Goal: Task Accomplishment & Management: Manage account settings

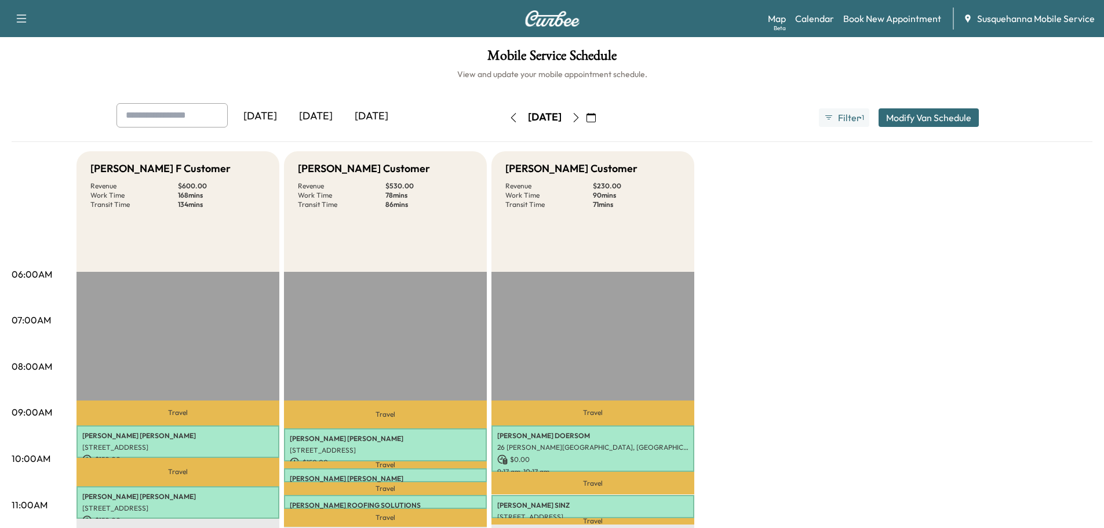
scroll to position [62, 0]
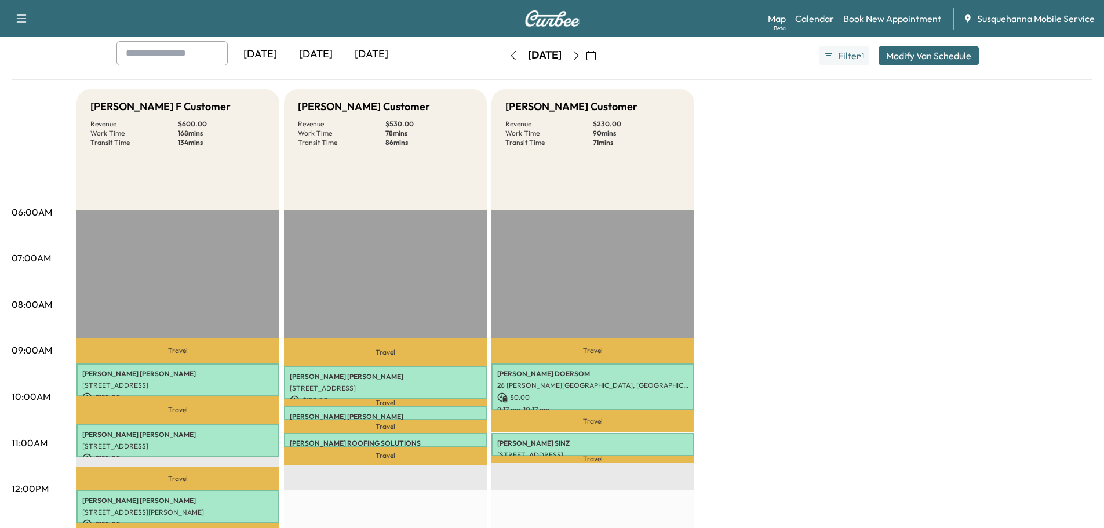
click at [578, 57] on icon "button" at bounding box center [575, 55] width 5 height 9
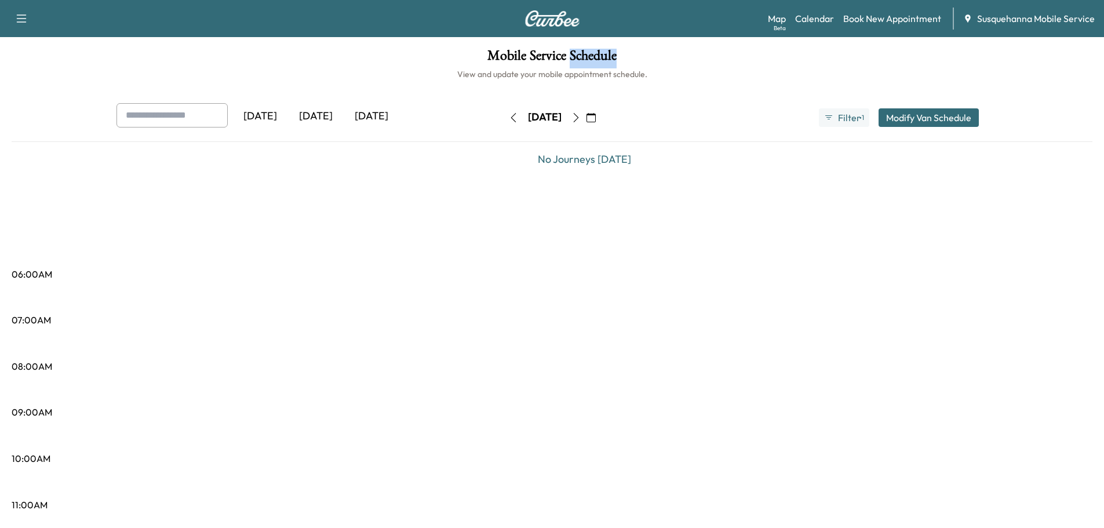
click at [578, 120] on icon "button" at bounding box center [575, 117] width 5 height 9
click at [581, 119] on icon "button" at bounding box center [576, 117] width 9 height 9
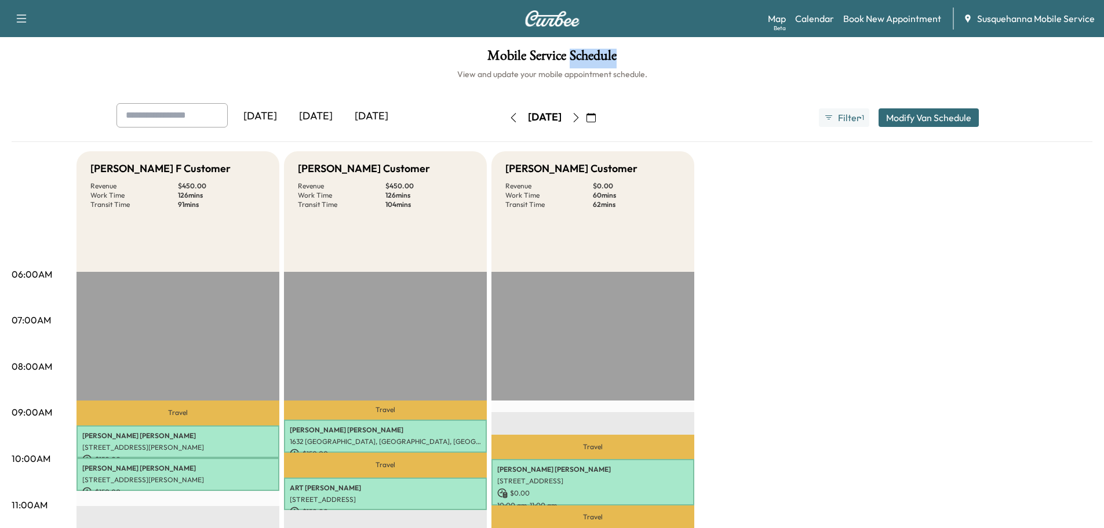
click at [596, 119] on icon "button" at bounding box center [591, 117] width 9 height 9
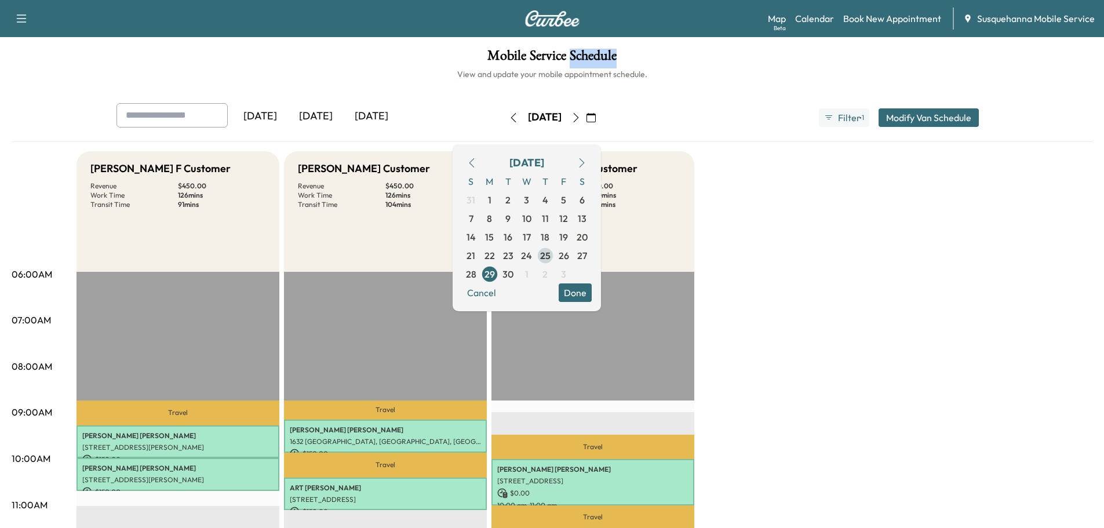
click at [551, 251] on span "25" at bounding box center [545, 256] width 10 height 14
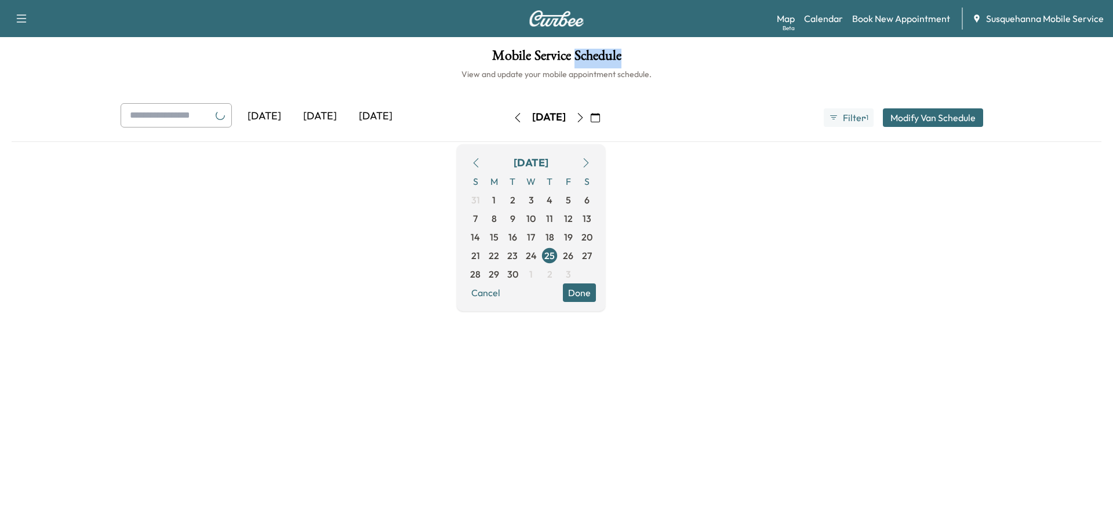
click at [596, 293] on button "Done" at bounding box center [579, 292] width 33 height 19
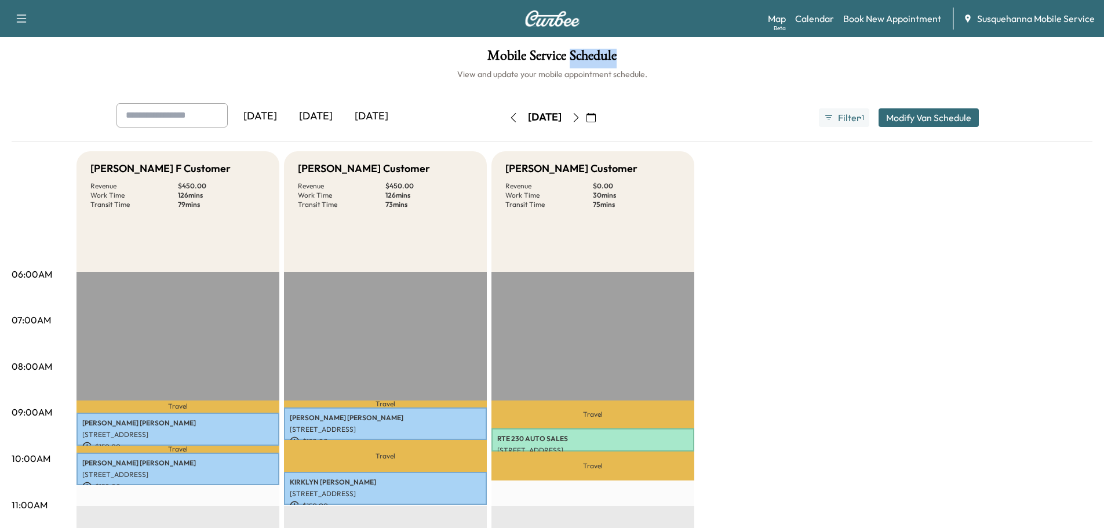
click at [601, 118] on button "button" at bounding box center [591, 117] width 20 height 19
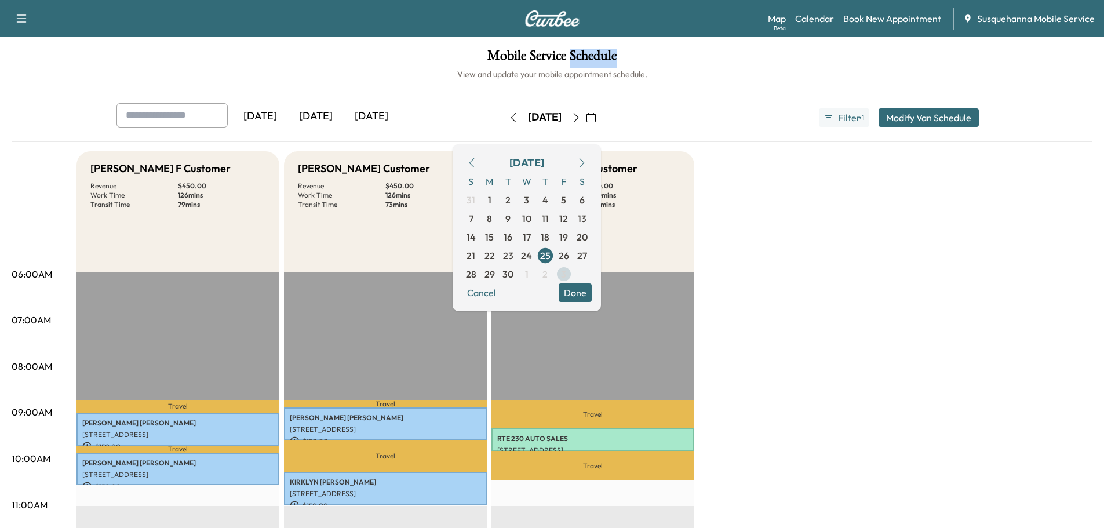
click at [566, 271] on span "3" at bounding box center [563, 274] width 5 height 14
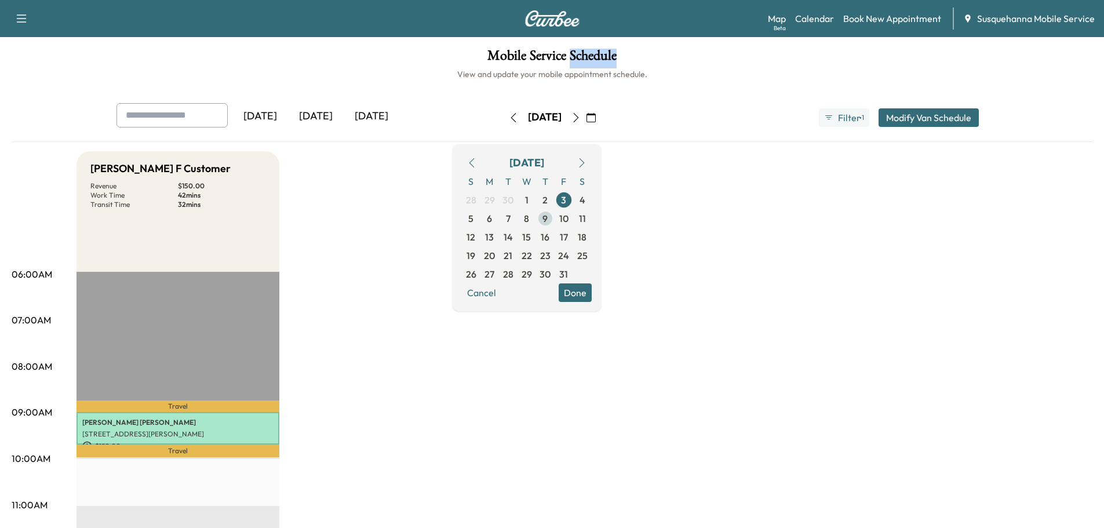
click at [555, 219] on span "9" at bounding box center [545, 218] width 19 height 19
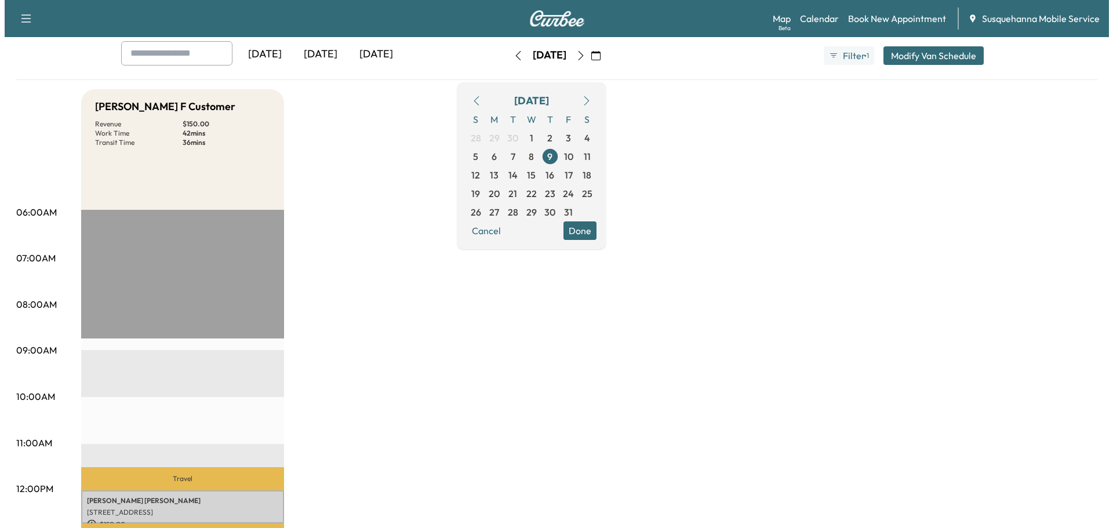
scroll to position [309, 0]
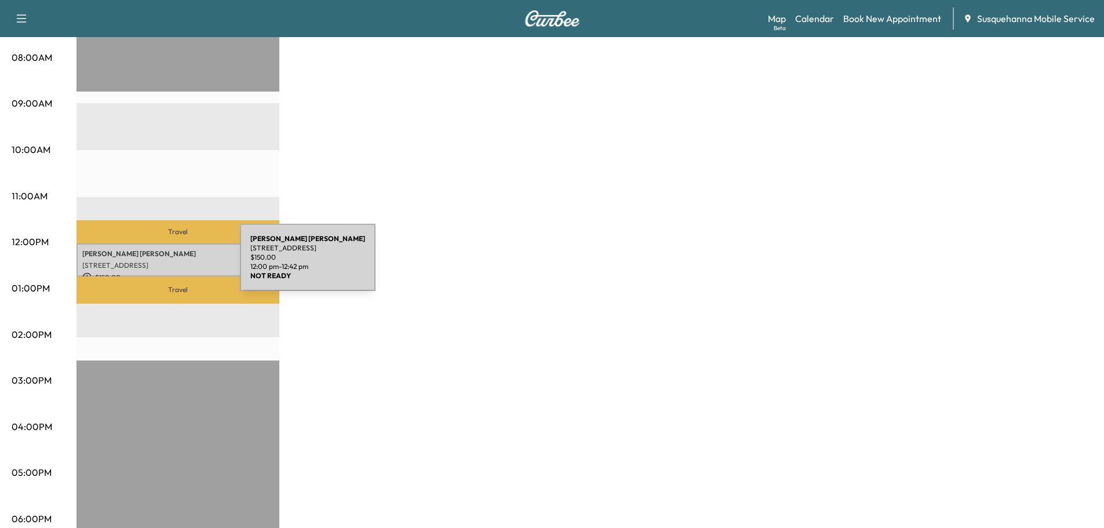
click at [153, 264] on p "[STREET_ADDRESS]" at bounding box center [177, 265] width 191 height 9
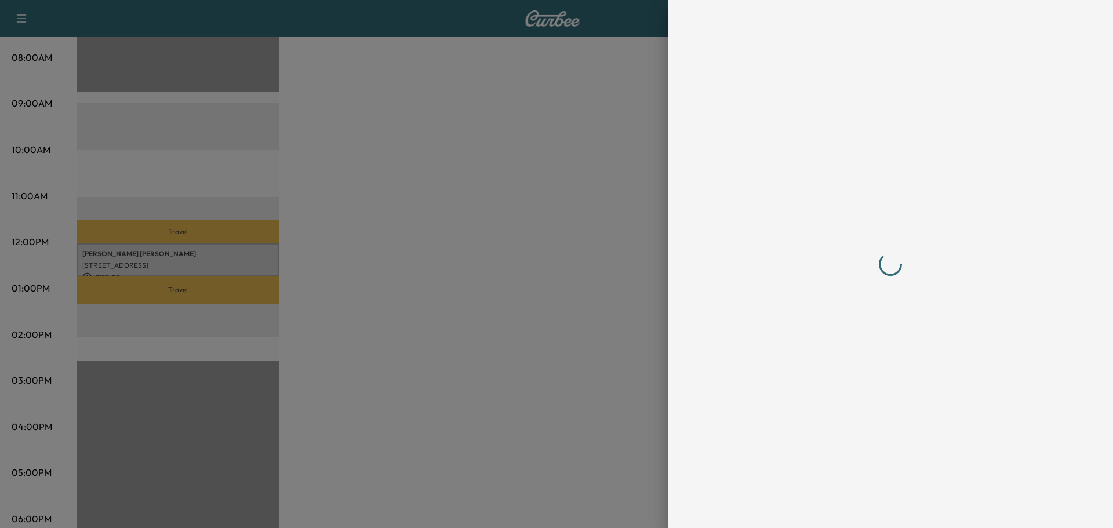
click at [153, 264] on div at bounding box center [556, 264] width 1113 height 528
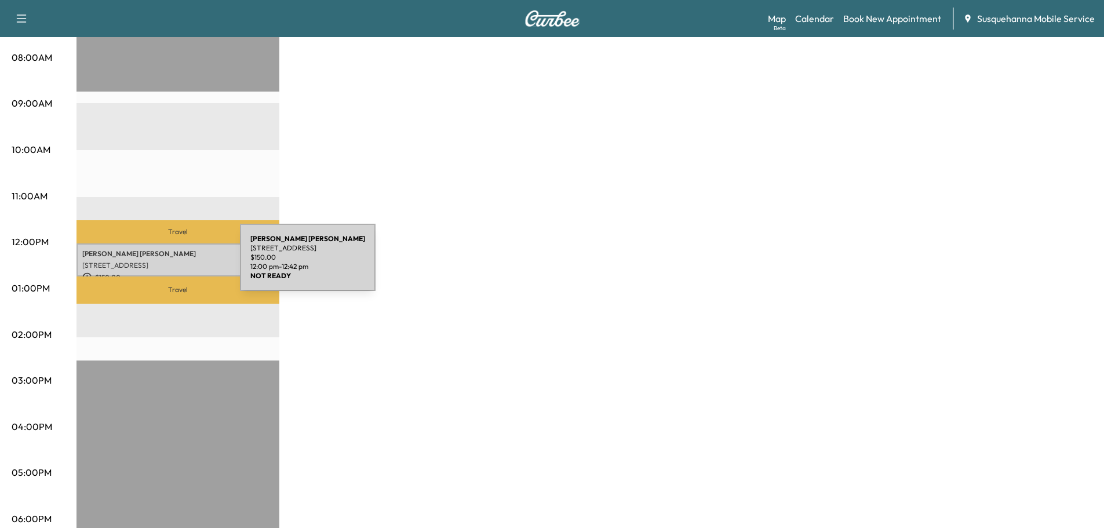
click at [153, 264] on p "[STREET_ADDRESS]" at bounding box center [177, 265] width 191 height 9
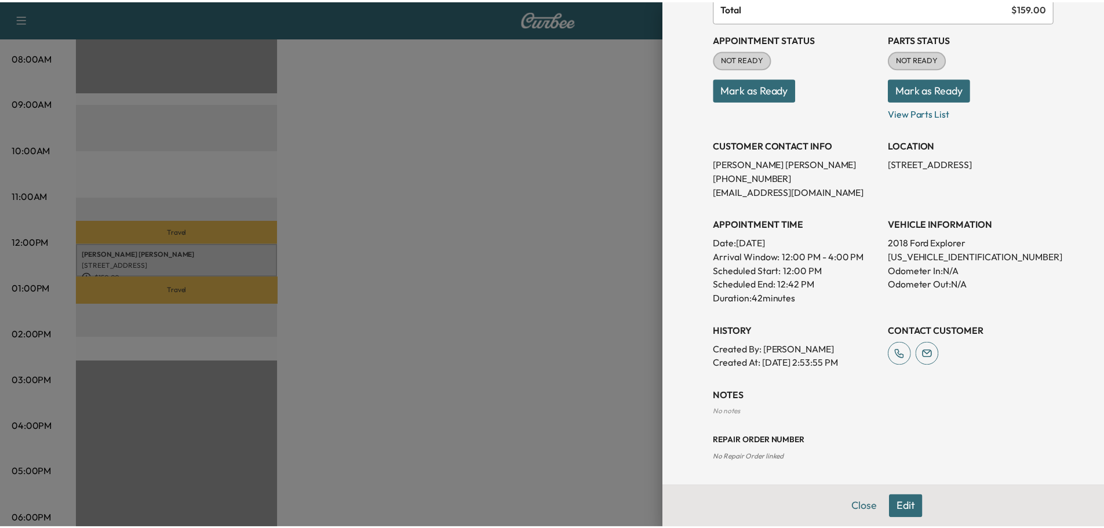
scroll to position [0, 0]
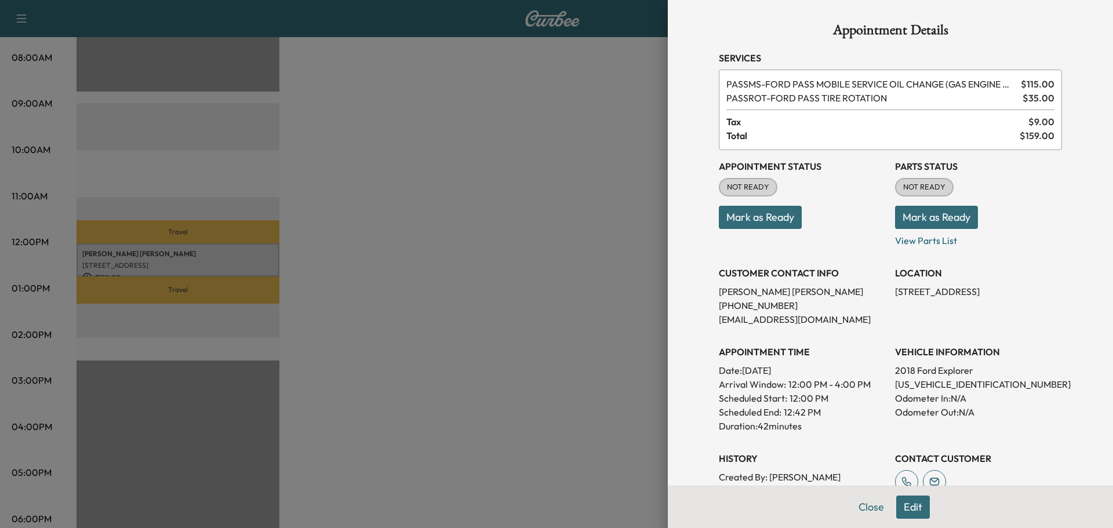
click at [899, 384] on p "[US_VEHICLE_IDENTIFICATION_NUMBER]" at bounding box center [978, 384] width 167 height 14
copy p "[US_VEHICLE_IDENTIFICATION_NUMBER]"
click at [897, 217] on button "Mark as Ready" at bounding box center [936, 217] width 83 height 23
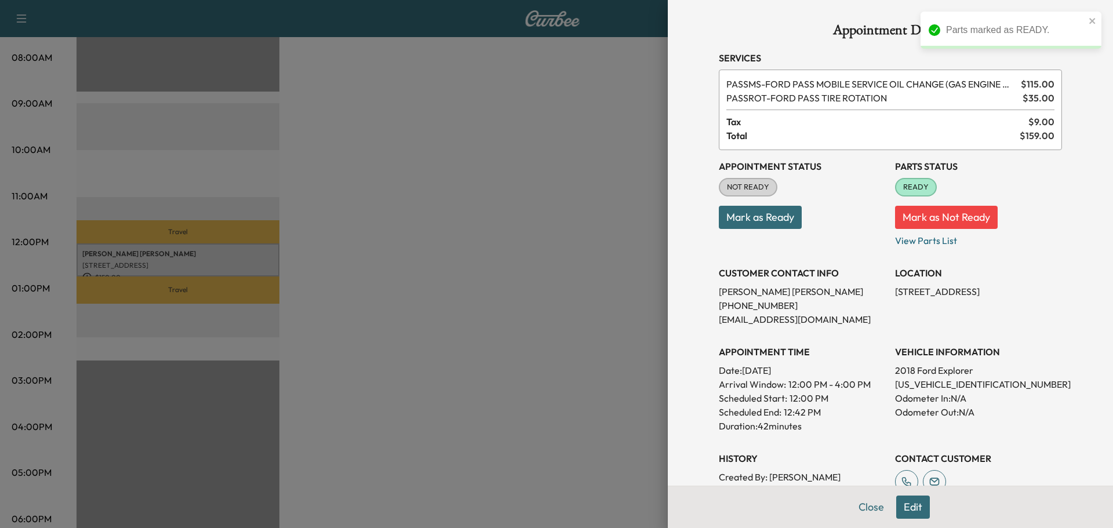
click at [776, 213] on button "Mark as Ready" at bounding box center [760, 217] width 83 height 23
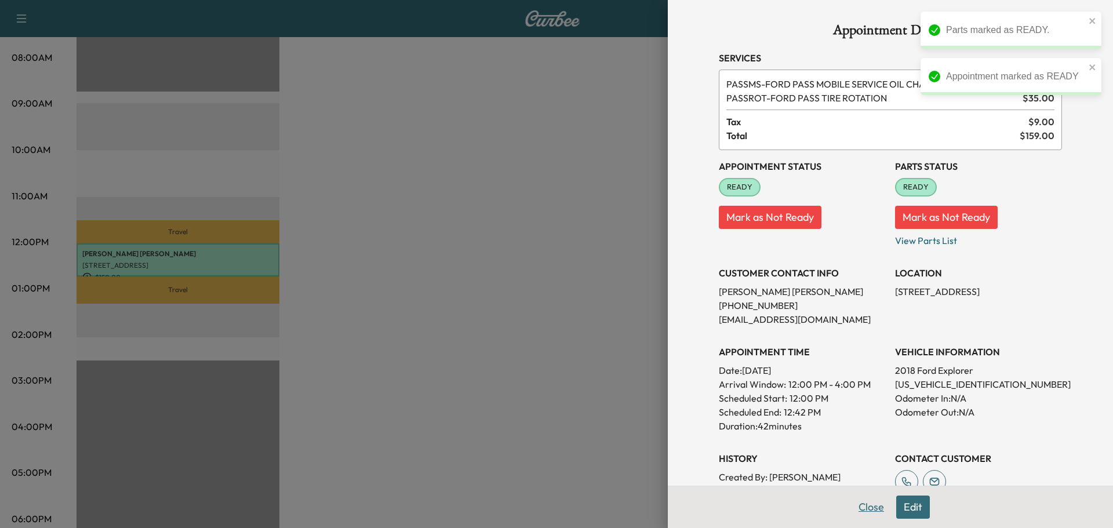
click at [866, 508] on button "Close" at bounding box center [871, 507] width 41 height 23
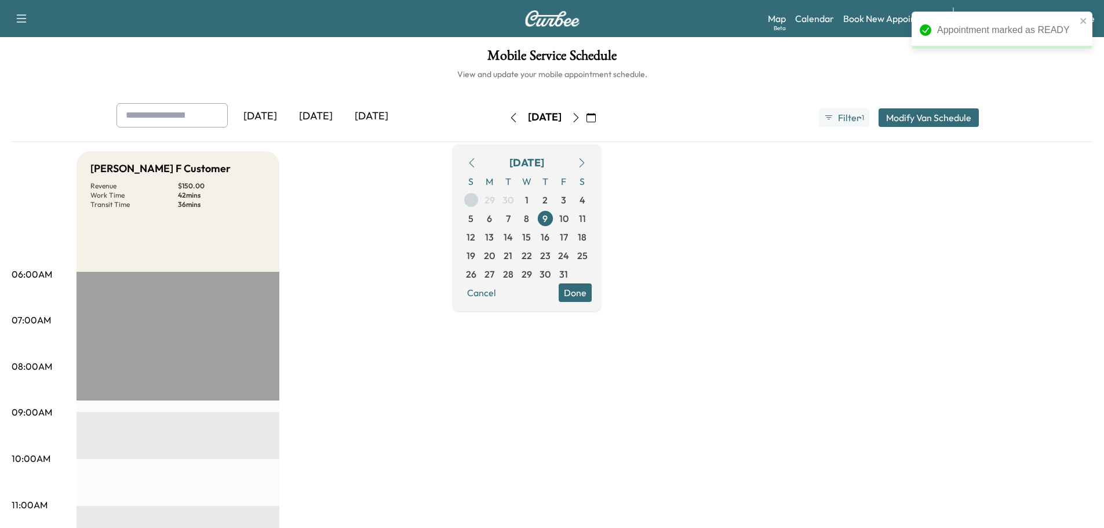
click at [481, 196] on span "28" at bounding box center [471, 200] width 19 height 19
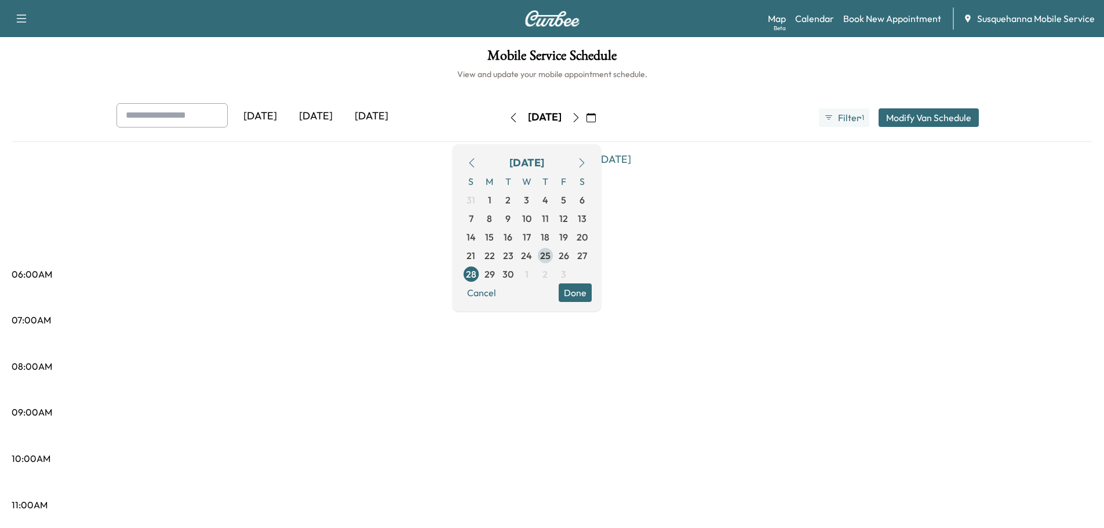
click at [555, 257] on span "25" at bounding box center [545, 255] width 19 height 19
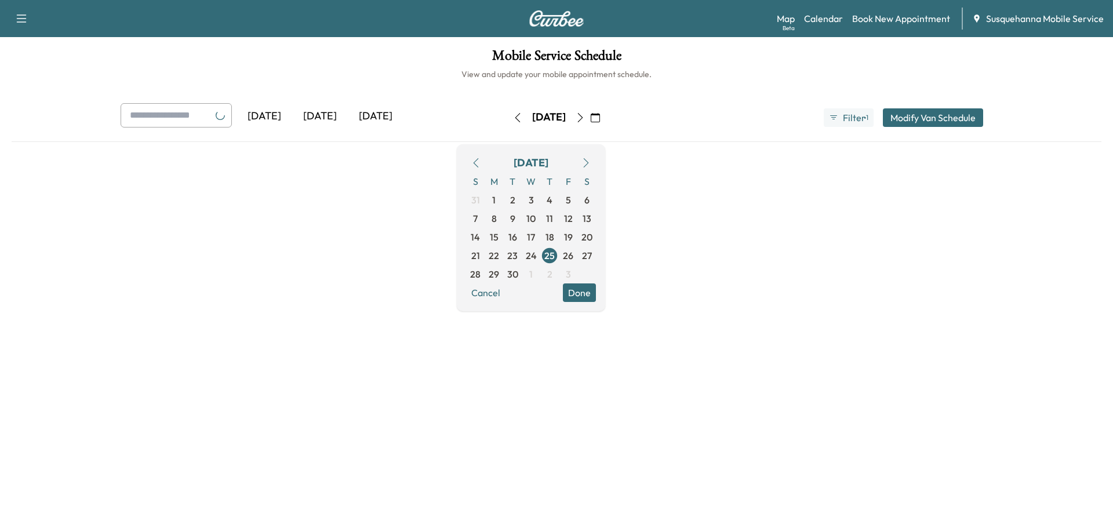
click at [596, 294] on button "Done" at bounding box center [579, 292] width 33 height 19
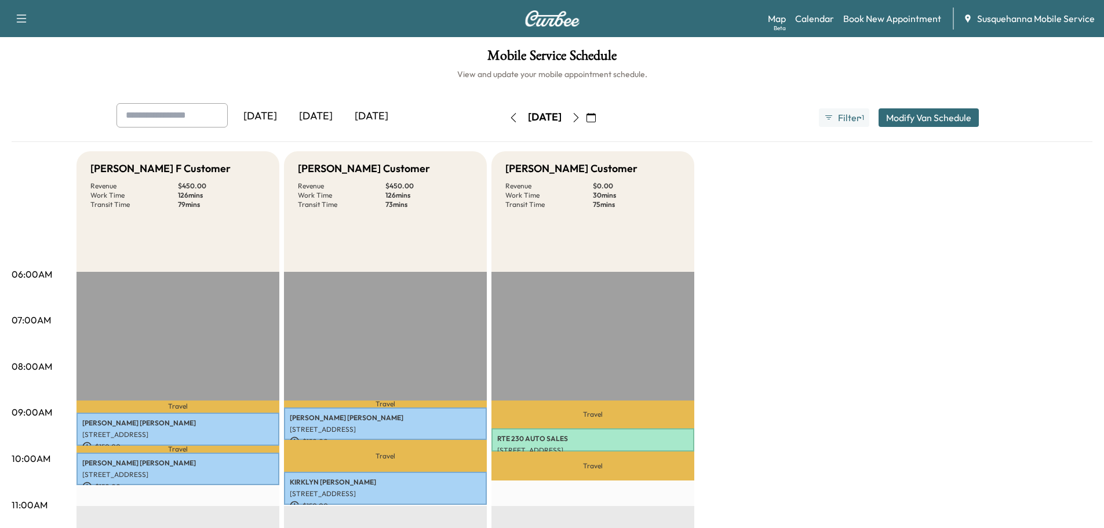
scroll to position [247, 0]
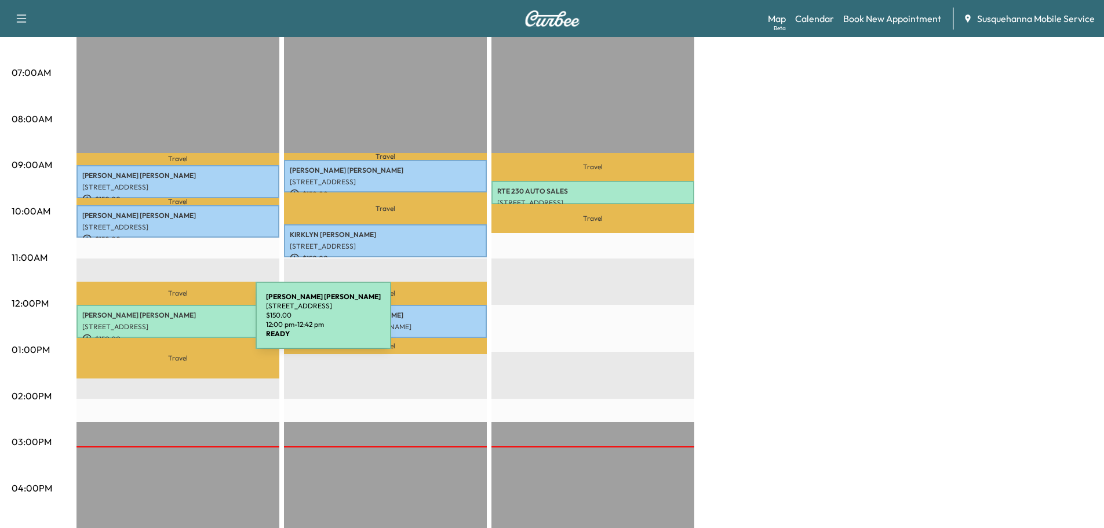
click at [169, 322] on p "[STREET_ADDRESS]" at bounding box center [177, 326] width 191 height 9
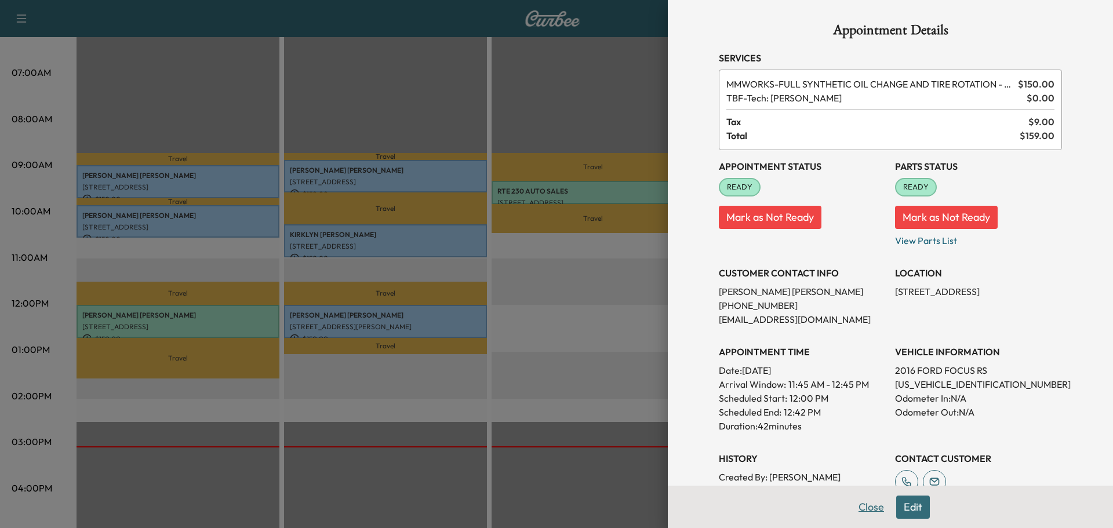
click at [851, 504] on button "Close" at bounding box center [871, 507] width 41 height 23
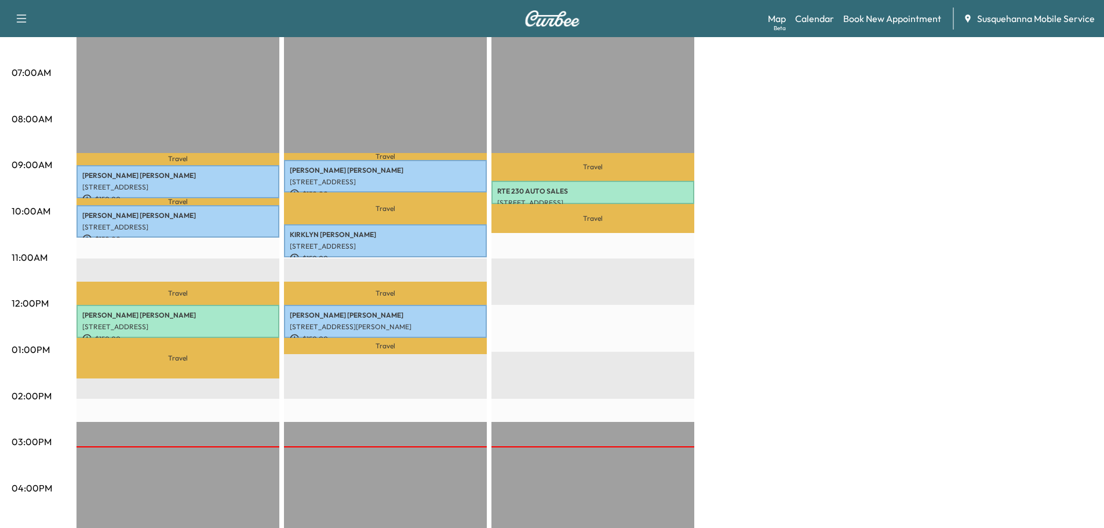
scroll to position [62, 0]
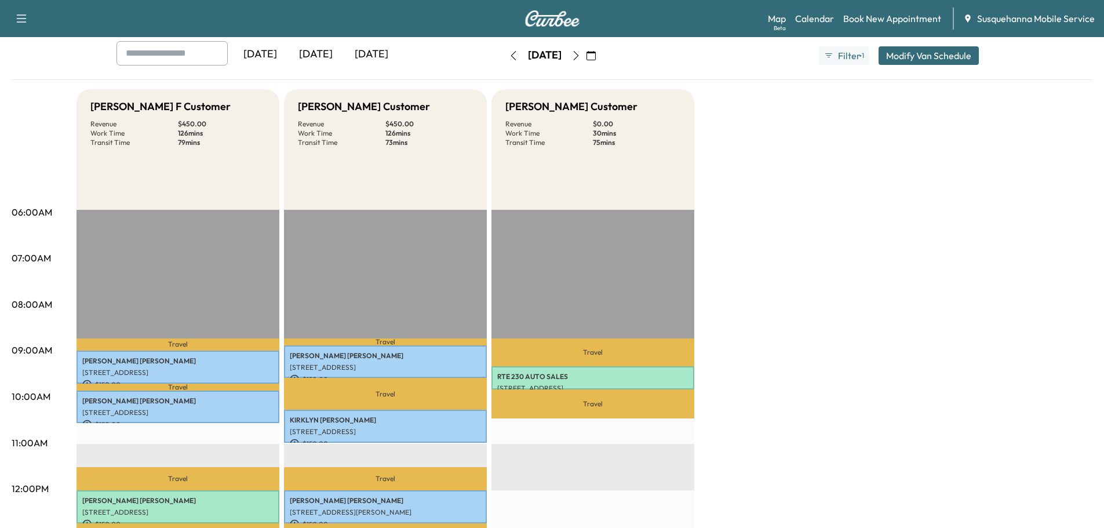
click at [581, 59] on icon "button" at bounding box center [576, 55] width 9 height 9
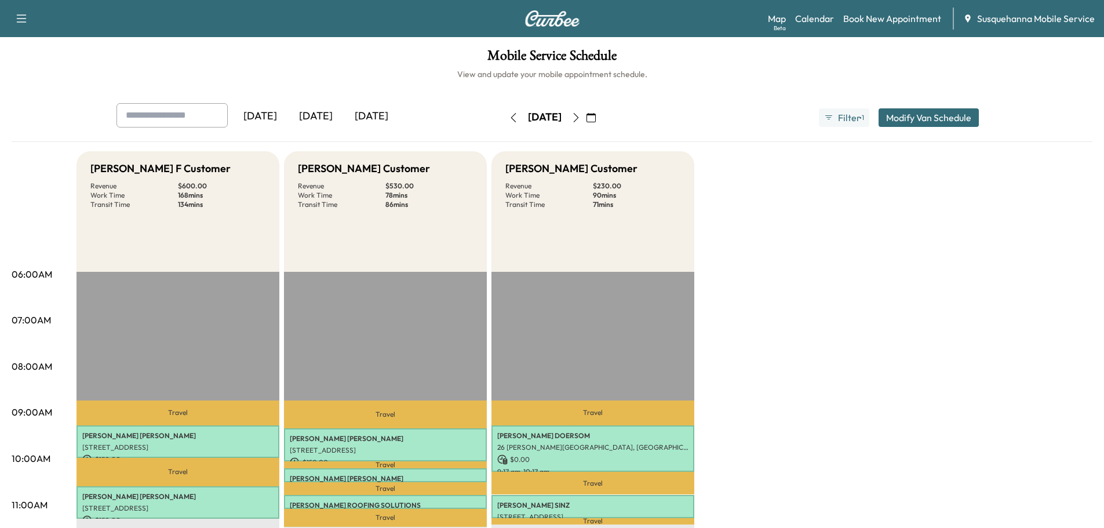
click at [581, 121] on icon "button" at bounding box center [576, 117] width 9 height 9
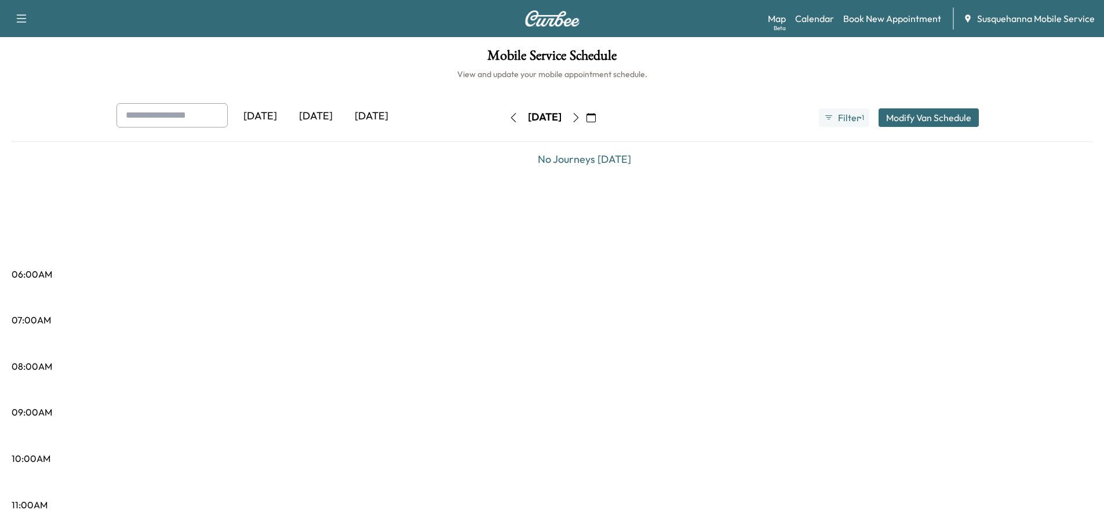
click at [586, 121] on button "button" at bounding box center [576, 117] width 20 height 19
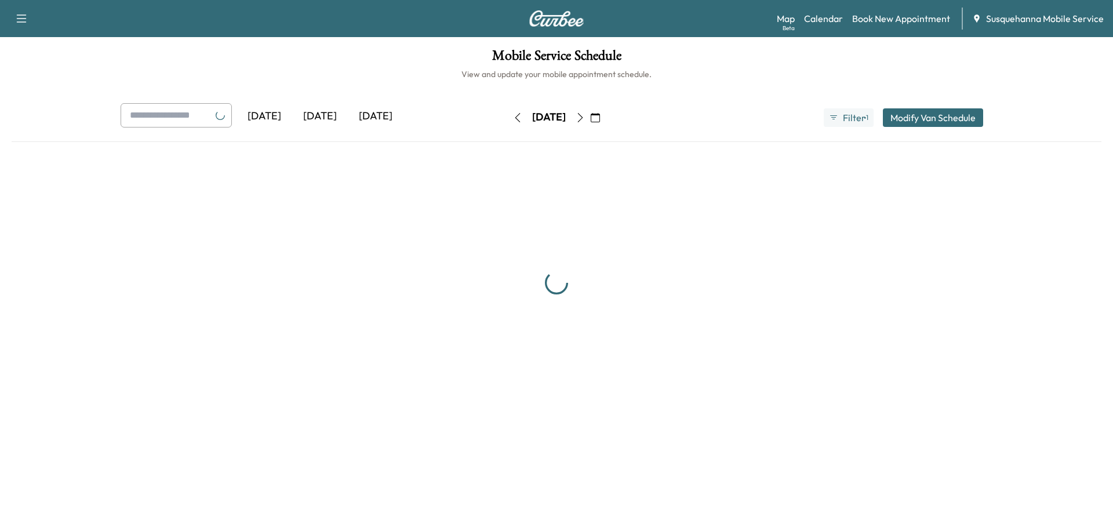
click at [583, 121] on icon "button" at bounding box center [580, 117] width 5 height 9
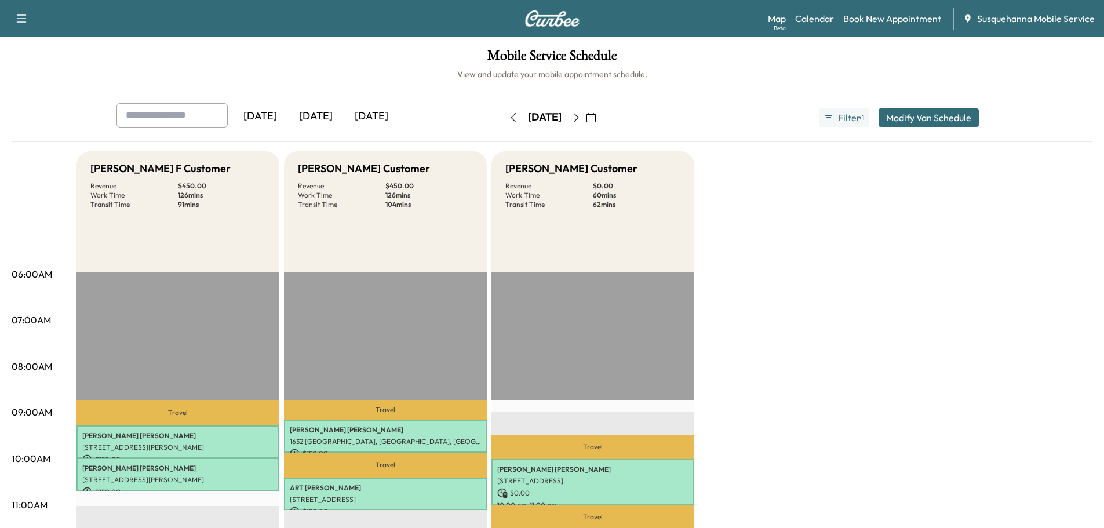
click at [586, 111] on button "button" at bounding box center [576, 117] width 20 height 19
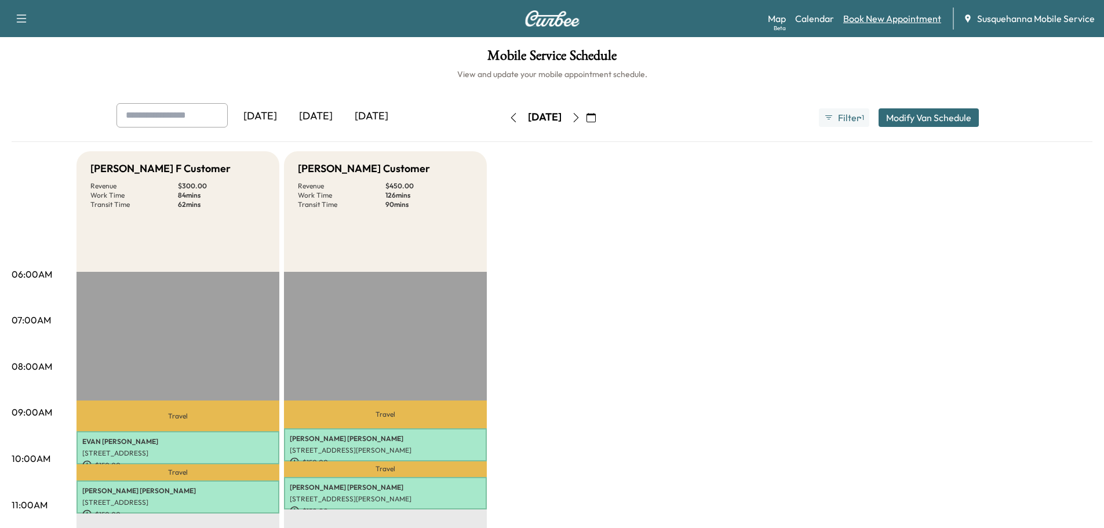
click at [865, 20] on link "Book New Appointment" at bounding box center [892, 19] width 98 height 14
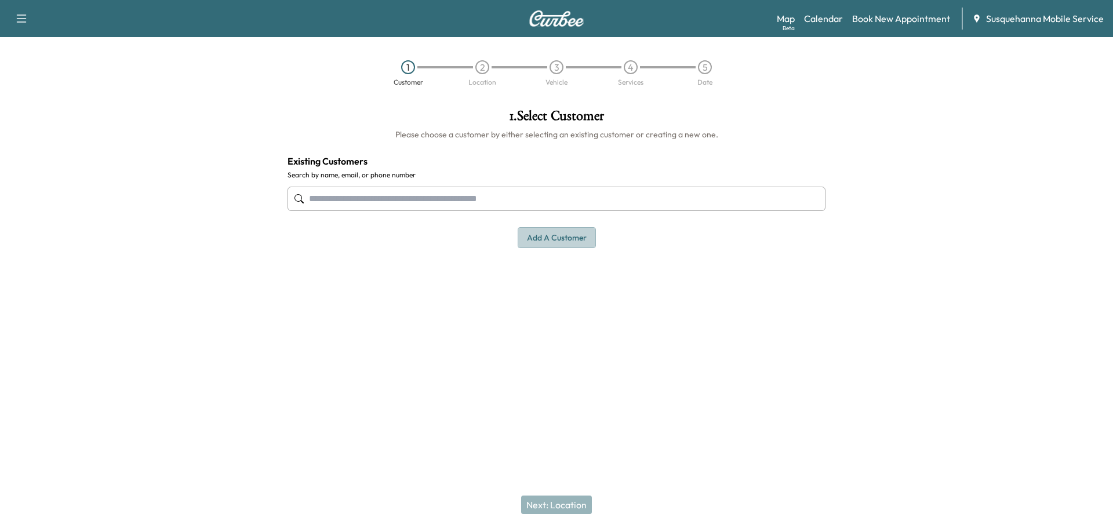
click at [574, 234] on button "Add a customer" at bounding box center [557, 237] width 78 height 21
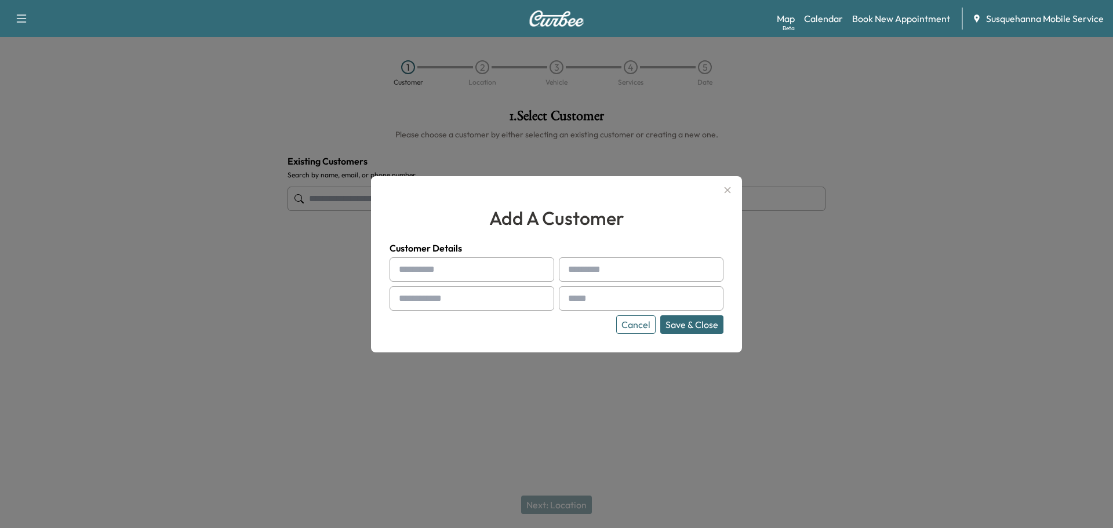
click at [512, 270] on input "text" at bounding box center [472, 269] width 165 height 24
type input "*******"
type input "**********"
click at [504, 300] on input "text" at bounding box center [472, 298] width 165 height 24
type input "**********"
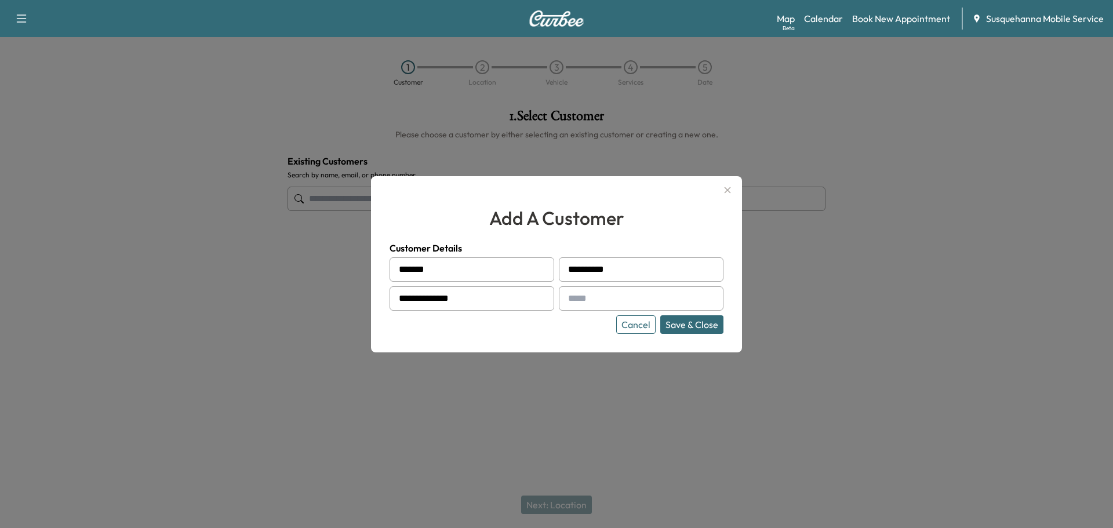
click at [614, 301] on input "text" at bounding box center [641, 298] width 165 height 24
paste input "**********"
type input "**********"
click at [691, 325] on button "Save & Close" at bounding box center [691, 324] width 63 height 19
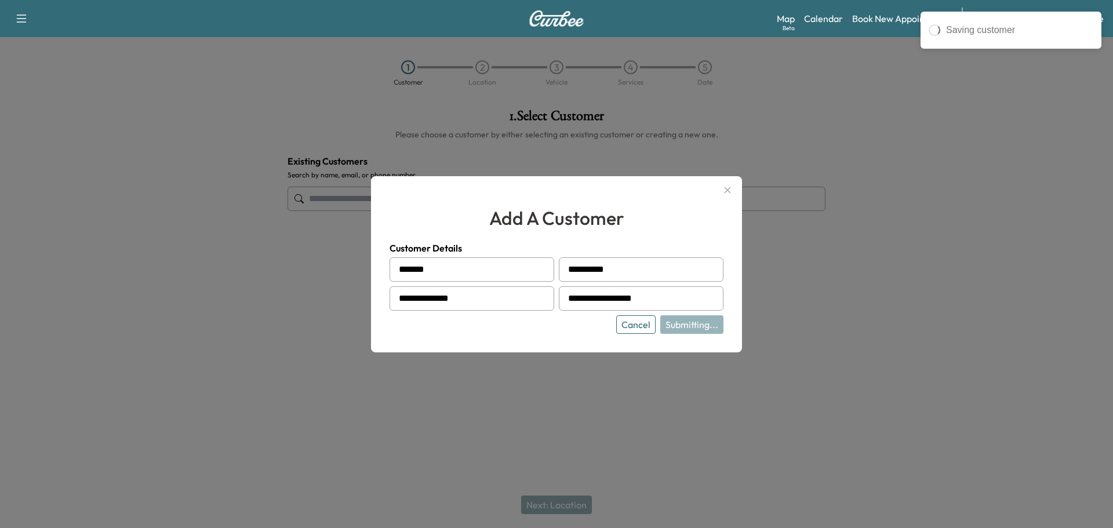
type input "**********"
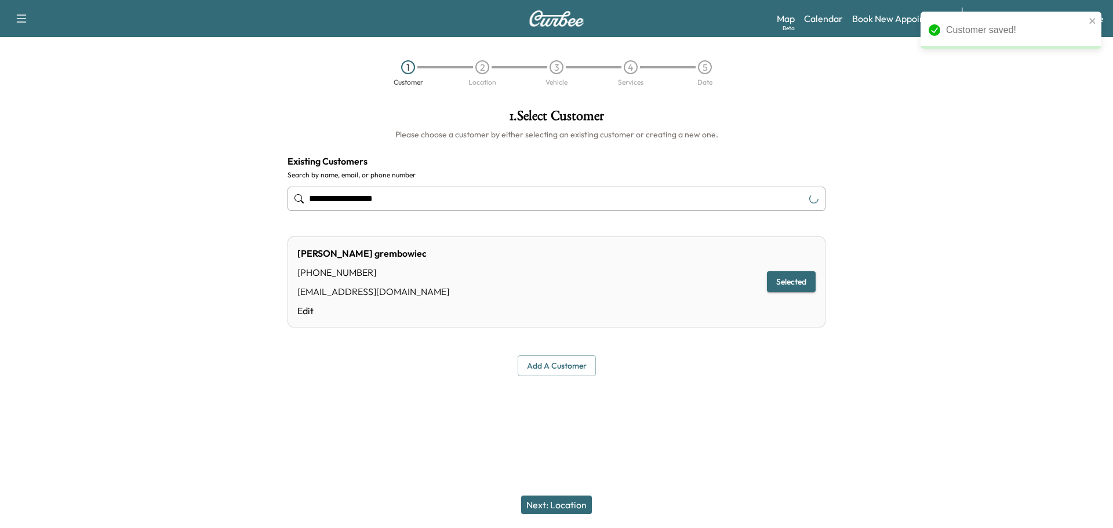
click at [573, 515] on div "Next: Location" at bounding box center [556, 505] width 1113 height 46
click at [563, 503] on button "Next: Location" at bounding box center [556, 505] width 71 height 19
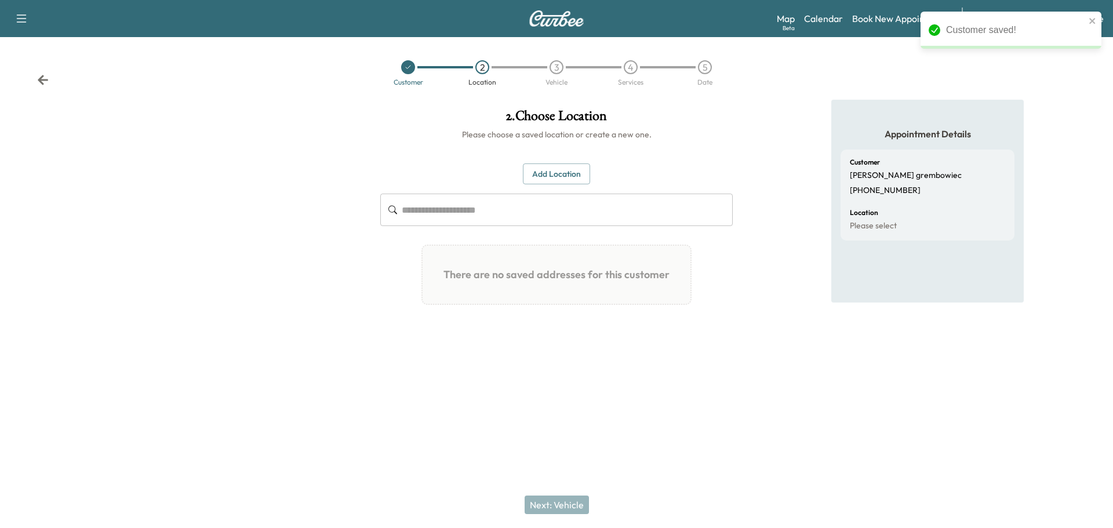
click at [566, 173] on button "Add Location" at bounding box center [556, 173] width 67 height 21
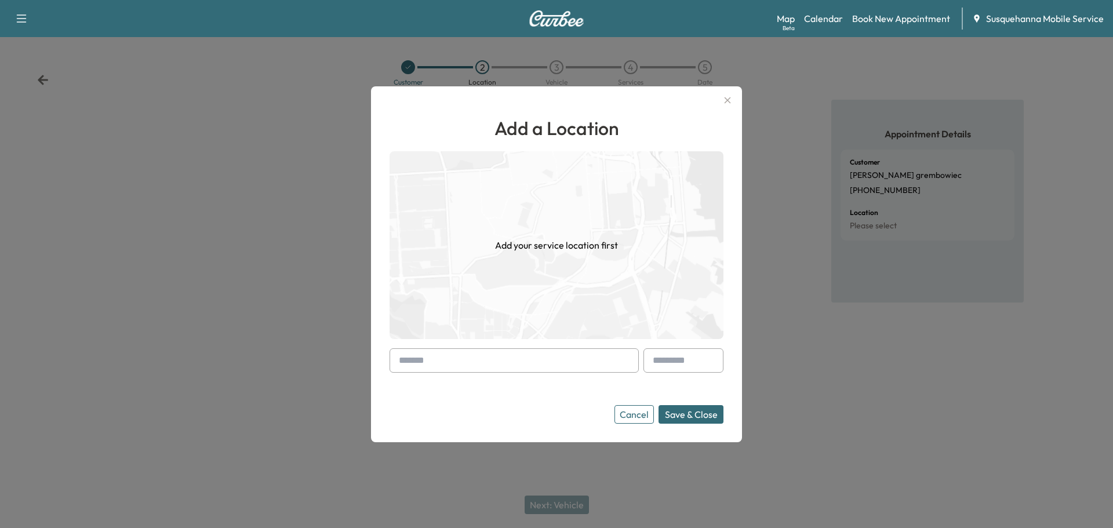
click at [518, 362] on input "text" at bounding box center [514, 360] width 249 height 24
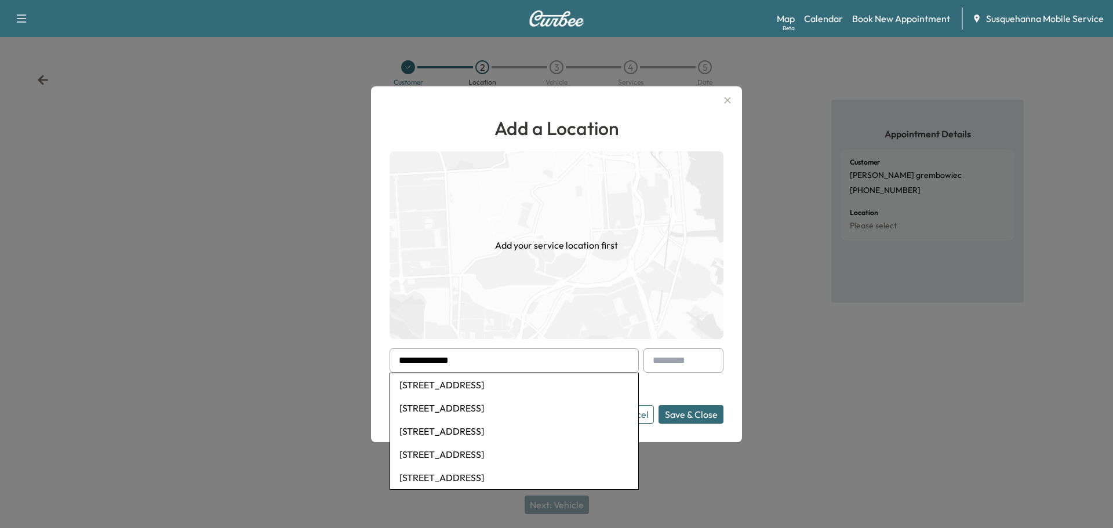
click at [512, 430] on li "[STREET_ADDRESS]" at bounding box center [514, 431] width 248 height 23
type input "**********"
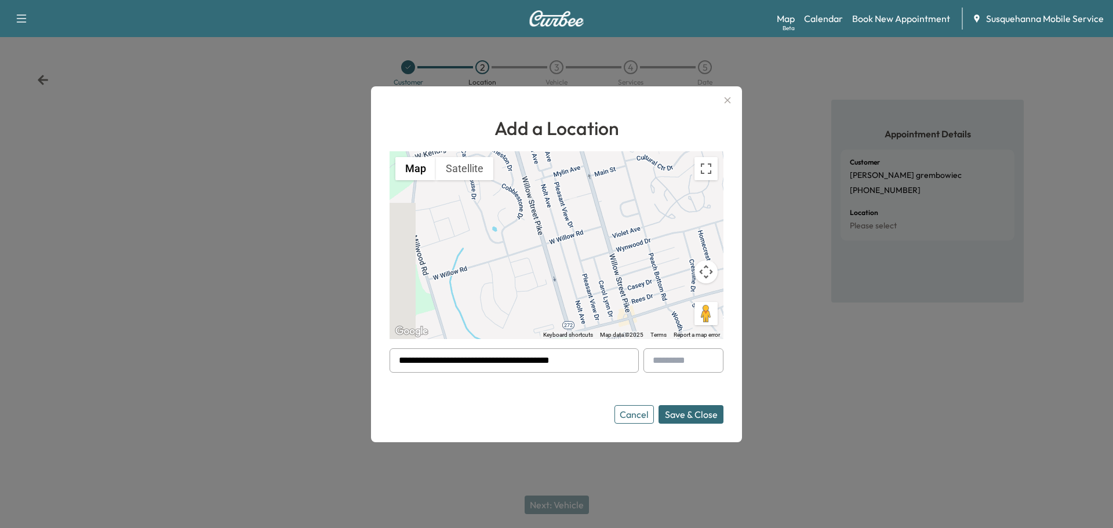
click at [680, 410] on button "Save & Close" at bounding box center [690, 414] width 65 height 19
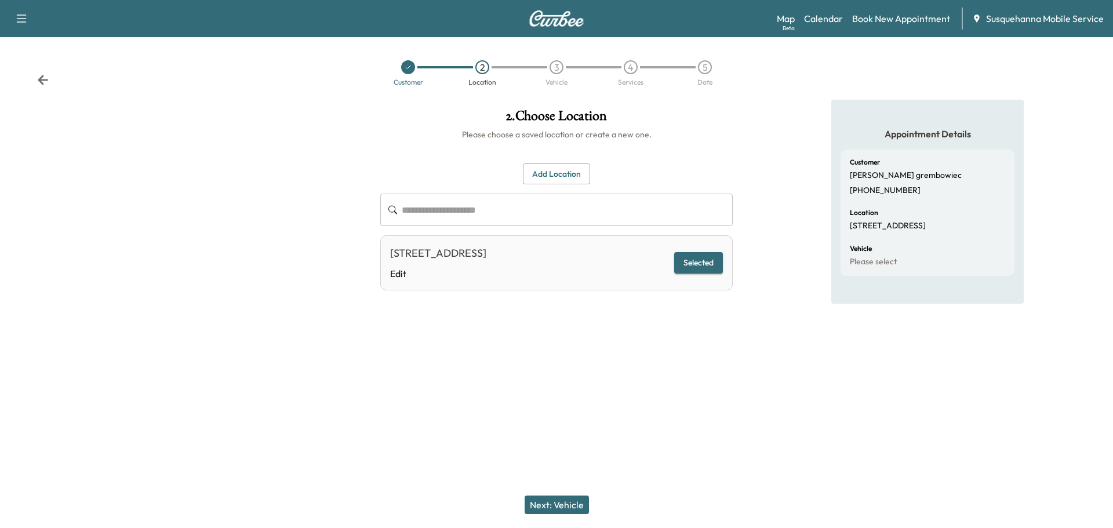
click at [573, 506] on button "Next: Vehicle" at bounding box center [557, 505] width 64 height 19
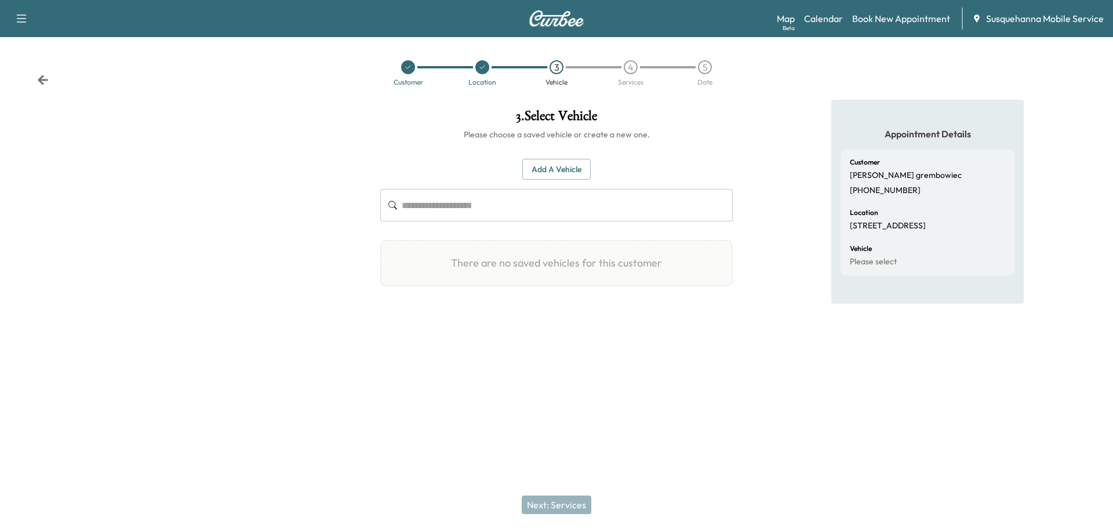
click at [576, 171] on button "Add a Vehicle" at bounding box center [556, 169] width 68 height 21
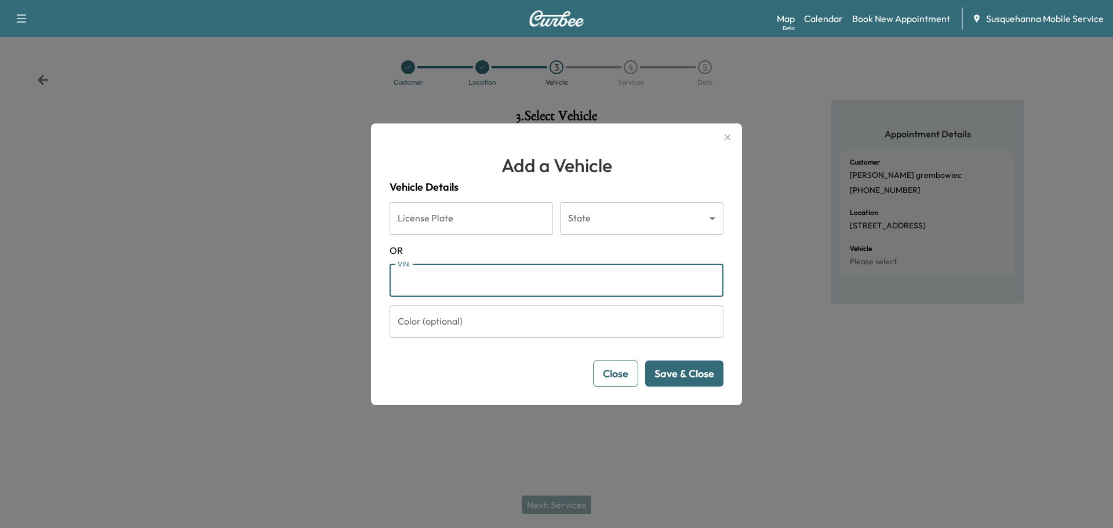
paste input "**********"
type input "**********"
click at [693, 379] on button "Save & Close" at bounding box center [684, 374] width 78 height 26
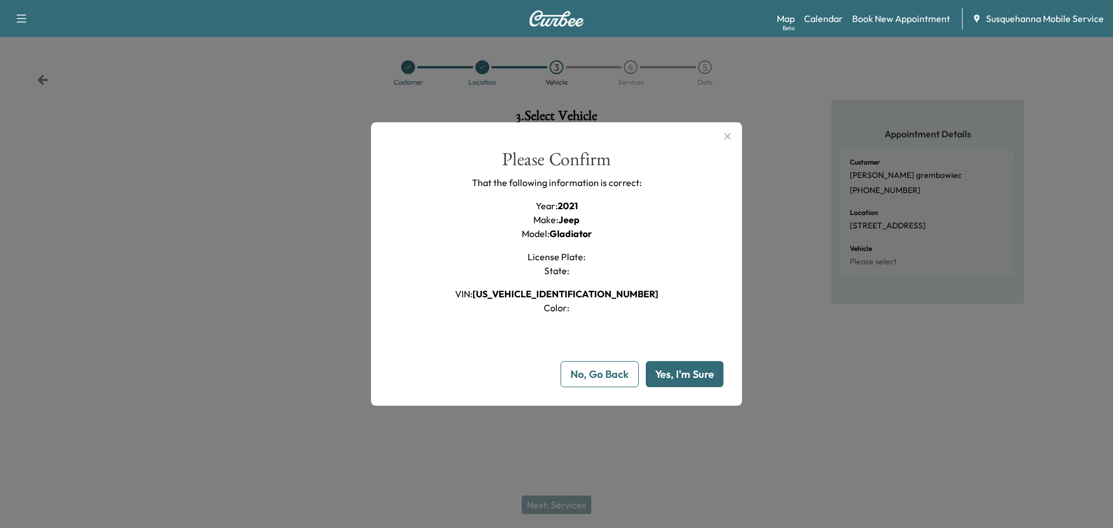
click at [693, 379] on button "Yes, I'm Sure" at bounding box center [685, 374] width 78 height 26
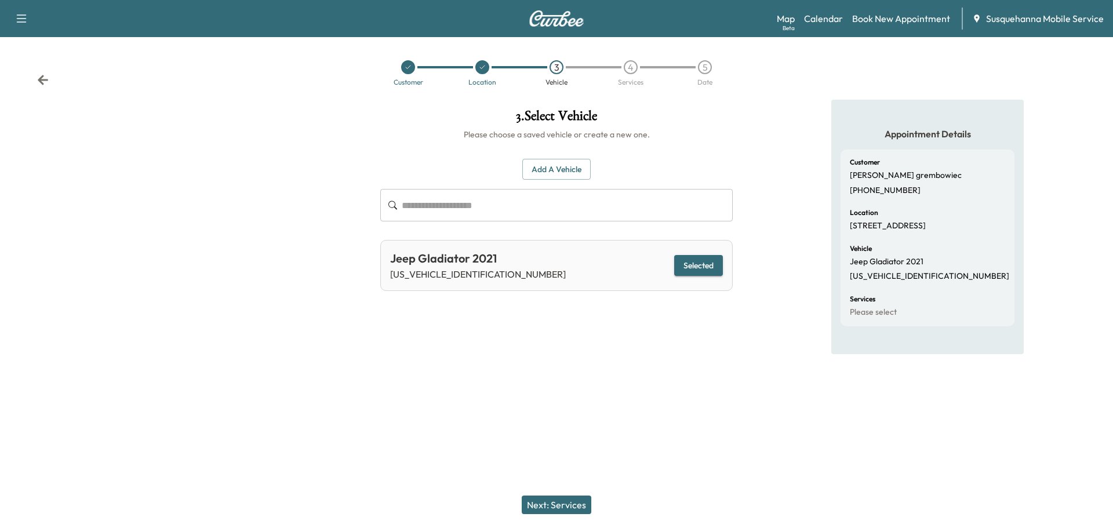
click at [555, 504] on button "Next: Services" at bounding box center [557, 505] width 70 height 19
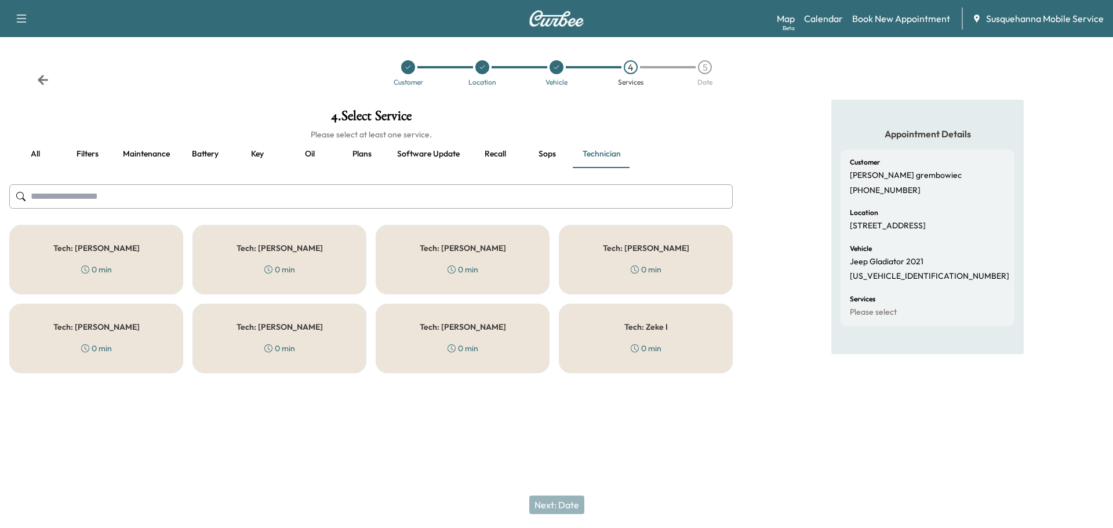
click at [476, 188] on input "text" at bounding box center [370, 196] width 723 height 24
click at [44, 154] on button "all" at bounding box center [35, 154] width 52 height 28
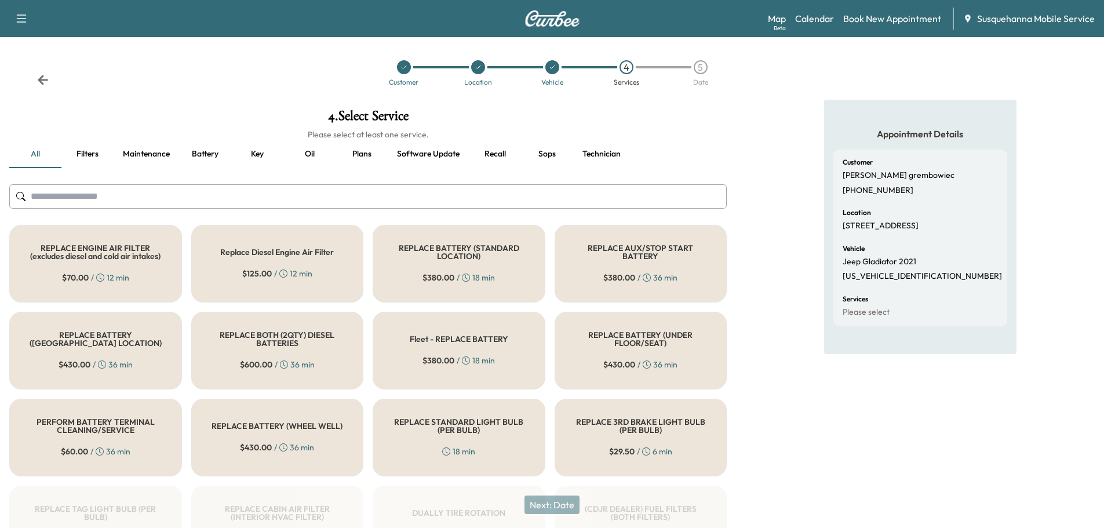
click at [112, 192] on input "text" at bounding box center [368, 196] width 718 height 24
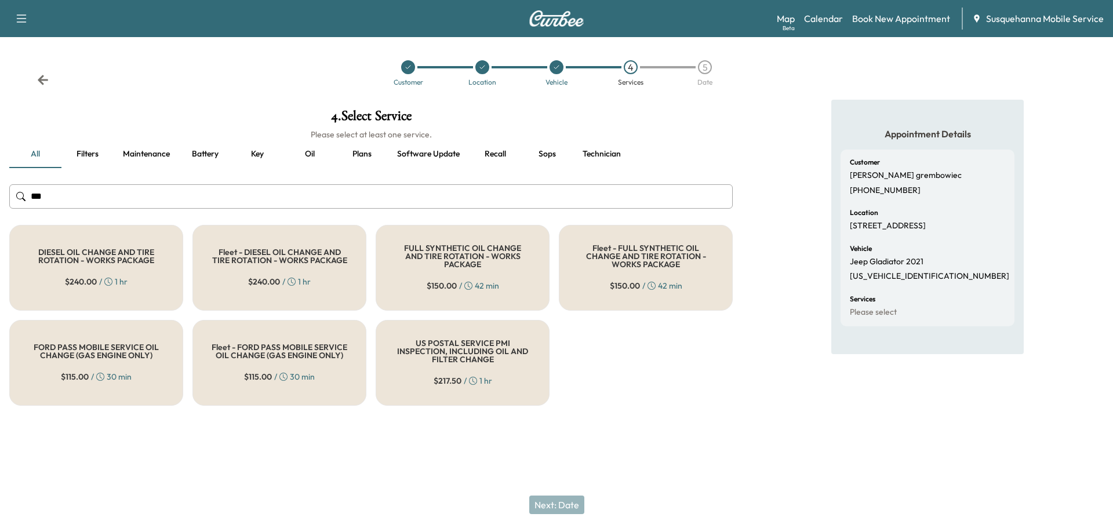
type input "***"
click at [394, 260] on div "FULL SYNTHETIC OIL CHANGE AND TIRE ROTATION - WORKS PACKAGE $ 150.00 / 42 min" at bounding box center [463, 268] width 174 height 86
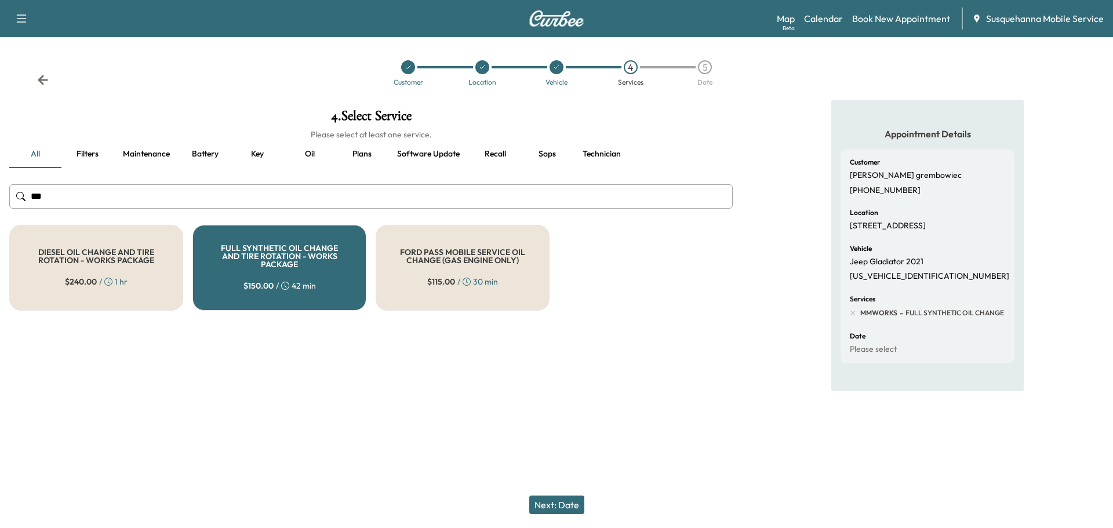
click at [554, 499] on button "Next: Date" at bounding box center [556, 505] width 55 height 19
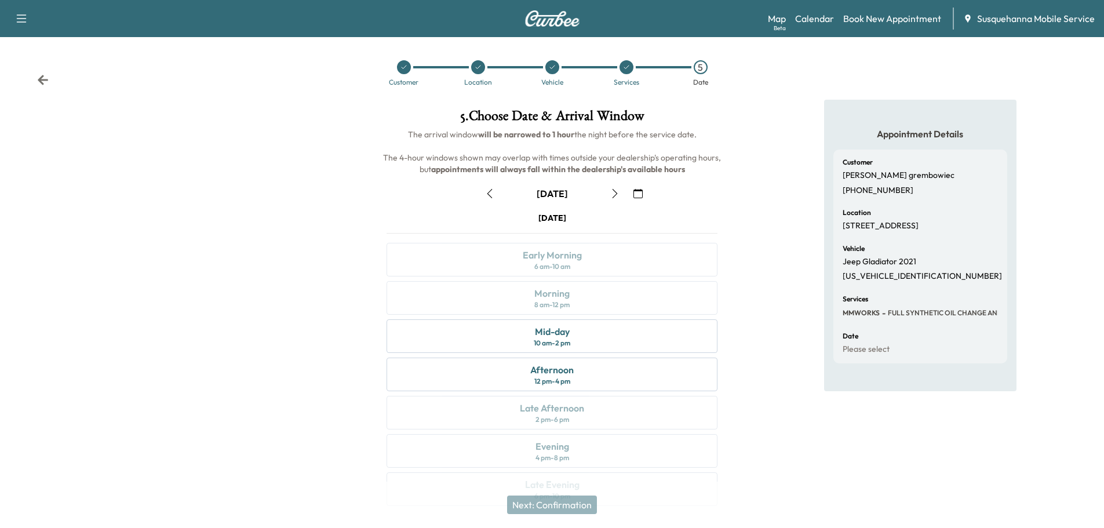
click at [644, 196] on button "button" at bounding box center [638, 193] width 20 height 19
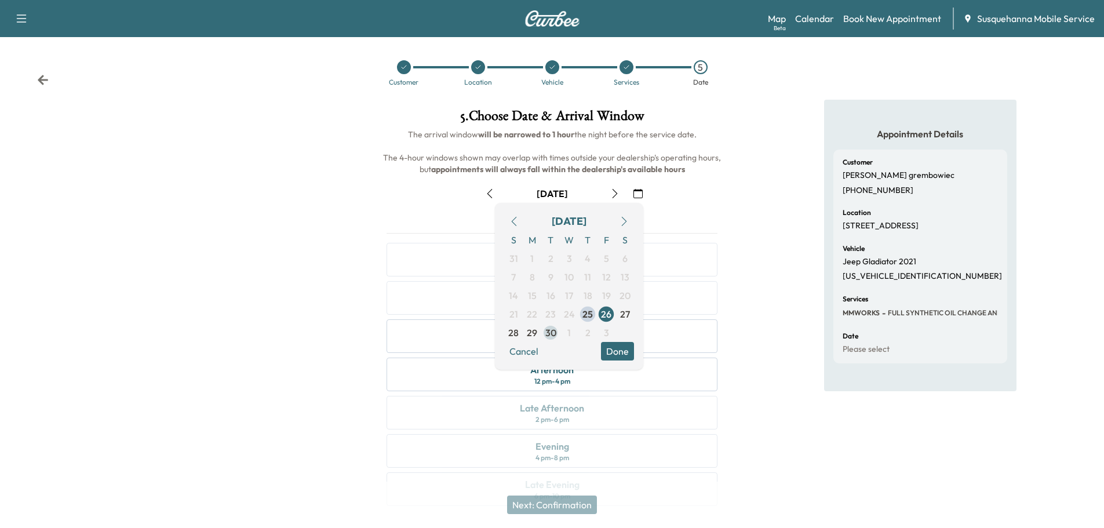
click at [551, 335] on span "30" at bounding box center [550, 333] width 11 height 14
click at [607, 348] on button "Done" at bounding box center [617, 351] width 33 height 19
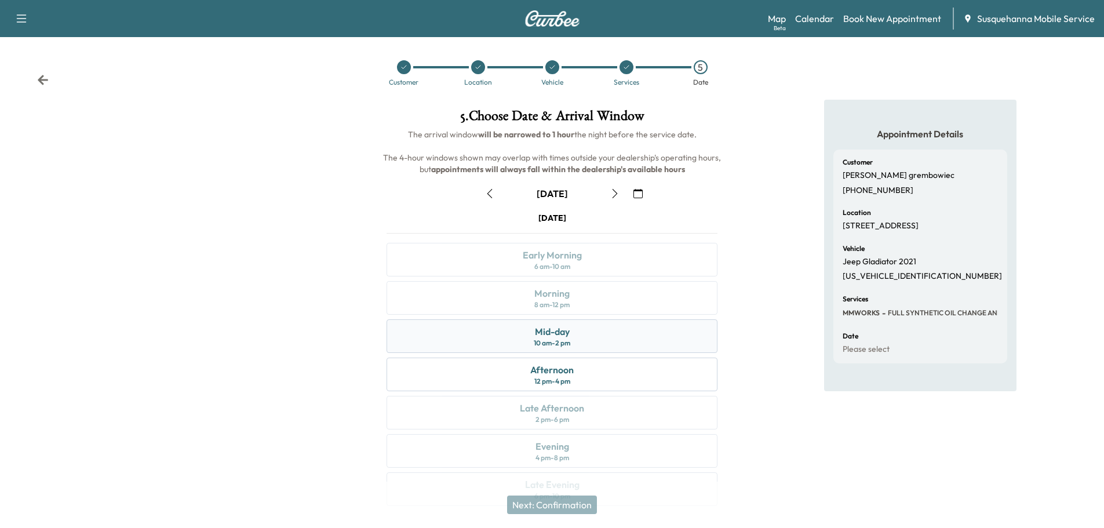
click at [612, 321] on div "Mid-day 10 am - 2 pm" at bounding box center [552, 336] width 331 height 34
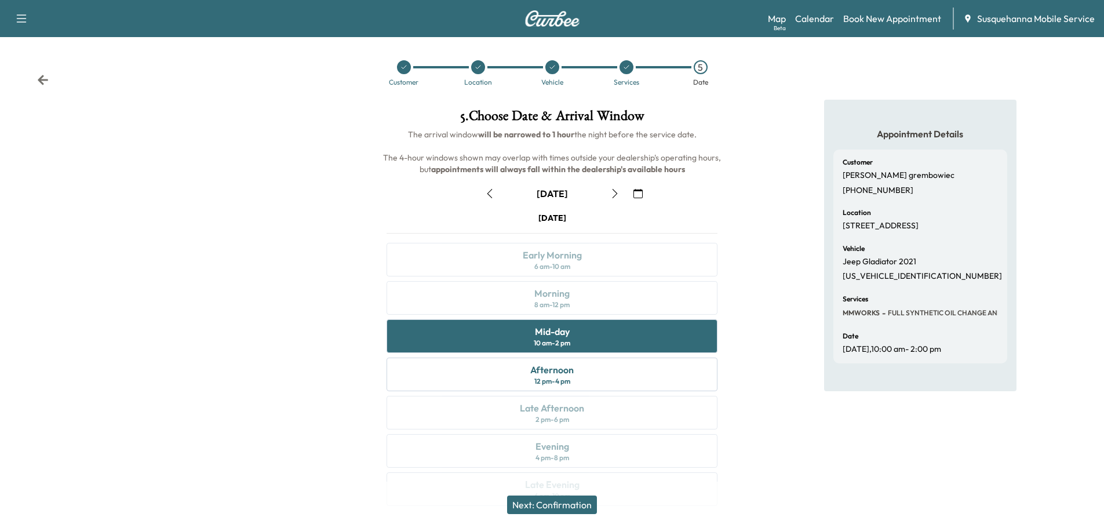
click at [586, 501] on button "Next: Confirmation" at bounding box center [552, 505] width 90 height 19
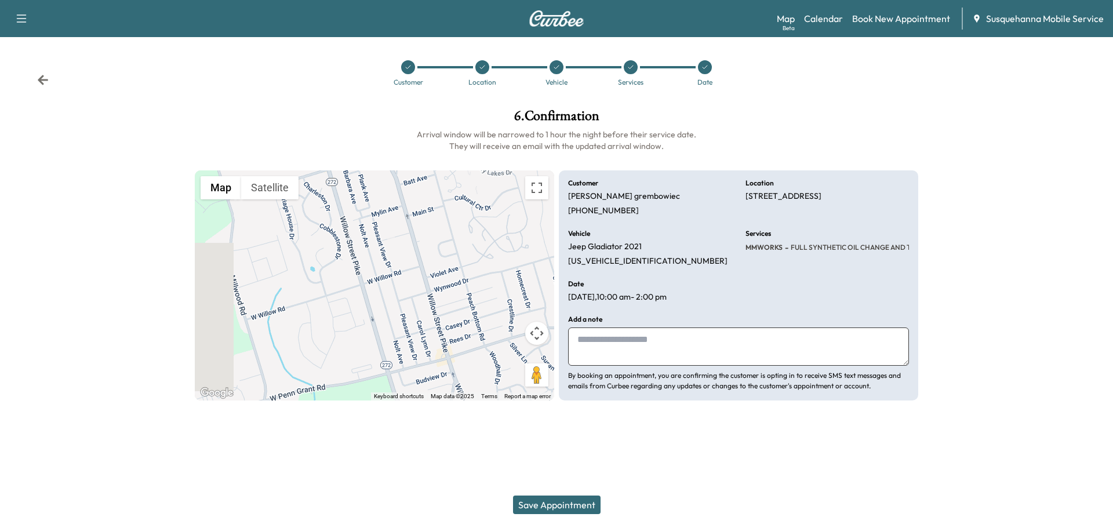
click at [638, 347] on textarea at bounding box center [738, 346] width 341 height 38
type textarea "**********"
click at [575, 509] on button "Save Appointment" at bounding box center [557, 505] width 88 height 19
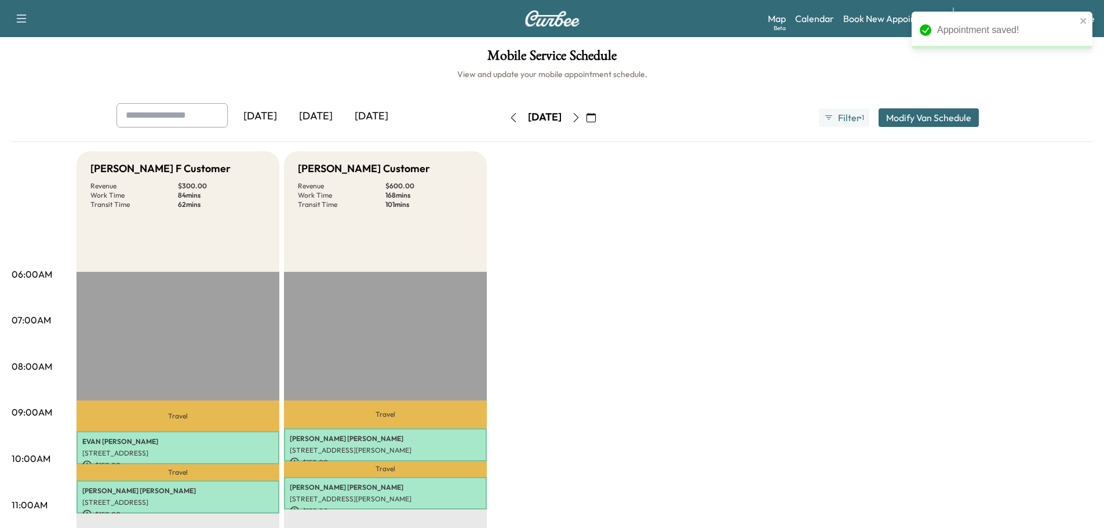
scroll to position [123, 0]
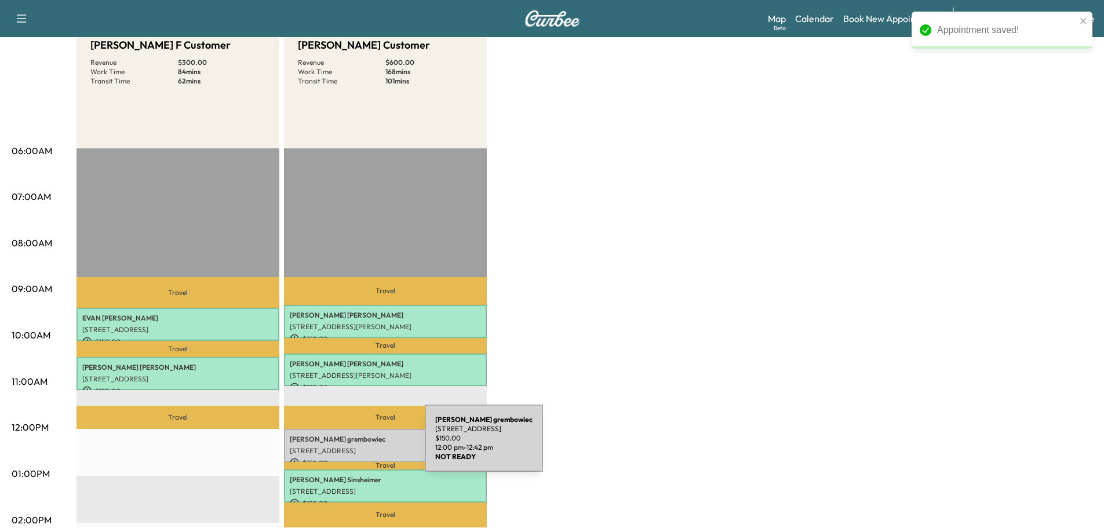
click at [338, 446] on p "[STREET_ADDRESS]" at bounding box center [385, 450] width 191 height 9
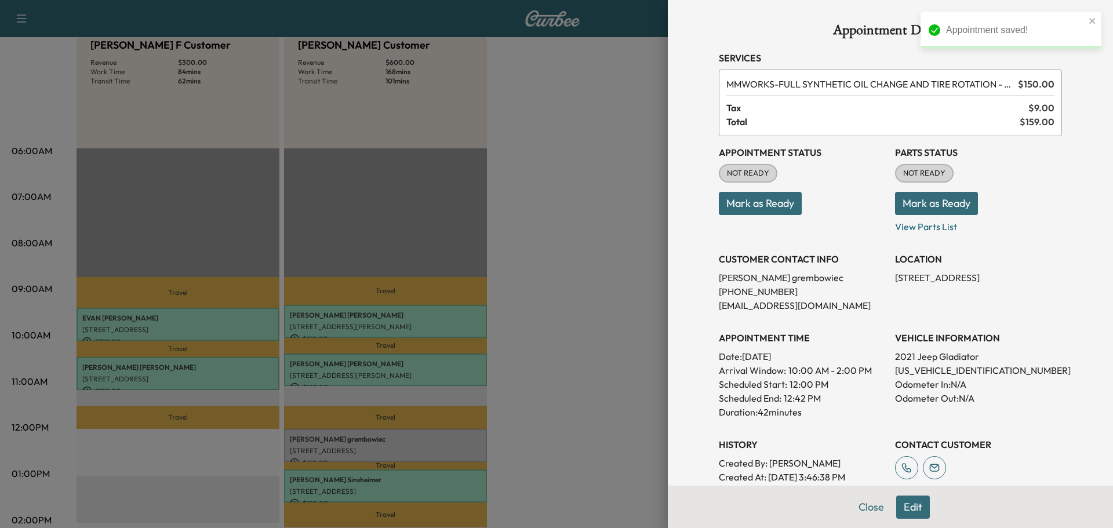
click at [948, 199] on button "Mark as Ready" at bounding box center [936, 203] width 83 height 23
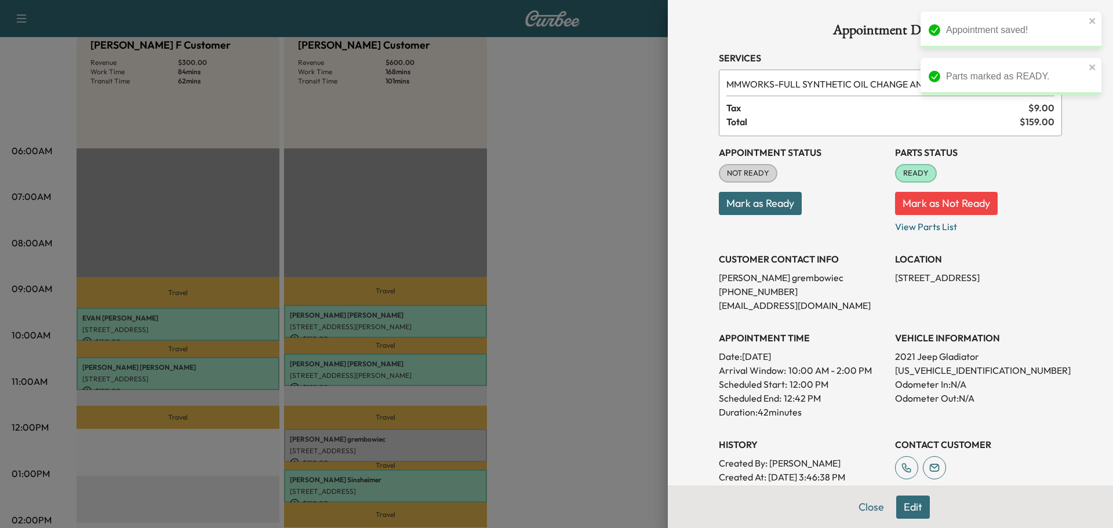
click at [759, 195] on button "Mark as Ready" at bounding box center [760, 203] width 83 height 23
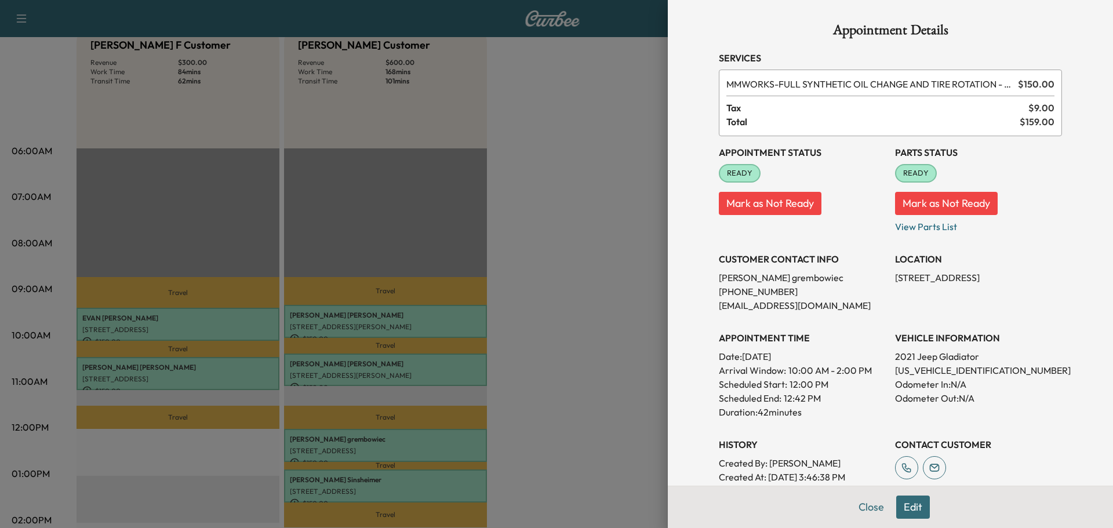
click at [861, 513] on button "Close" at bounding box center [871, 507] width 41 height 23
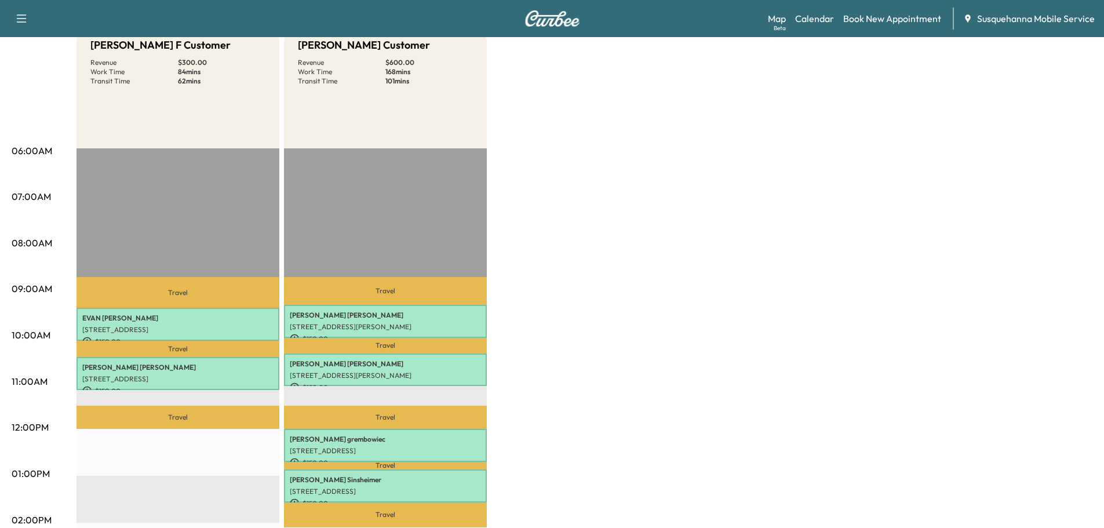
scroll to position [0, 0]
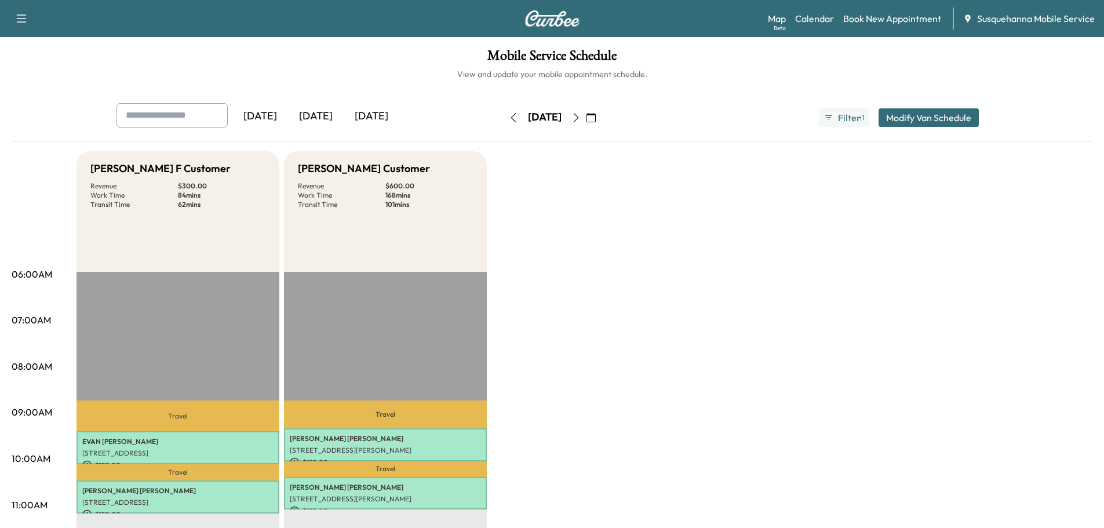
click at [581, 120] on icon "button" at bounding box center [576, 117] width 9 height 9
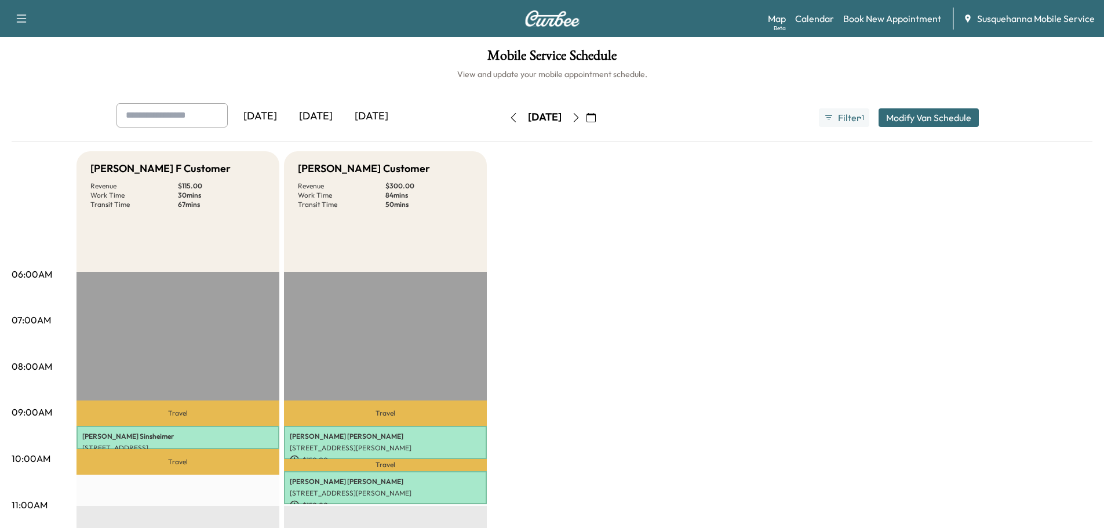
click at [581, 120] on icon "button" at bounding box center [576, 117] width 9 height 9
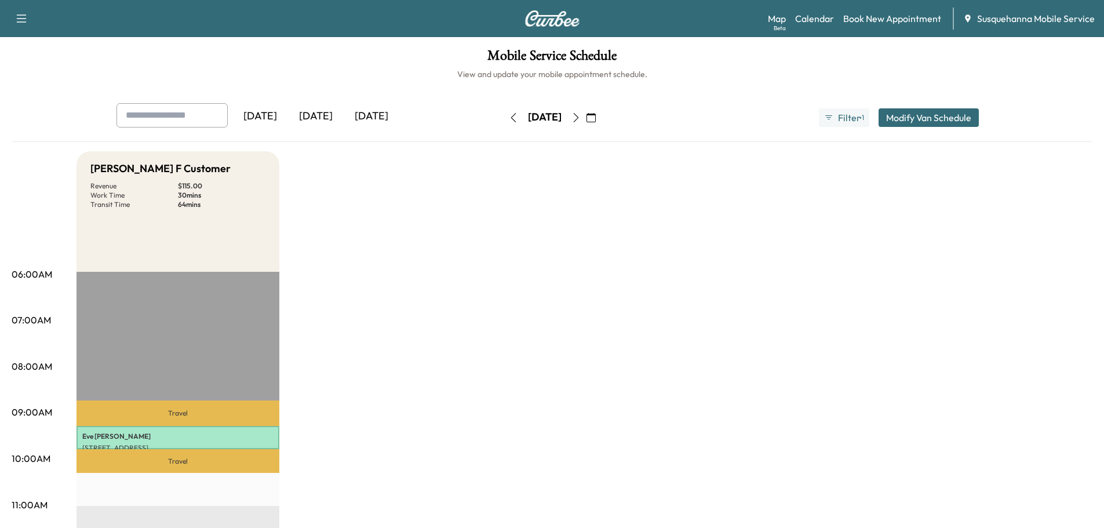
click at [509, 115] on icon "button" at bounding box center [513, 117] width 9 height 9
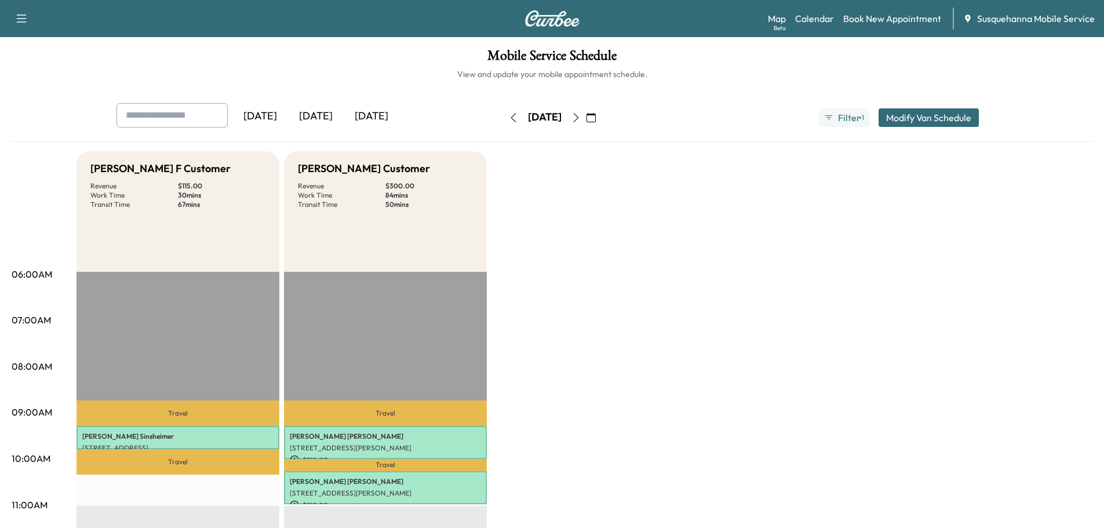
click at [504, 125] on button "button" at bounding box center [514, 117] width 20 height 19
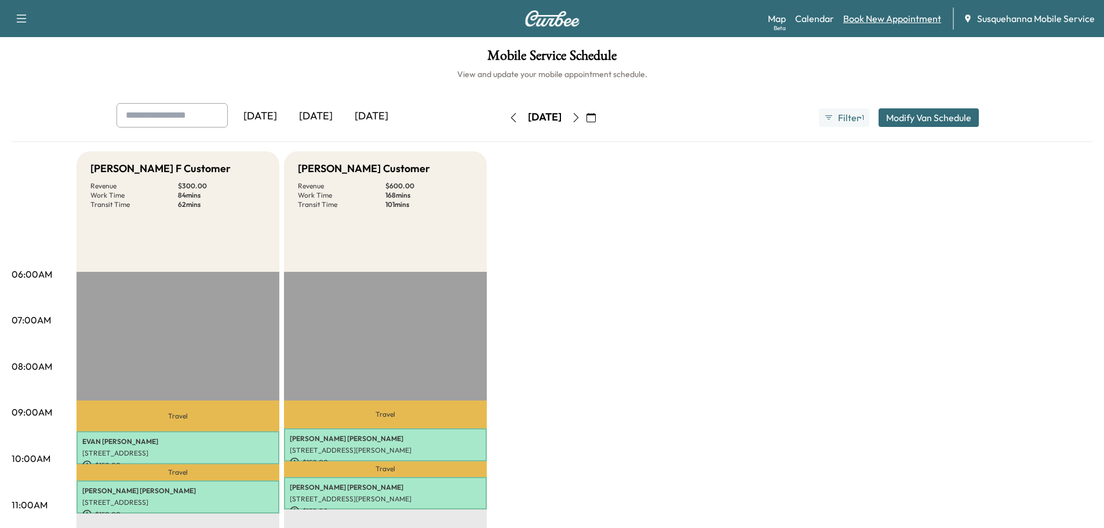
click at [857, 22] on link "Book New Appointment" at bounding box center [892, 19] width 98 height 14
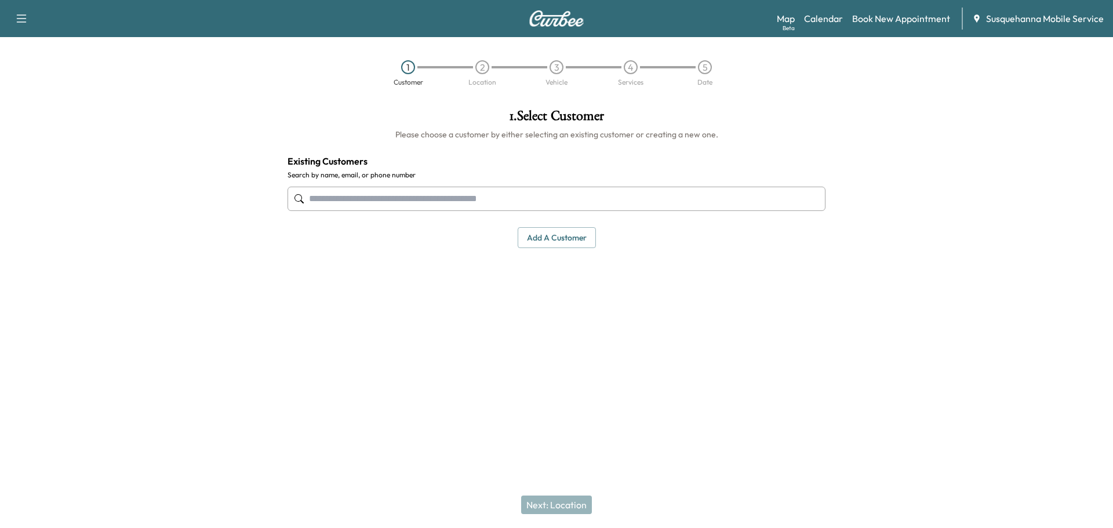
click at [415, 205] on input "text" at bounding box center [556, 199] width 538 height 24
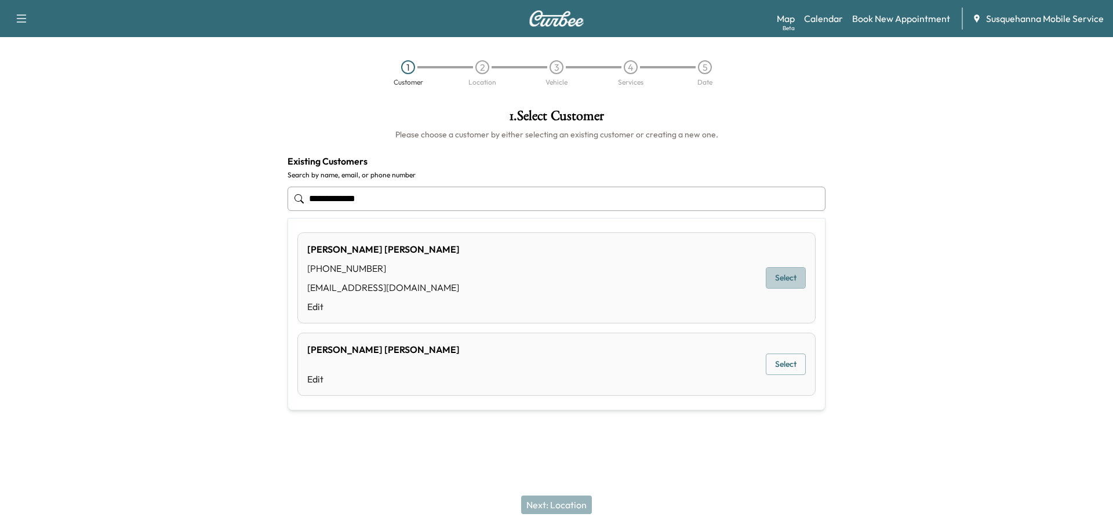
click at [781, 285] on button "Select" at bounding box center [786, 277] width 40 height 21
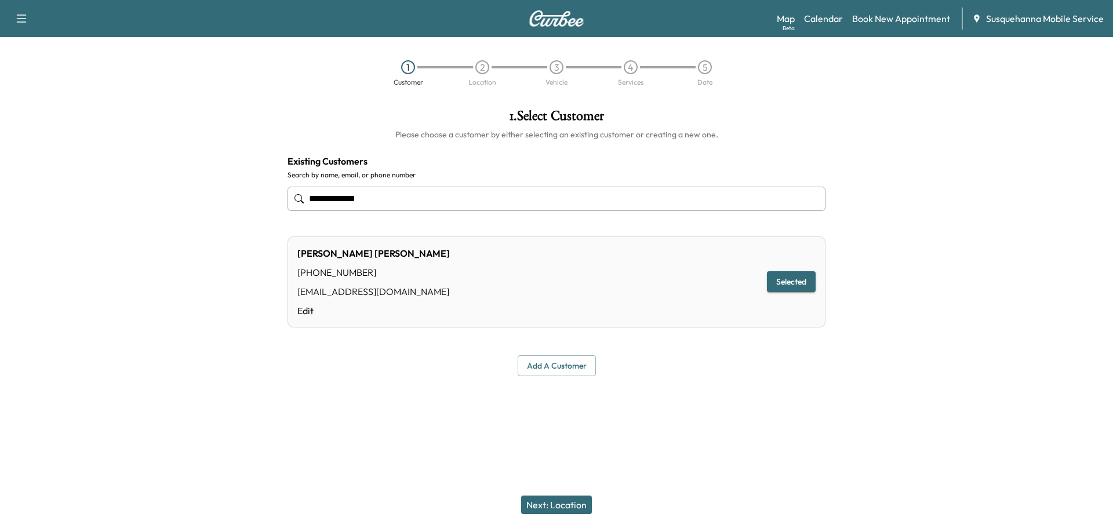
type input "**********"
click at [549, 508] on button "Next: Location" at bounding box center [556, 505] width 71 height 19
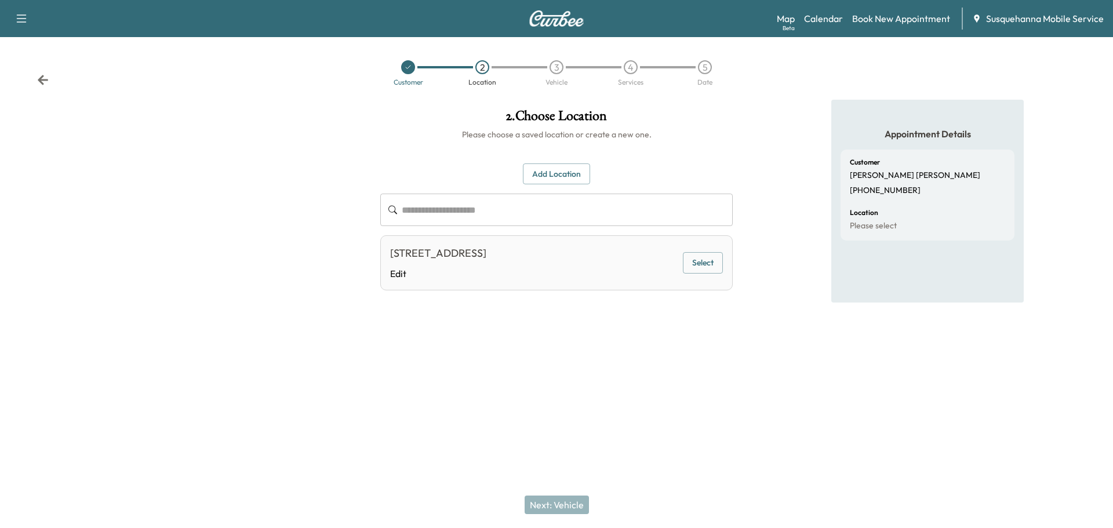
click at [697, 259] on button "Select" at bounding box center [703, 262] width 40 height 21
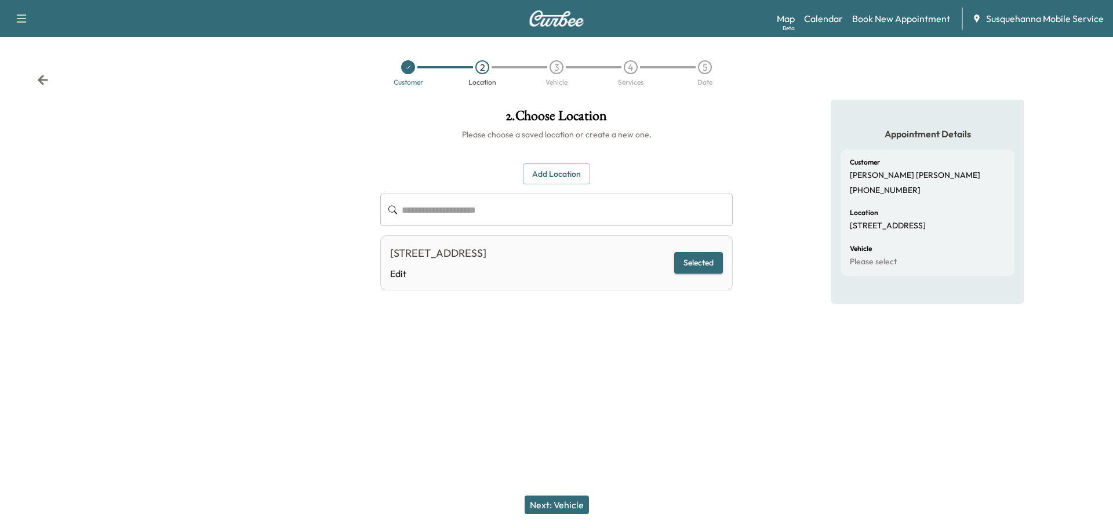
click at [549, 505] on button "Next: Vehicle" at bounding box center [557, 505] width 64 height 19
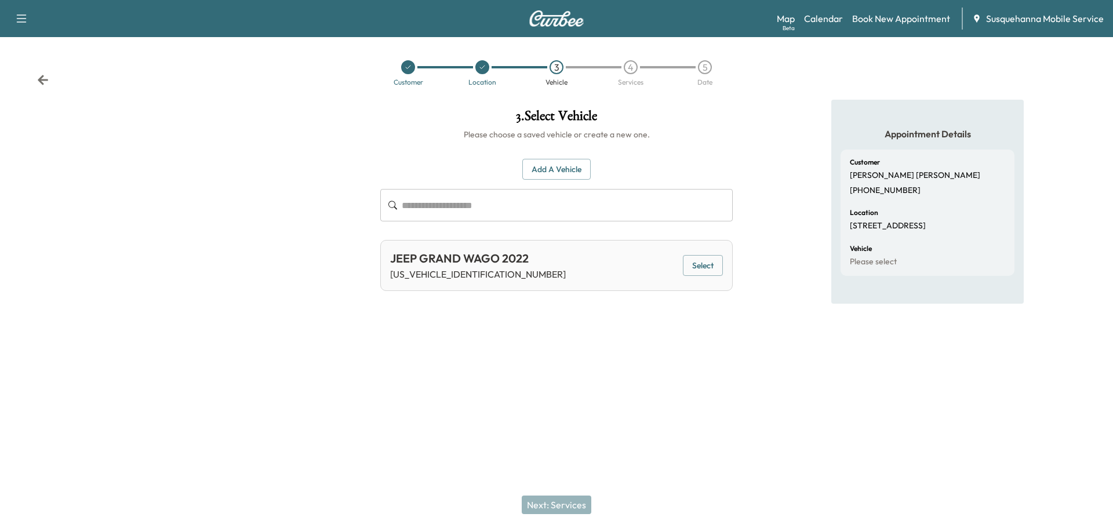
click at [707, 265] on button "Select" at bounding box center [703, 265] width 40 height 21
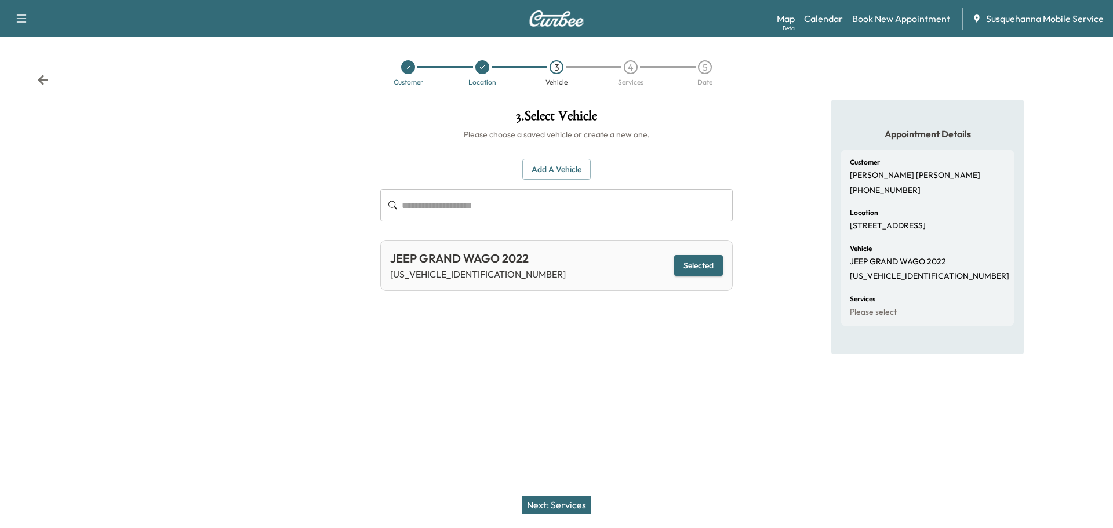
click at [566, 498] on button "Next: Services" at bounding box center [557, 505] width 70 height 19
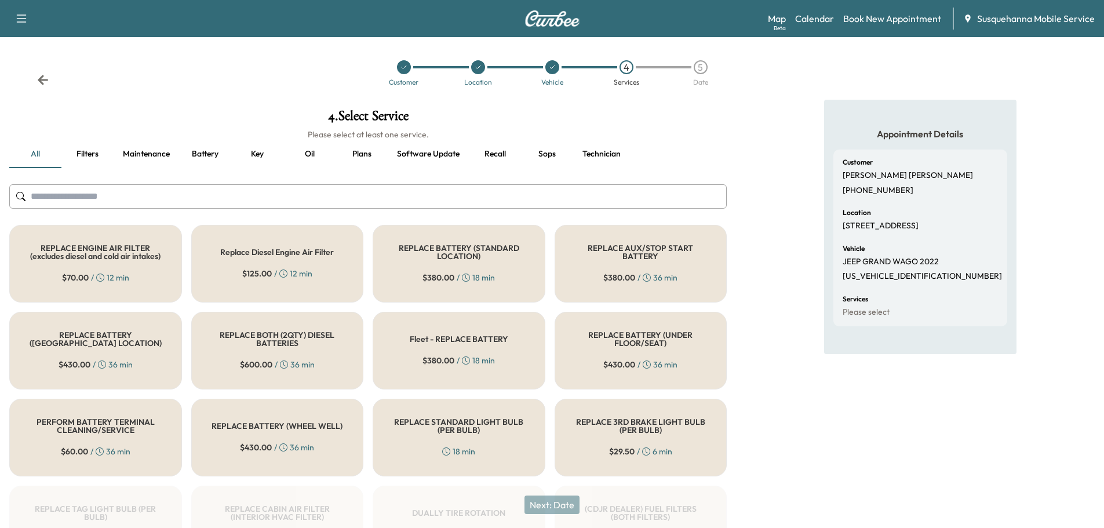
click at [416, 196] on input "text" at bounding box center [368, 196] width 718 height 24
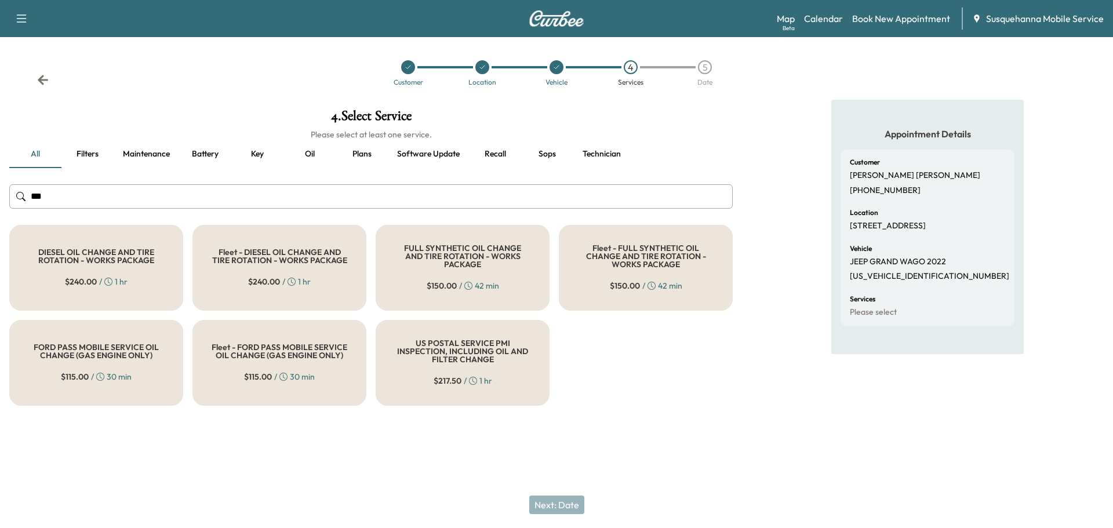
click at [433, 280] on span "$ 150.00" at bounding box center [442, 286] width 30 height 12
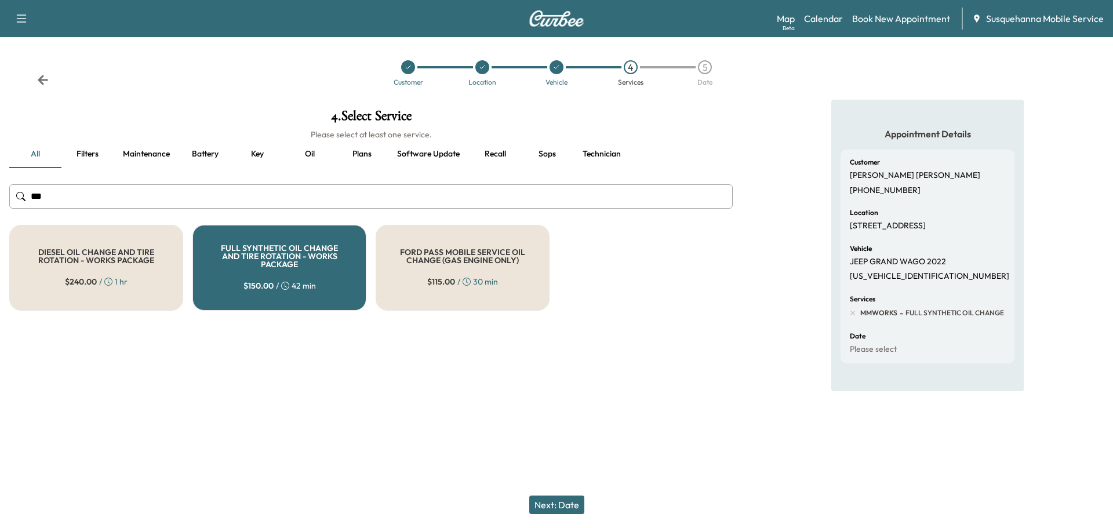
click at [345, 198] on input "***" at bounding box center [370, 196] width 723 height 24
type input "*"
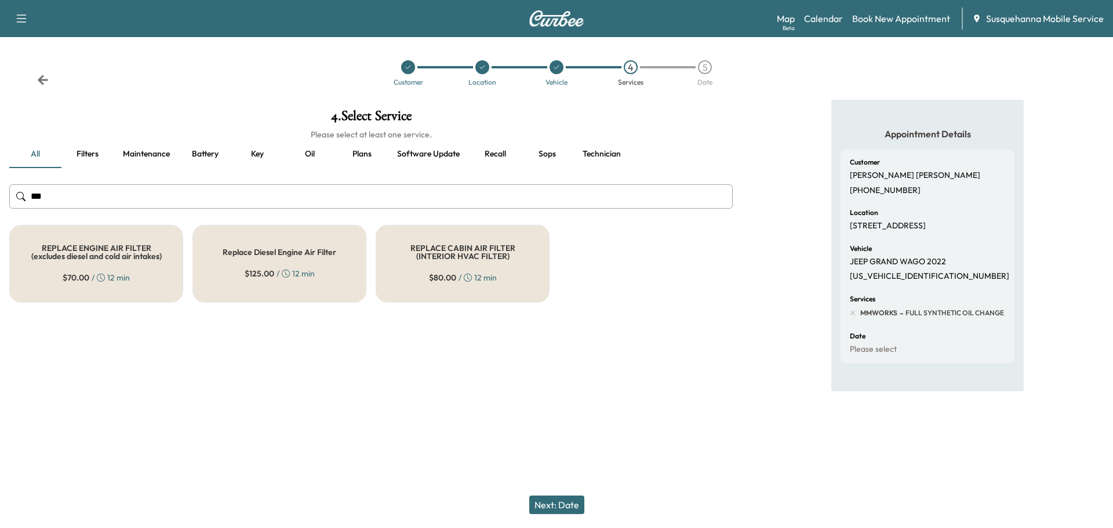
type input "***"
click at [137, 285] on div "REPLACE ENGINE AIR FILTER (excludes diesel and cold air intakes) $ 70.00 / 12 m…" at bounding box center [96, 264] width 174 height 78
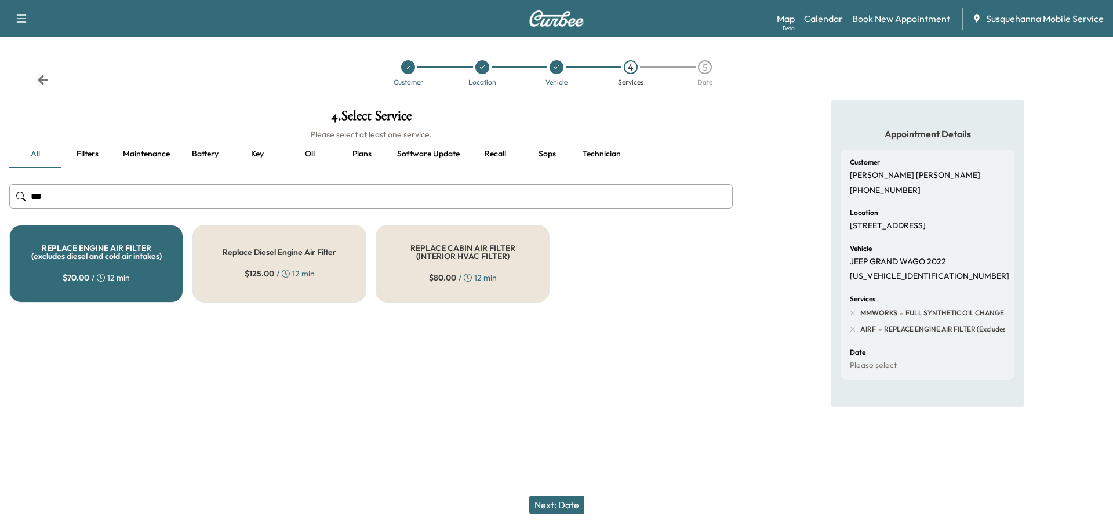
click at [555, 509] on button "Next: Date" at bounding box center [556, 505] width 55 height 19
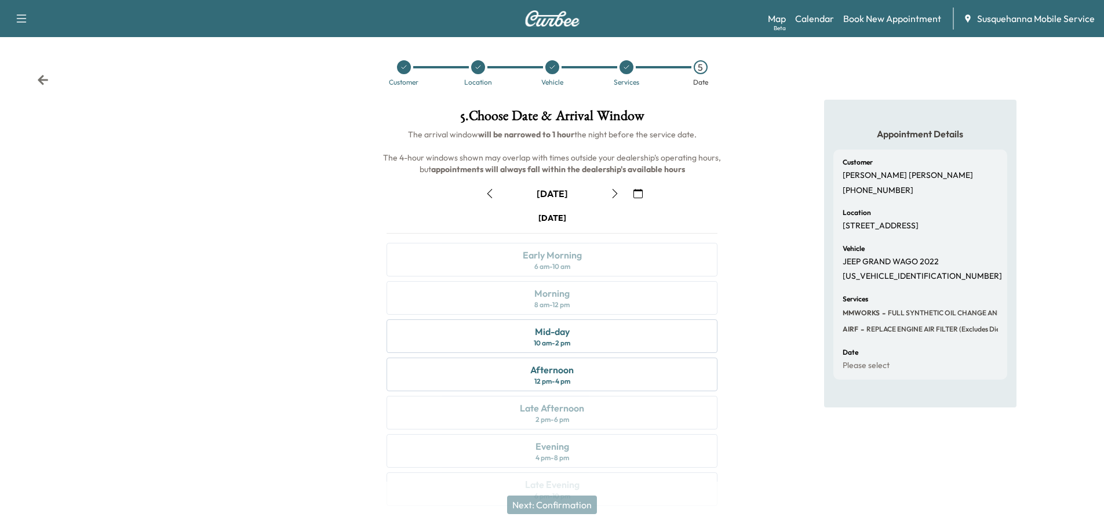
click at [642, 199] on button "button" at bounding box center [638, 193] width 20 height 19
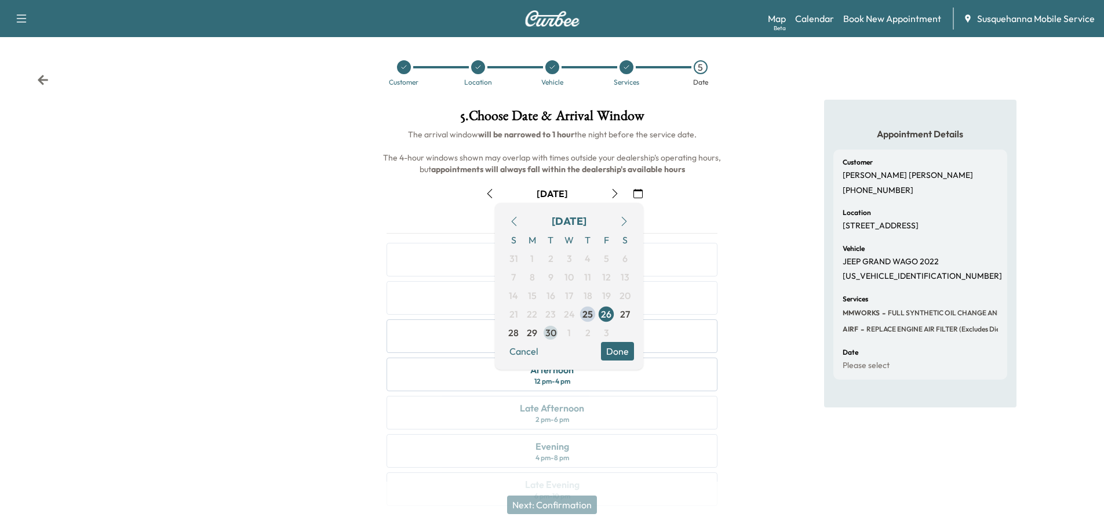
click at [547, 333] on span "30" at bounding box center [550, 333] width 11 height 14
click at [613, 351] on button "Done" at bounding box center [617, 351] width 33 height 19
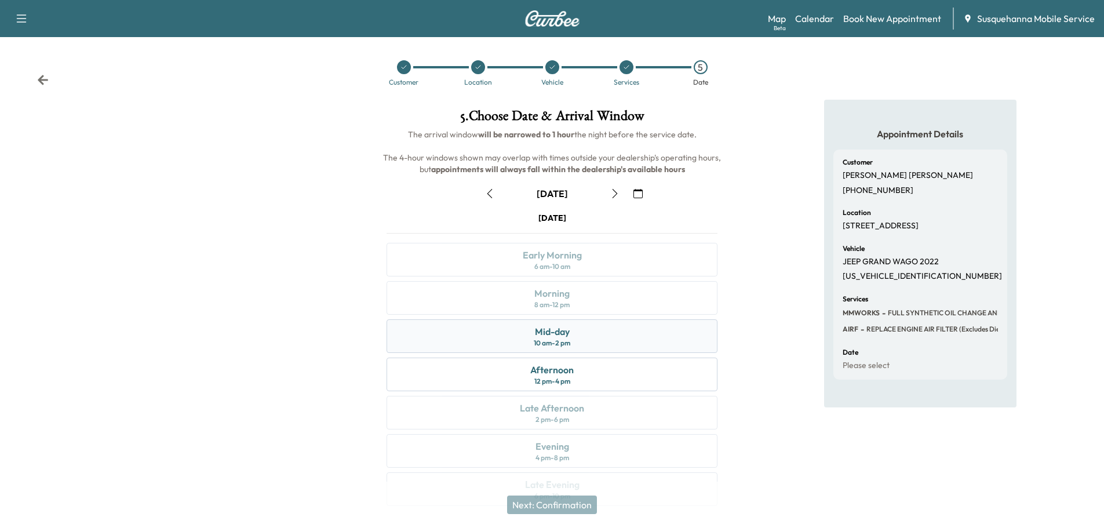
click at [600, 338] on div "Mid-day 10 am - 2 pm" at bounding box center [552, 336] width 331 height 34
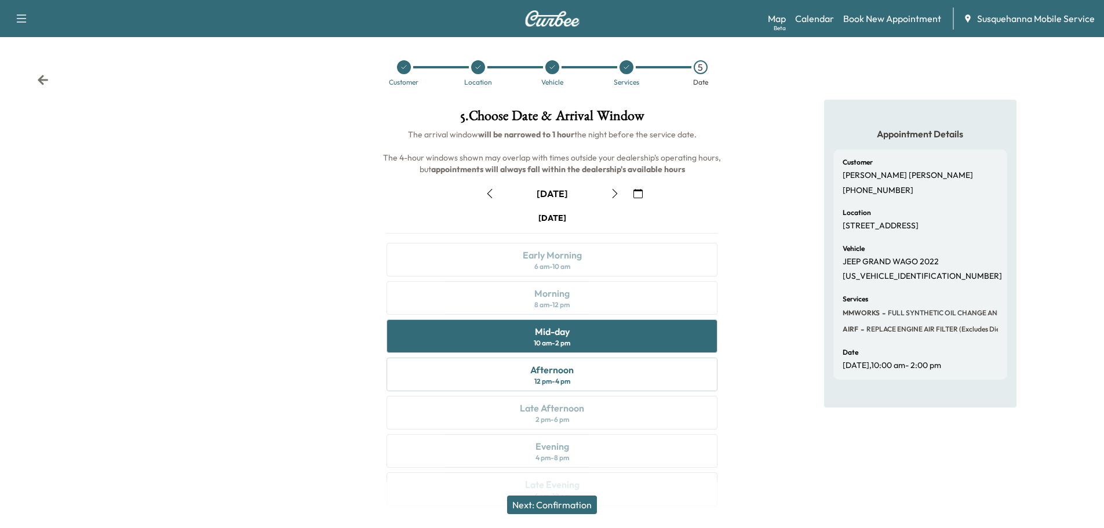
click at [570, 501] on button "Next: Confirmation" at bounding box center [552, 505] width 90 height 19
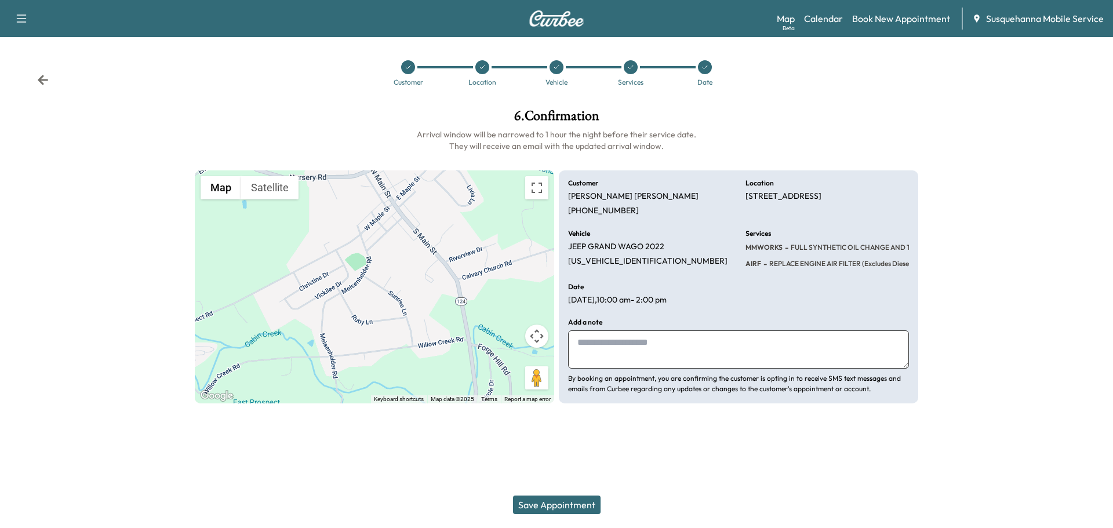
drag, startPoint x: 658, startPoint y: 337, endPoint x: 661, endPoint y: 332, distance: 6.5
click at [661, 332] on textarea at bounding box center [738, 349] width 341 height 38
type textarea "**********"
click at [548, 504] on button "Save Appointment" at bounding box center [557, 505] width 88 height 19
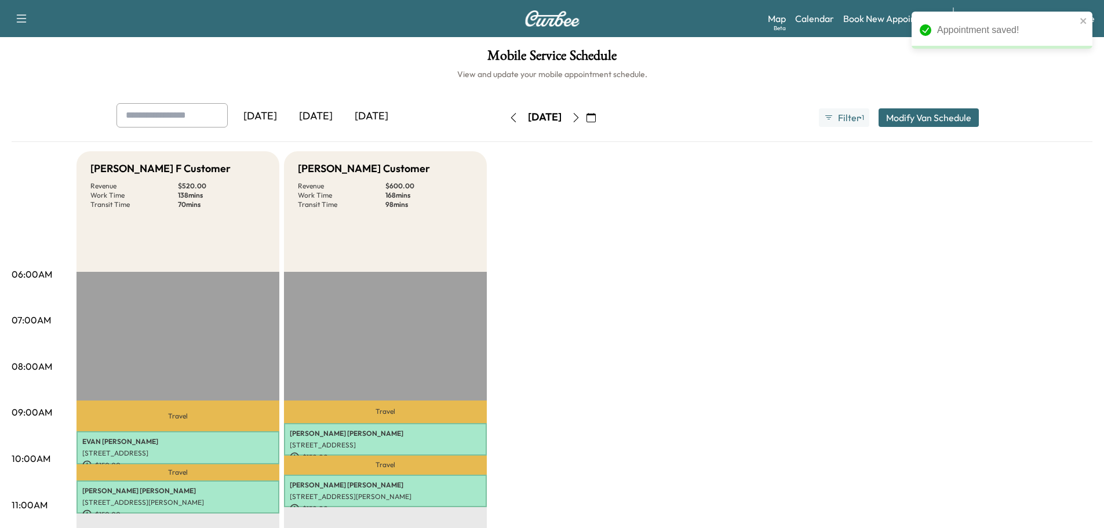
scroll to position [309, 0]
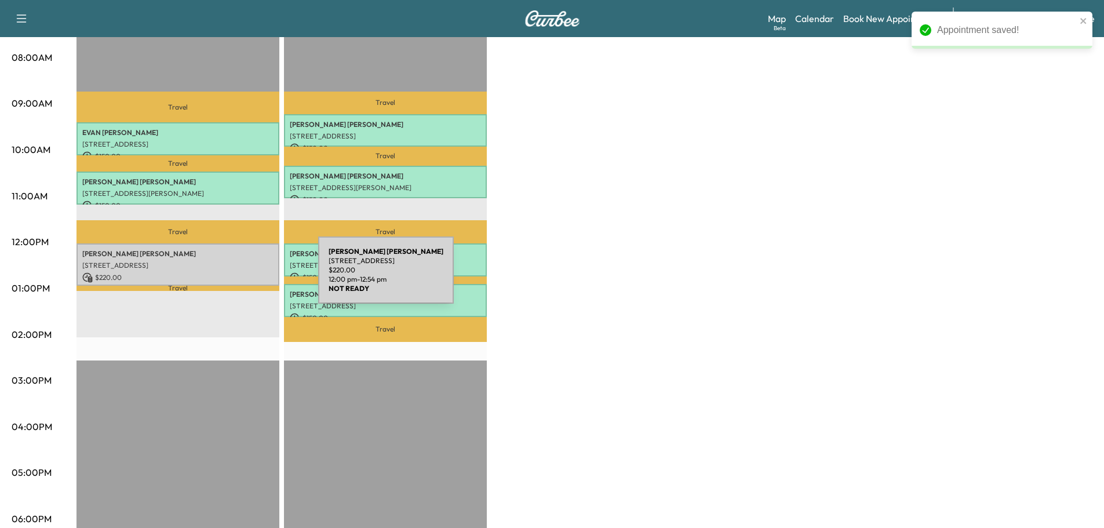
click at [231, 274] on p "$ 220.00" at bounding box center [177, 277] width 191 height 10
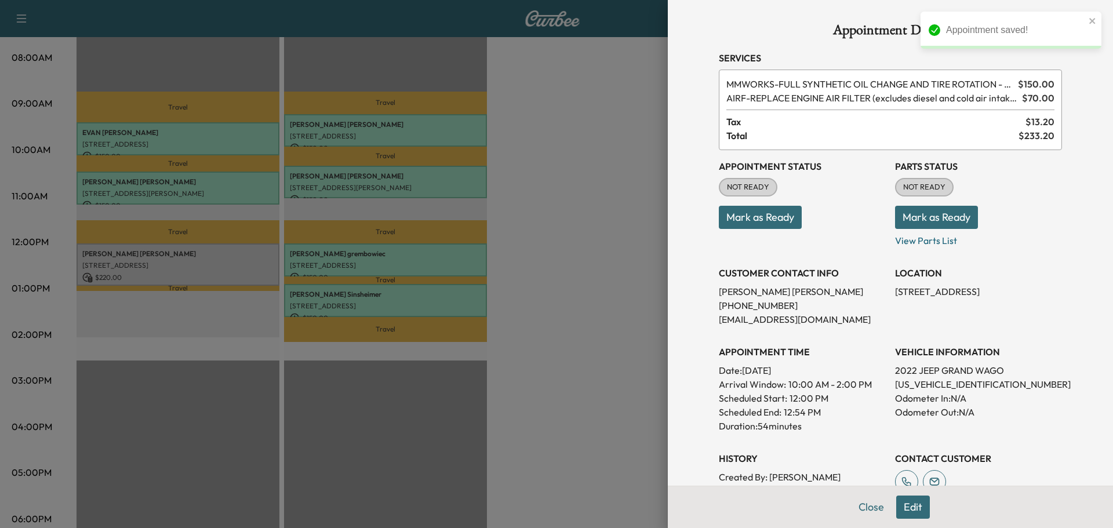
click at [918, 214] on button "Mark as Ready" at bounding box center [936, 217] width 83 height 23
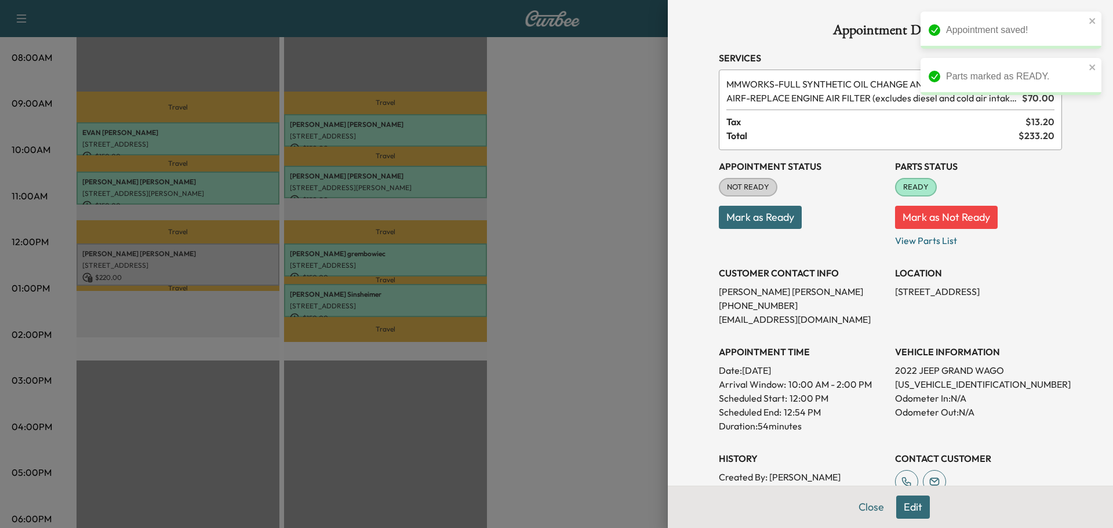
click at [758, 216] on button "Mark as Ready" at bounding box center [760, 217] width 83 height 23
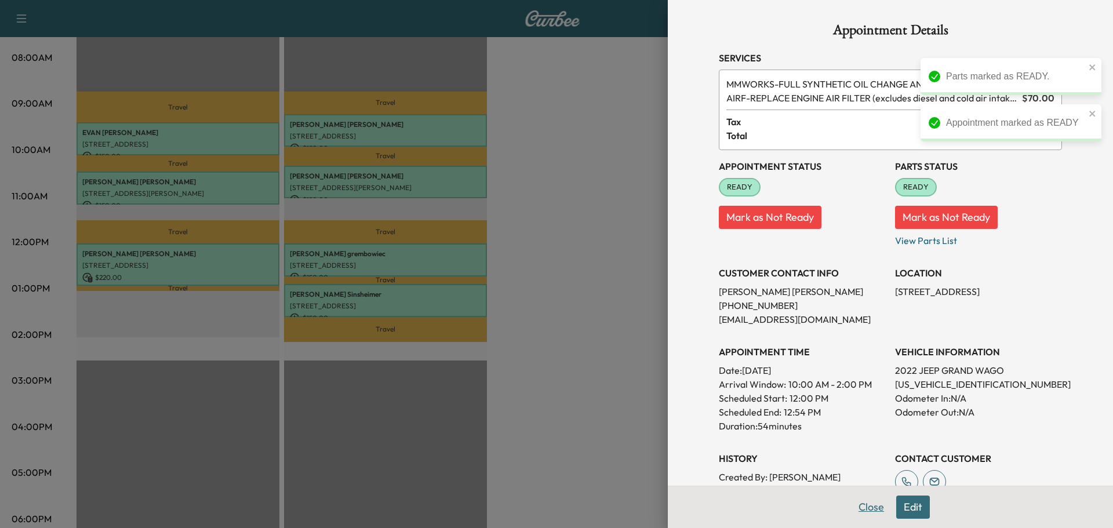
click at [851, 508] on button "Close" at bounding box center [871, 507] width 41 height 23
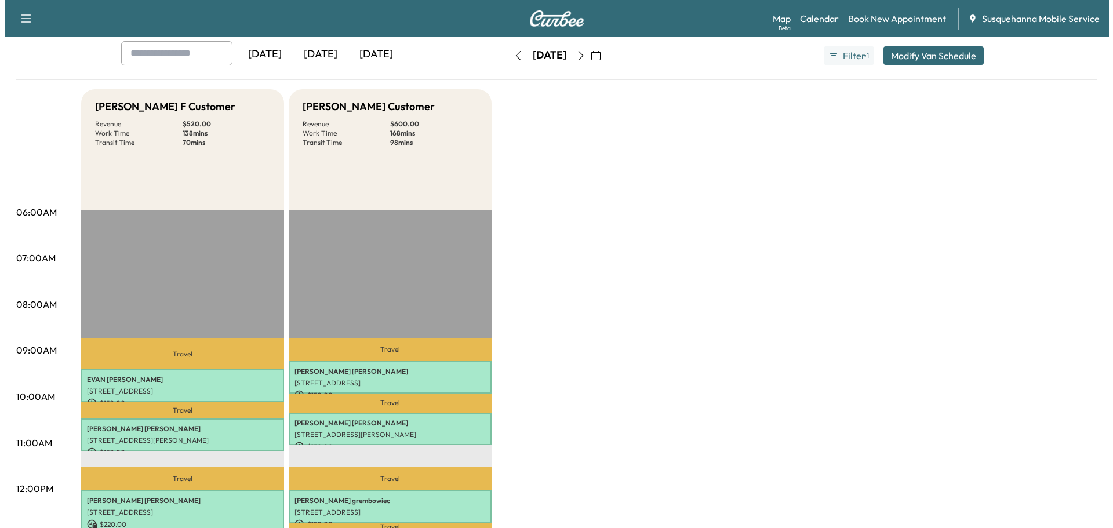
scroll to position [0, 0]
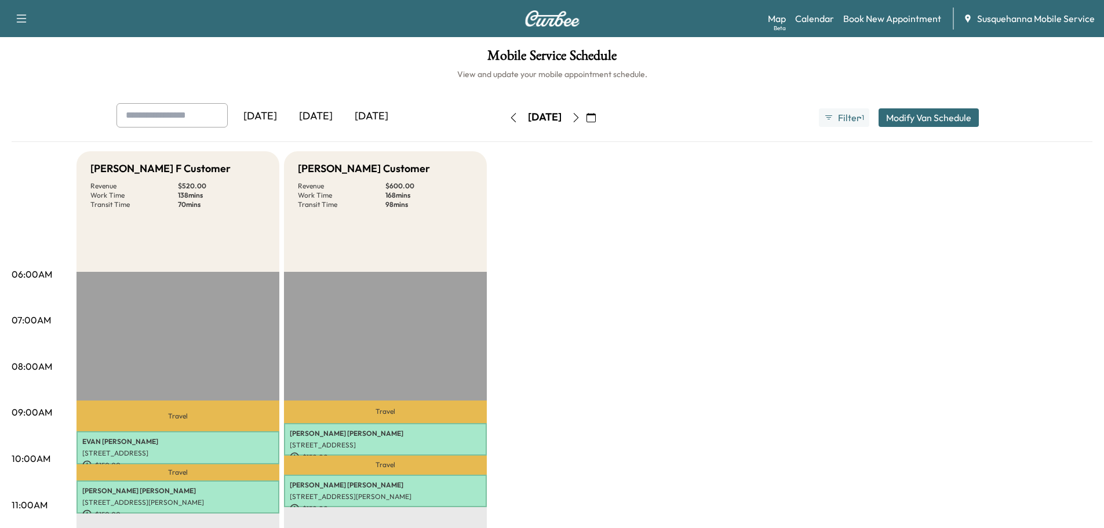
click at [509, 121] on icon "button" at bounding box center [513, 117] width 9 height 9
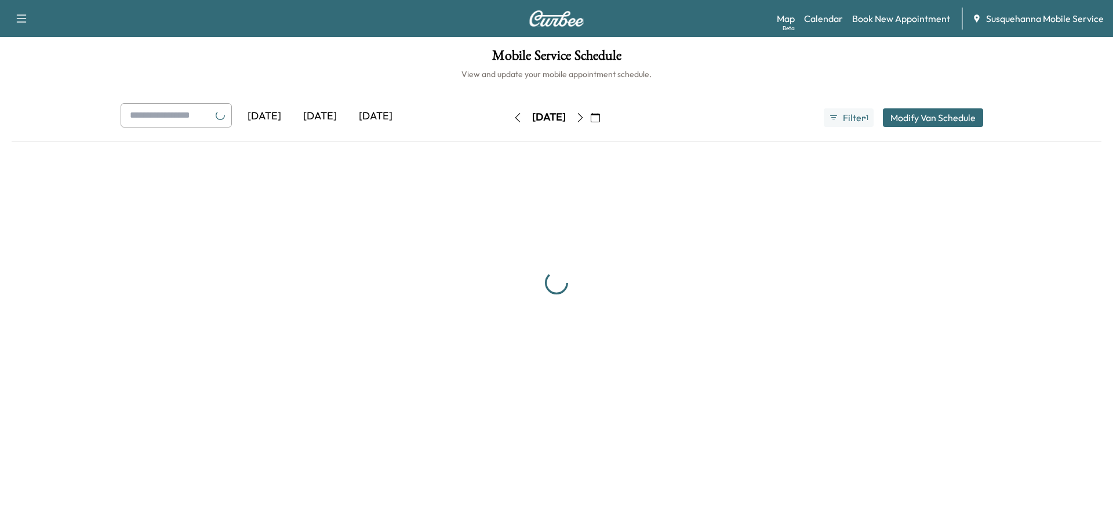
click at [513, 121] on icon "button" at bounding box center [517, 117] width 9 height 9
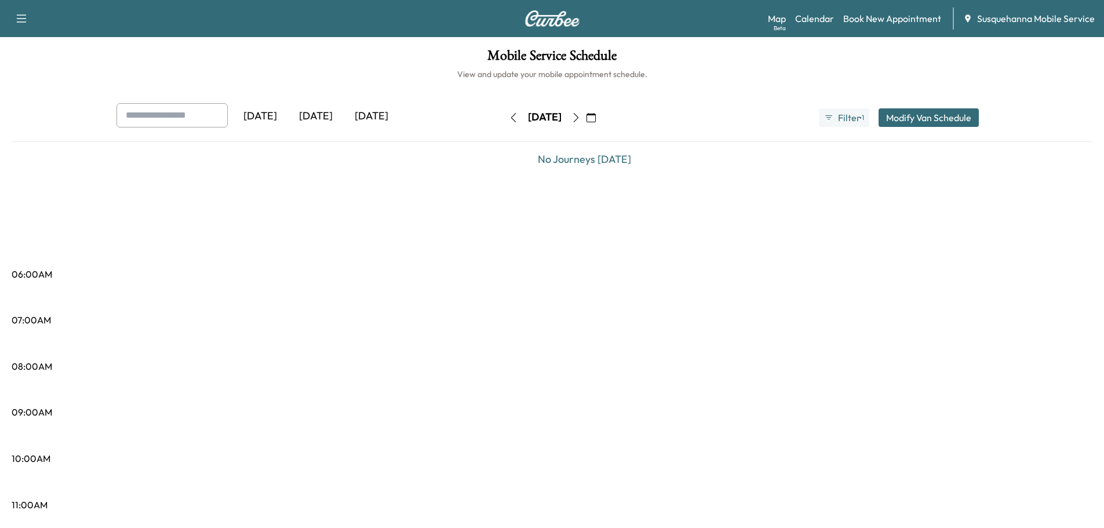
click at [509, 121] on icon "button" at bounding box center [513, 117] width 9 height 9
click at [504, 121] on button "button" at bounding box center [514, 117] width 20 height 19
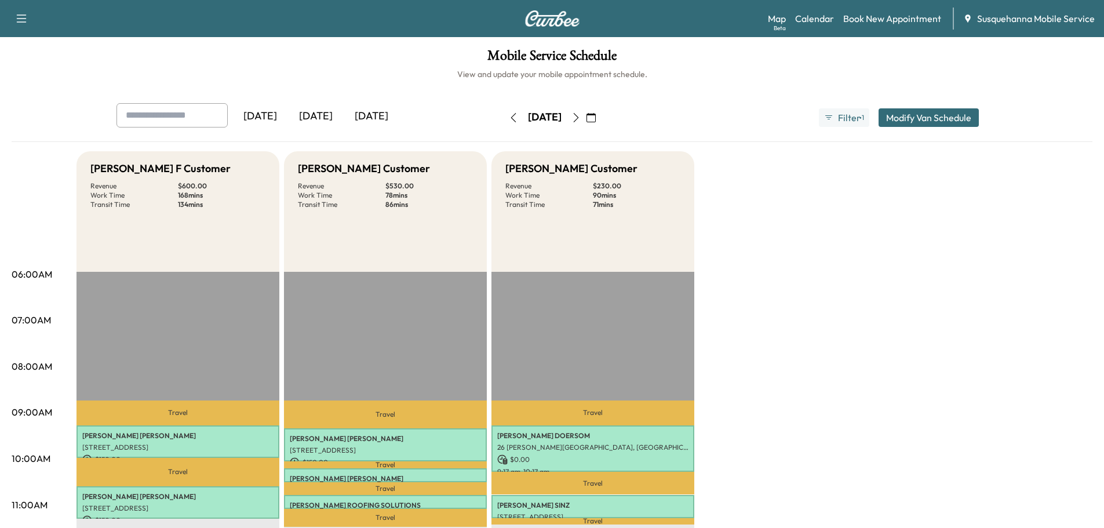
click at [586, 122] on button "button" at bounding box center [576, 117] width 20 height 19
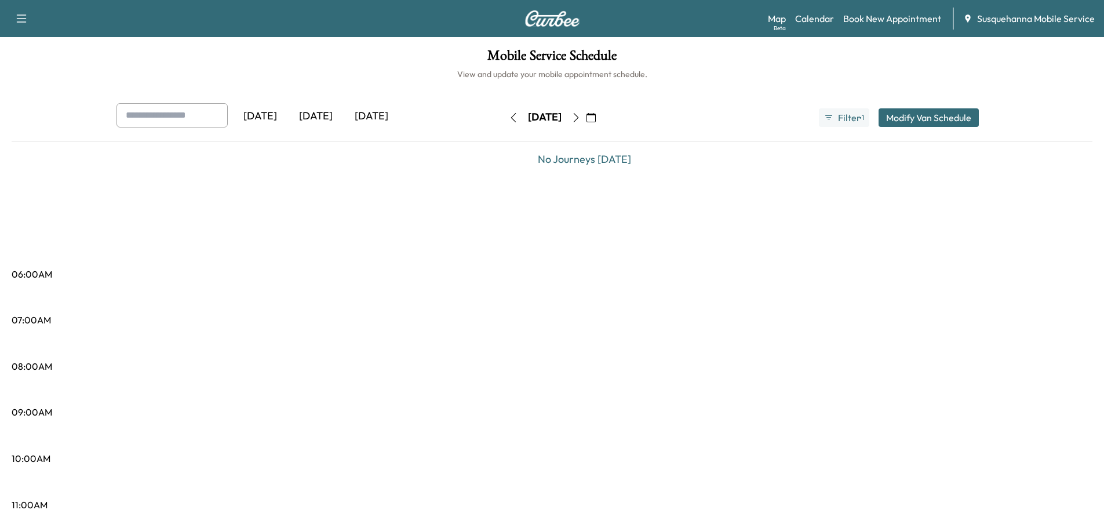
click at [581, 121] on icon "button" at bounding box center [576, 117] width 9 height 9
click at [585, 121] on icon "button" at bounding box center [580, 117] width 9 height 9
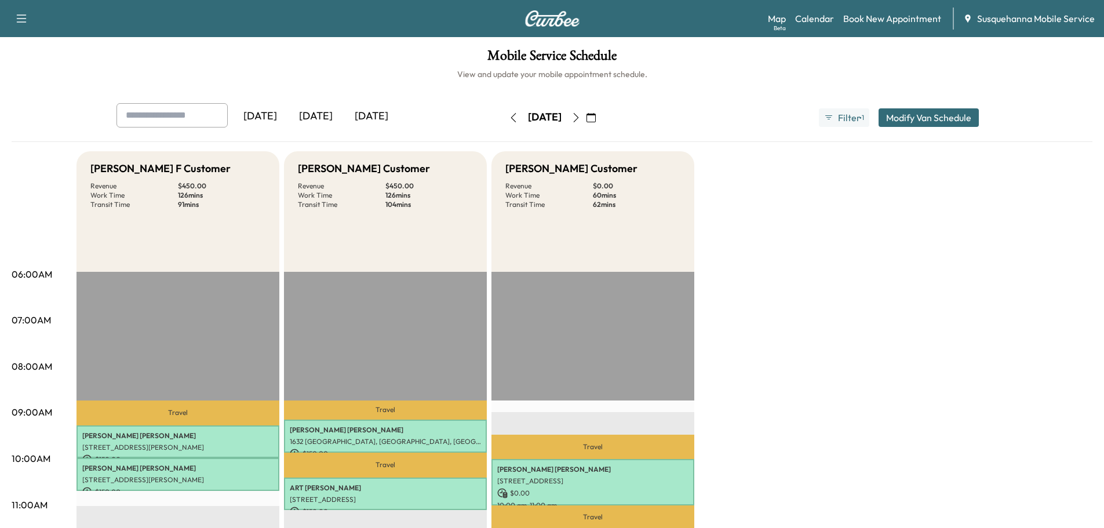
click at [509, 118] on icon "button" at bounding box center [513, 117] width 9 height 9
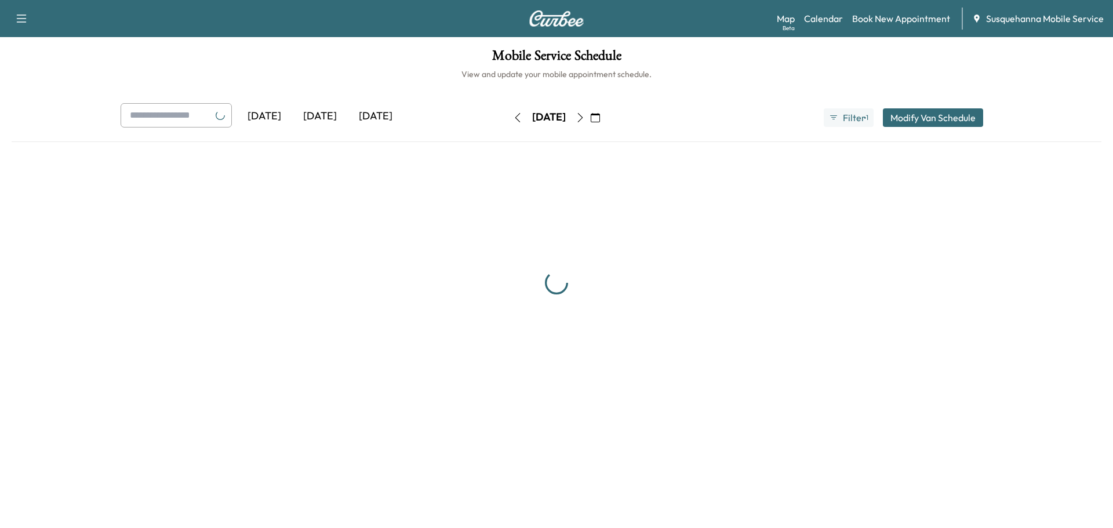
click at [508, 118] on button "button" at bounding box center [518, 117] width 20 height 19
click at [513, 118] on icon "button" at bounding box center [517, 117] width 9 height 9
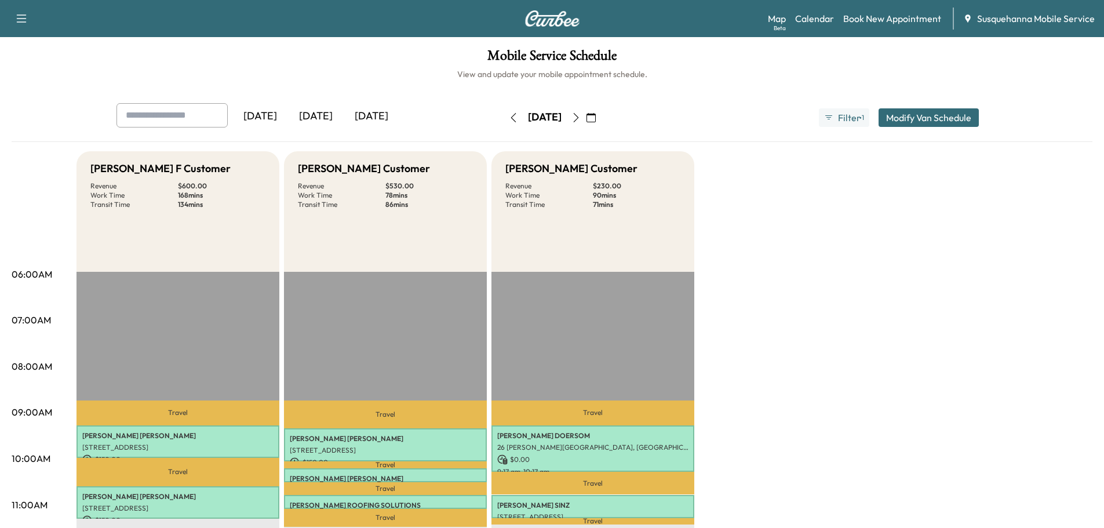
click at [581, 117] on icon "button" at bounding box center [576, 117] width 9 height 9
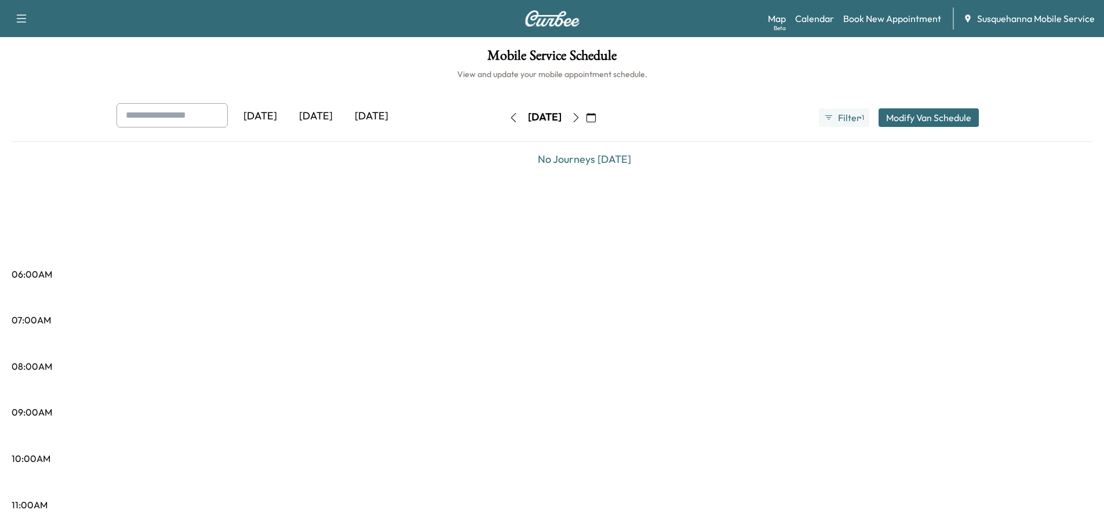
click at [578, 118] on icon "button" at bounding box center [575, 117] width 5 height 9
click at [601, 118] on button "button" at bounding box center [591, 117] width 20 height 19
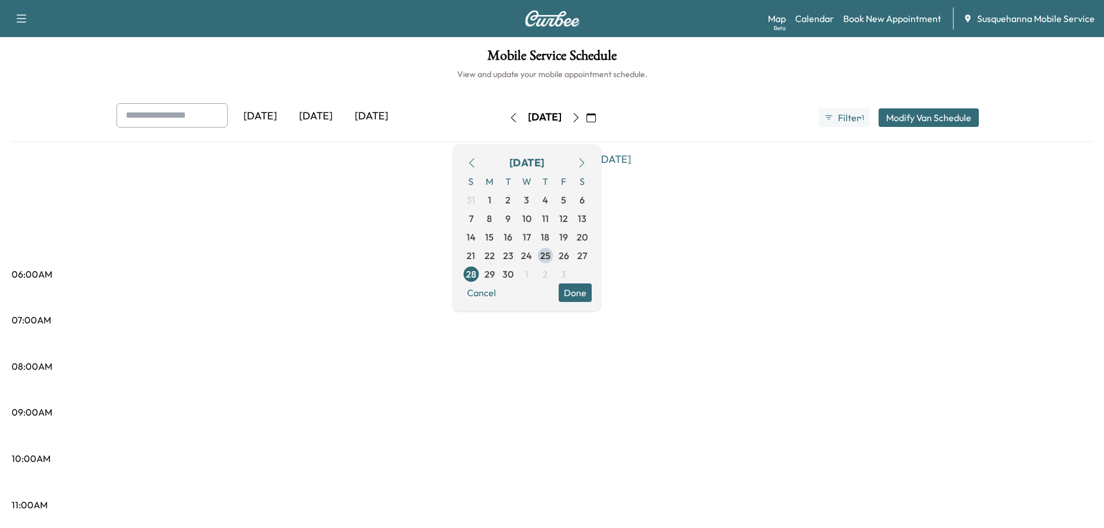
click at [586, 118] on button "button" at bounding box center [576, 117] width 20 height 19
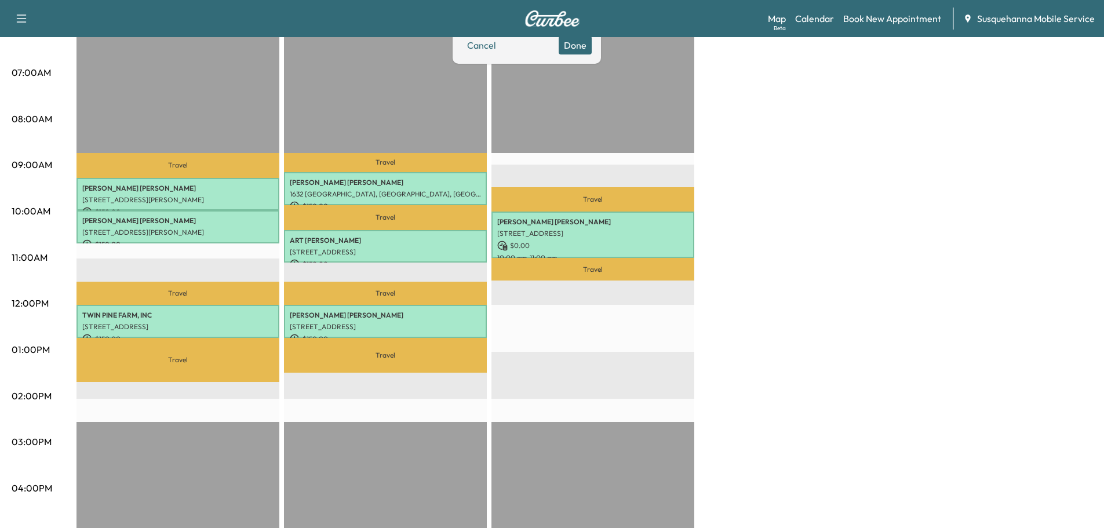
scroll to position [62, 0]
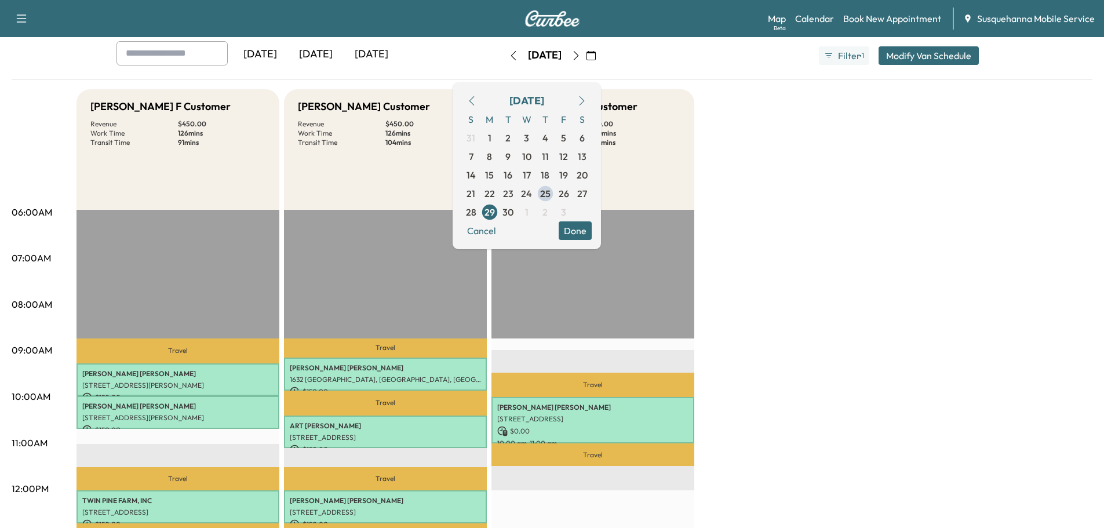
click at [592, 227] on button "Done" at bounding box center [575, 230] width 33 height 19
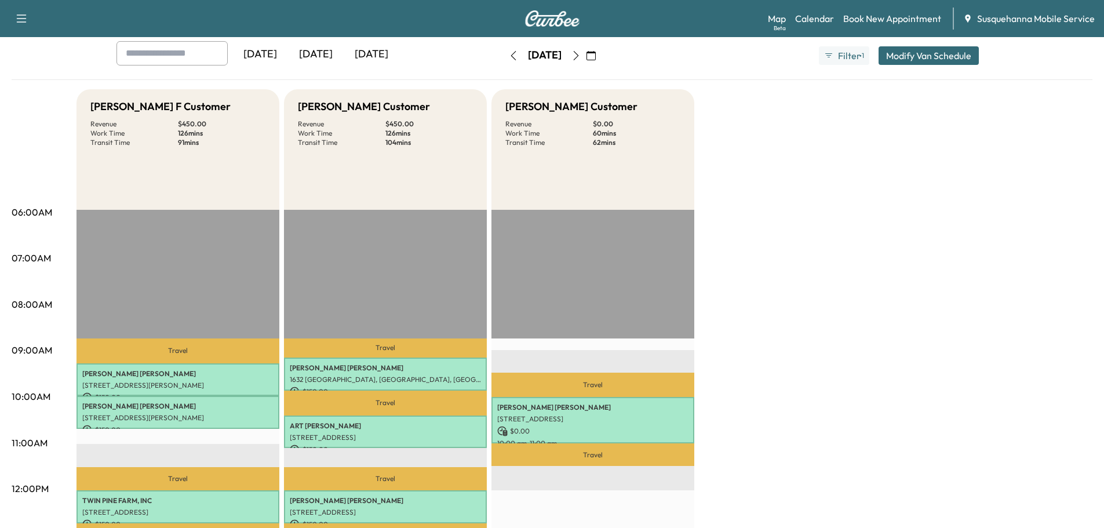
click at [578, 56] on icon "button" at bounding box center [575, 55] width 5 height 9
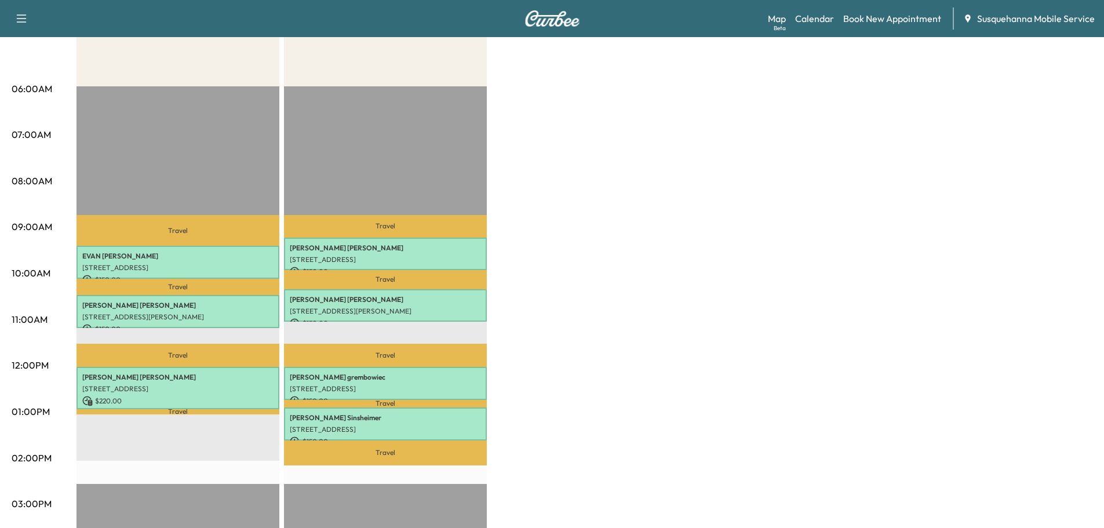
scroll to position [247, 0]
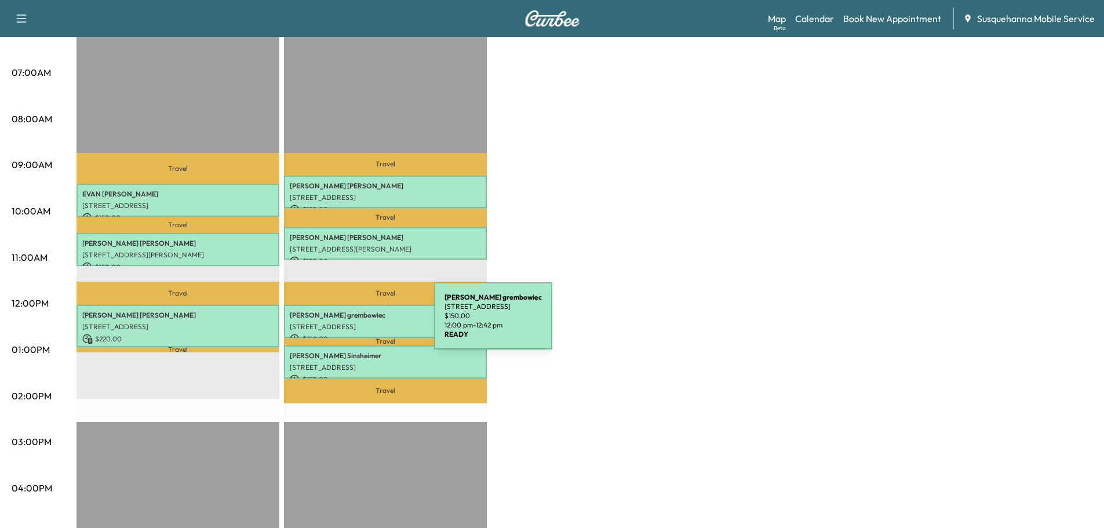
click at [347, 323] on p "[STREET_ADDRESS]" at bounding box center [385, 326] width 191 height 9
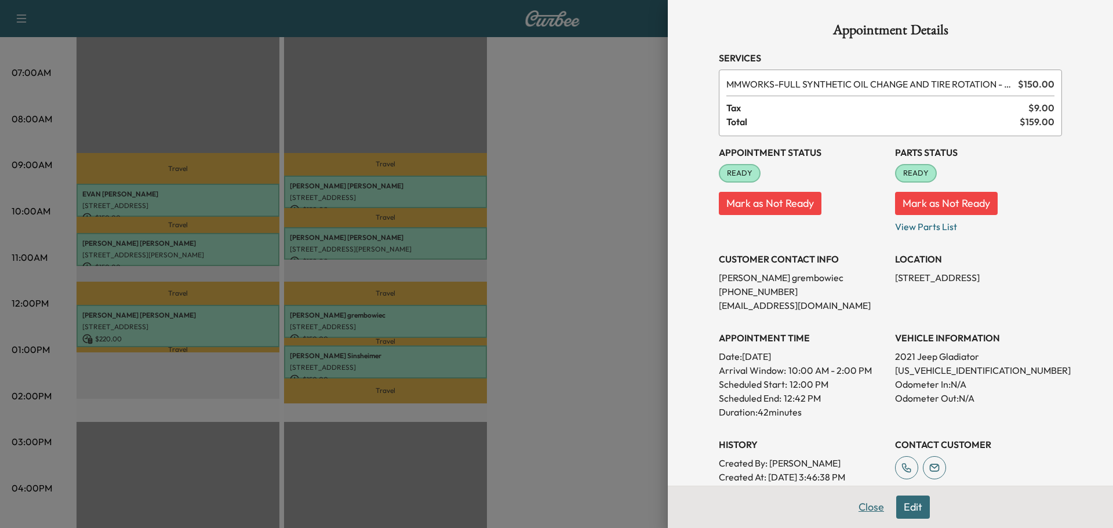
click at [865, 511] on button "Close" at bounding box center [871, 507] width 41 height 23
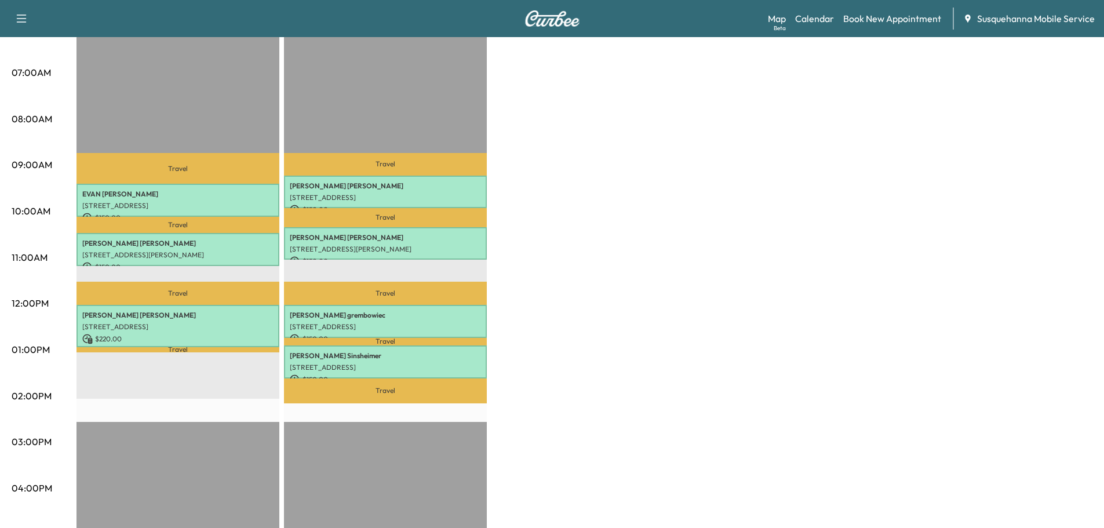
scroll to position [0, 0]
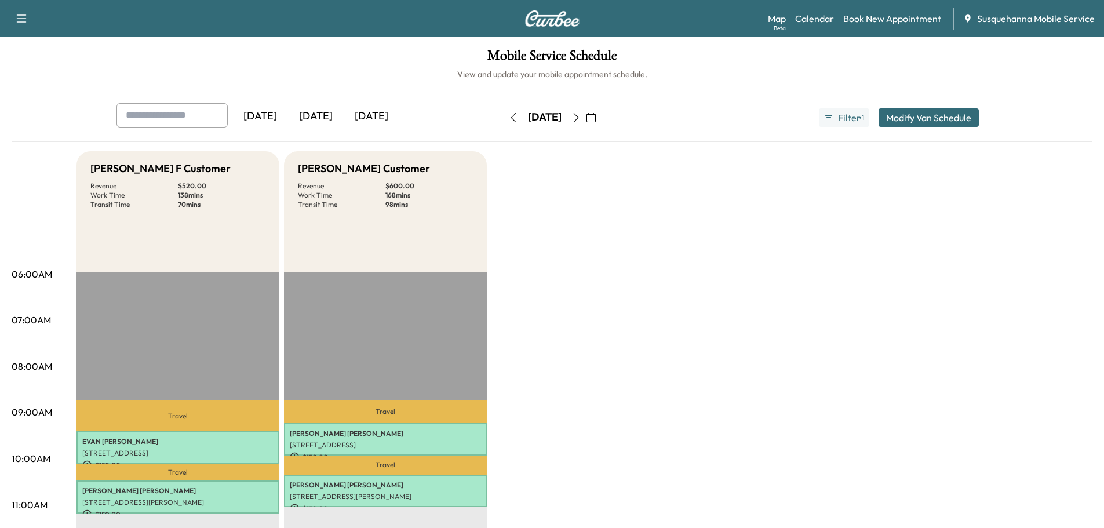
click at [509, 119] on icon "button" at bounding box center [513, 117] width 9 height 9
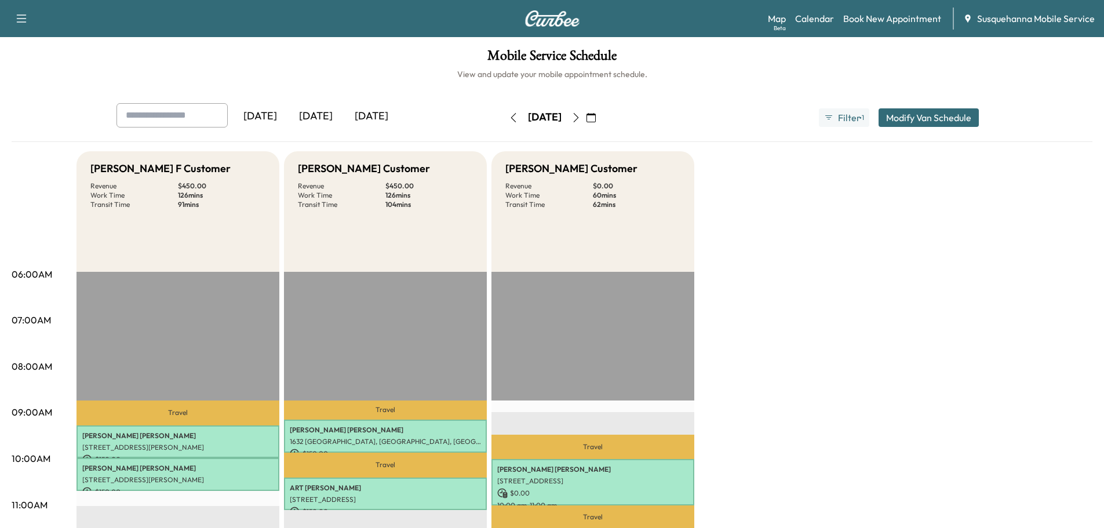
click at [509, 119] on icon "button" at bounding box center [513, 117] width 9 height 9
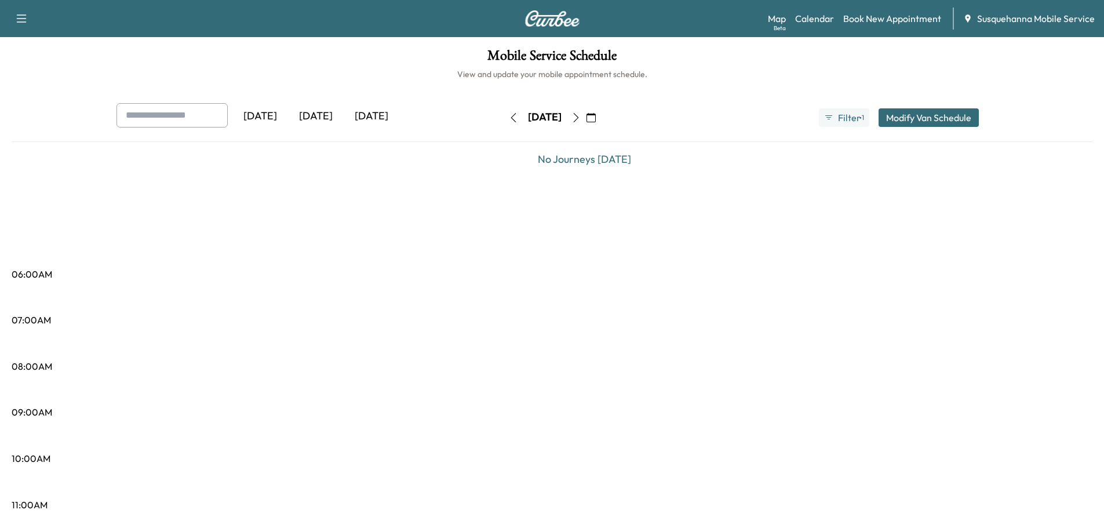
click at [511, 119] on icon "button" at bounding box center [513, 117] width 5 height 9
click at [509, 119] on icon "button" at bounding box center [513, 117] width 9 height 9
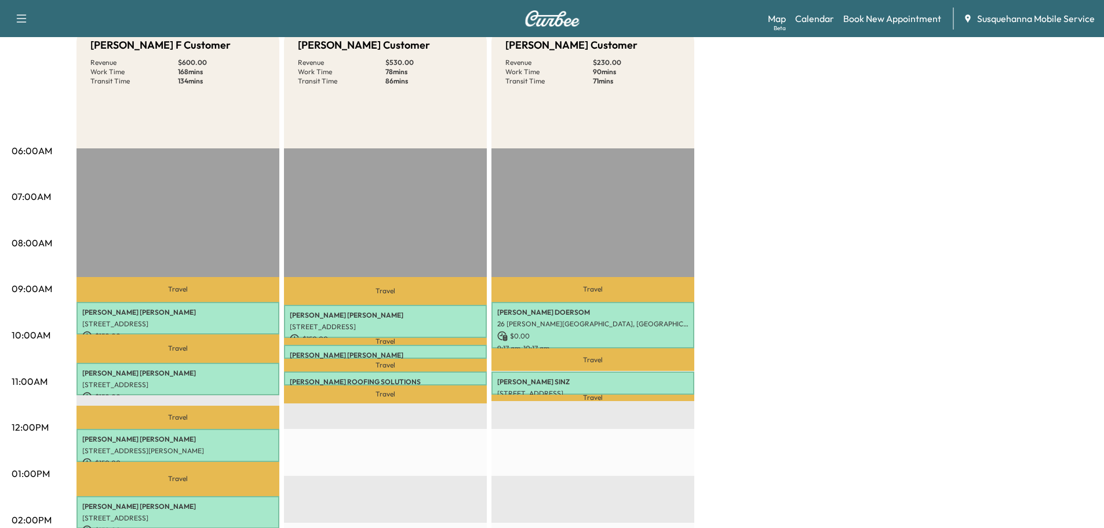
scroll to position [62, 0]
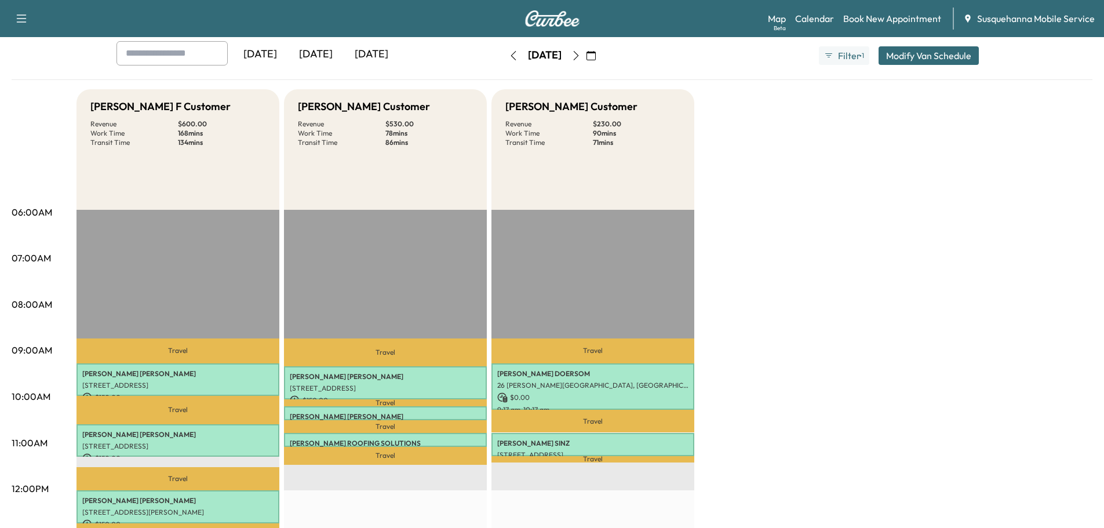
click at [581, 53] on icon "button" at bounding box center [576, 55] width 9 height 9
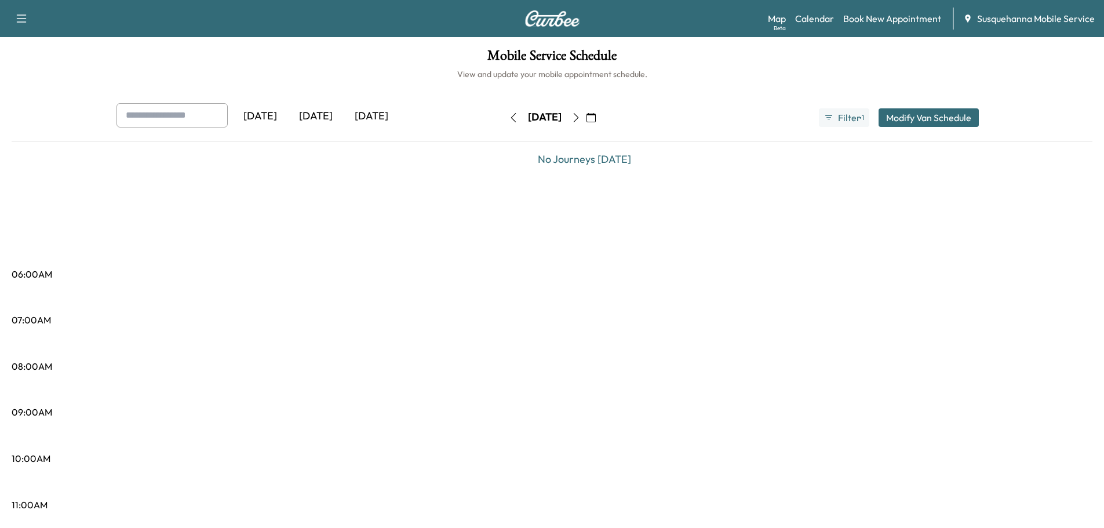
click at [586, 118] on button "button" at bounding box center [576, 117] width 20 height 19
click at [581, 118] on icon "button" at bounding box center [576, 117] width 9 height 9
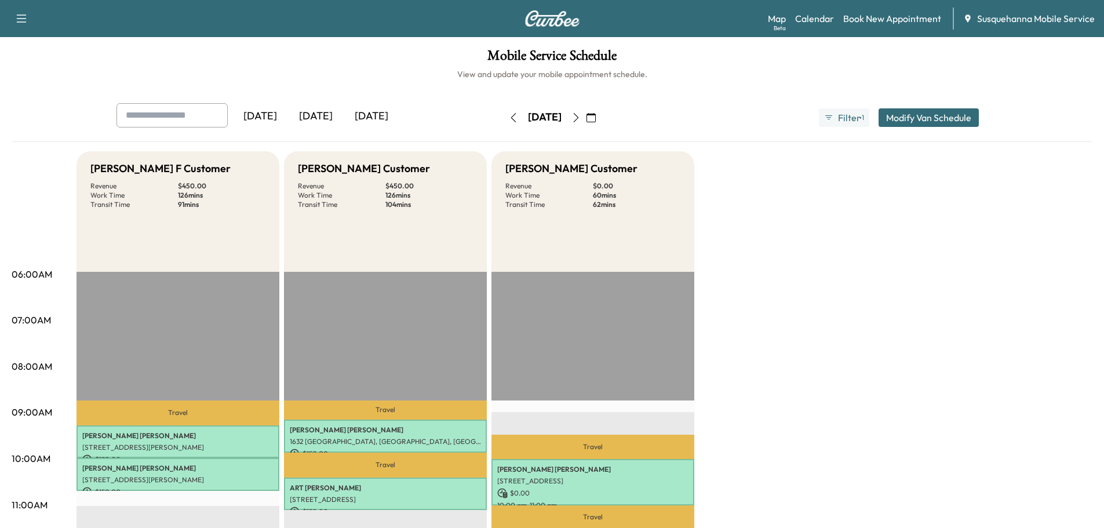
click at [586, 122] on button "button" at bounding box center [576, 117] width 20 height 19
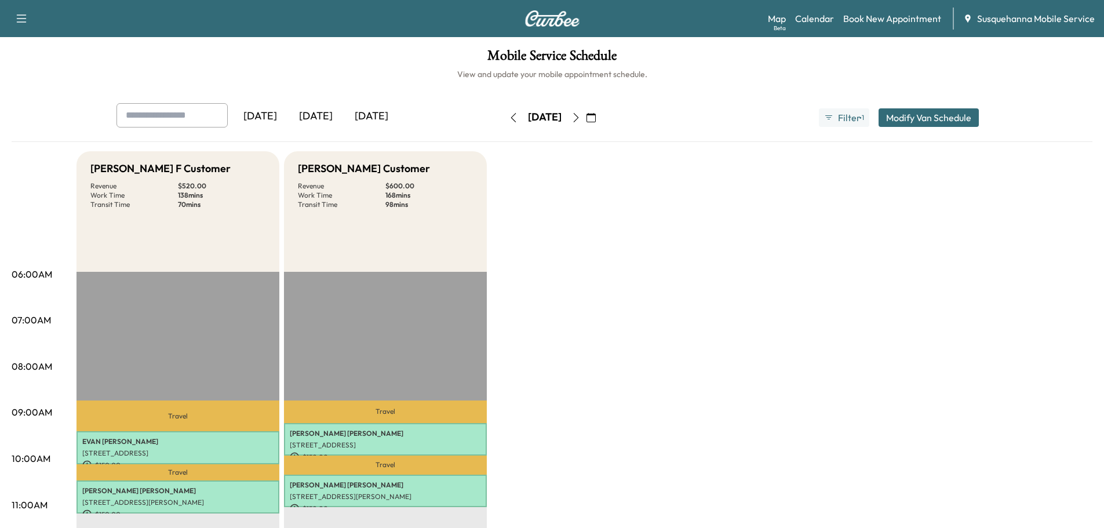
click at [586, 122] on button "button" at bounding box center [576, 117] width 20 height 19
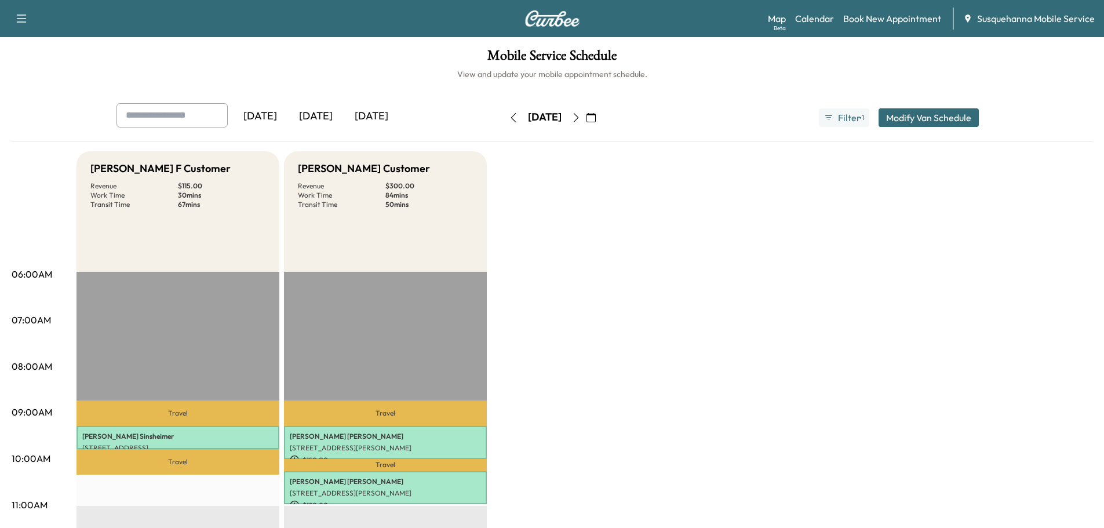
click at [511, 115] on icon "button" at bounding box center [513, 117] width 5 height 9
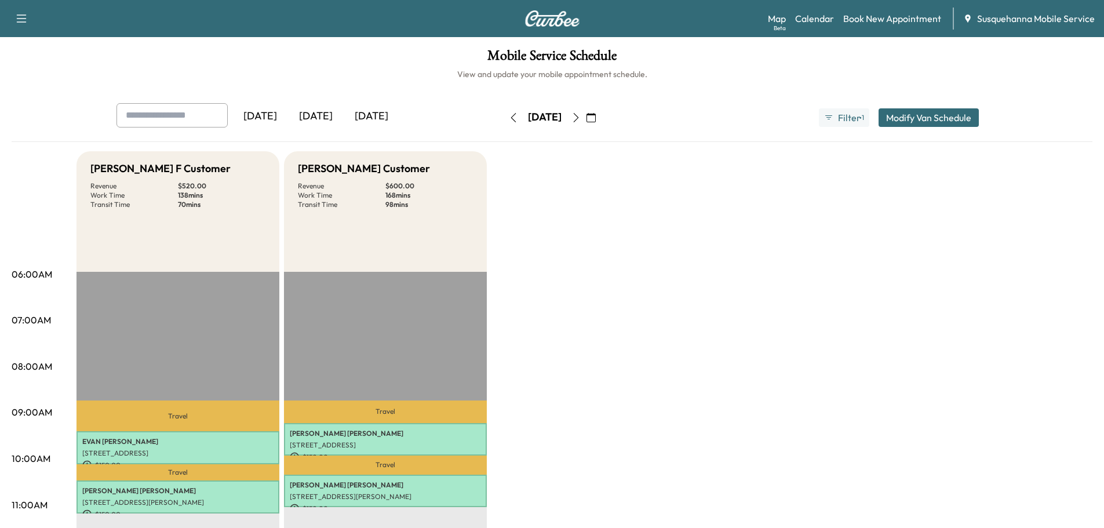
click at [509, 115] on icon "button" at bounding box center [513, 117] width 9 height 9
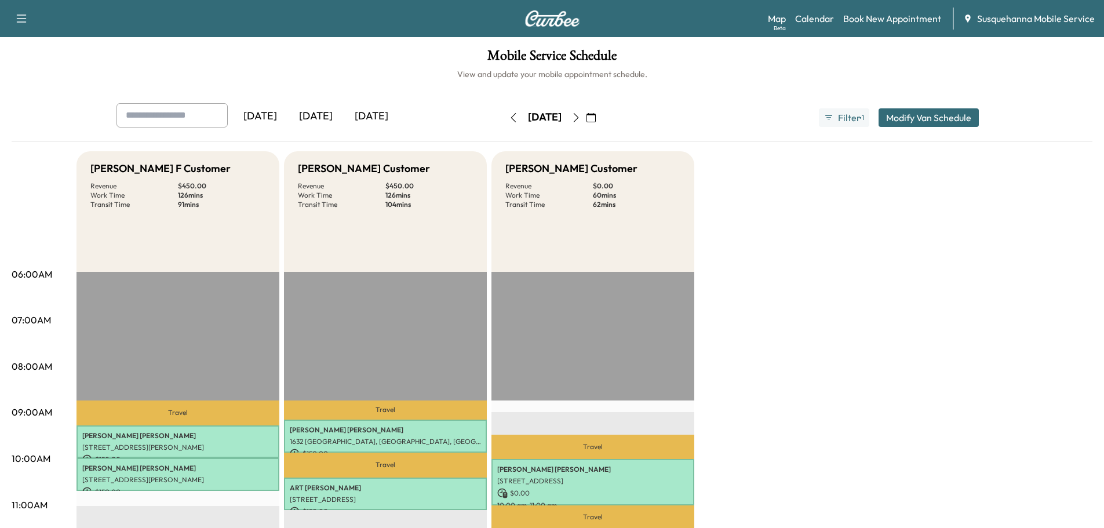
click at [586, 119] on button "button" at bounding box center [576, 117] width 20 height 19
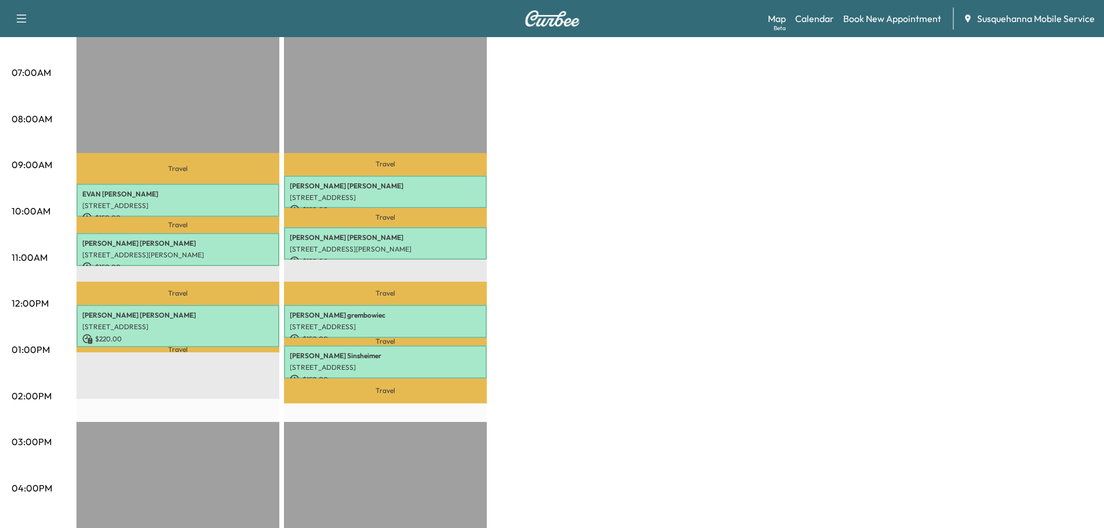
scroll to position [62, 0]
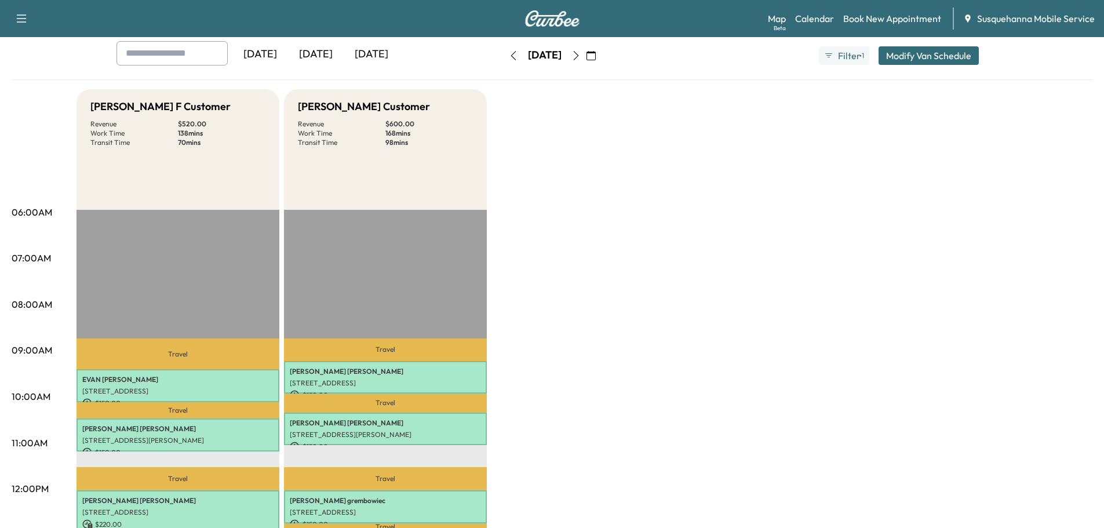
click at [581, 59] on icon "button" at bounding box center [576, 55] width 9 height 9
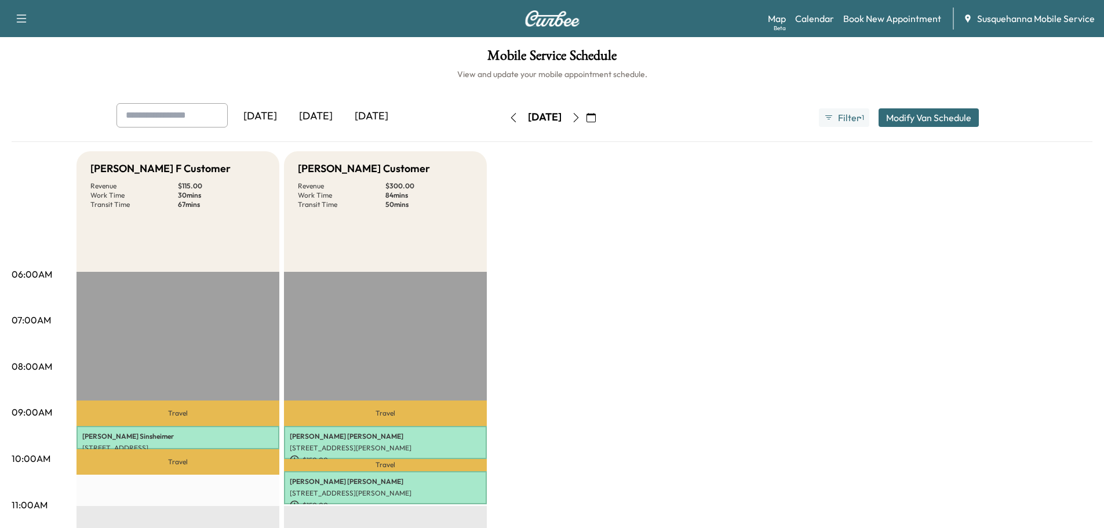
click at [581, 117] on icon "button" at bounding box center [576, 117] width 9 height 9
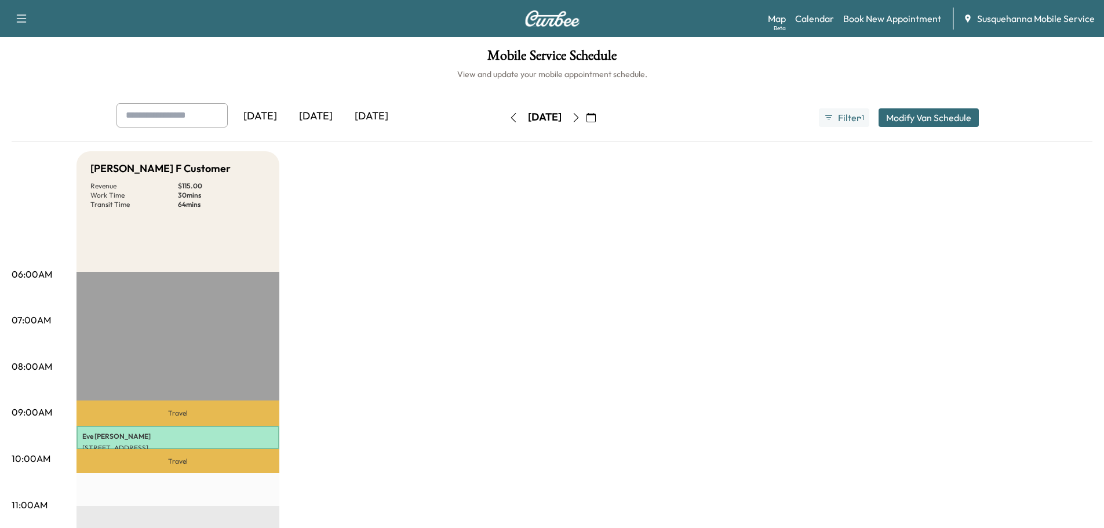
click at [578, 117] on icon "button" at bounding box center [575, 117] width 5 height 9
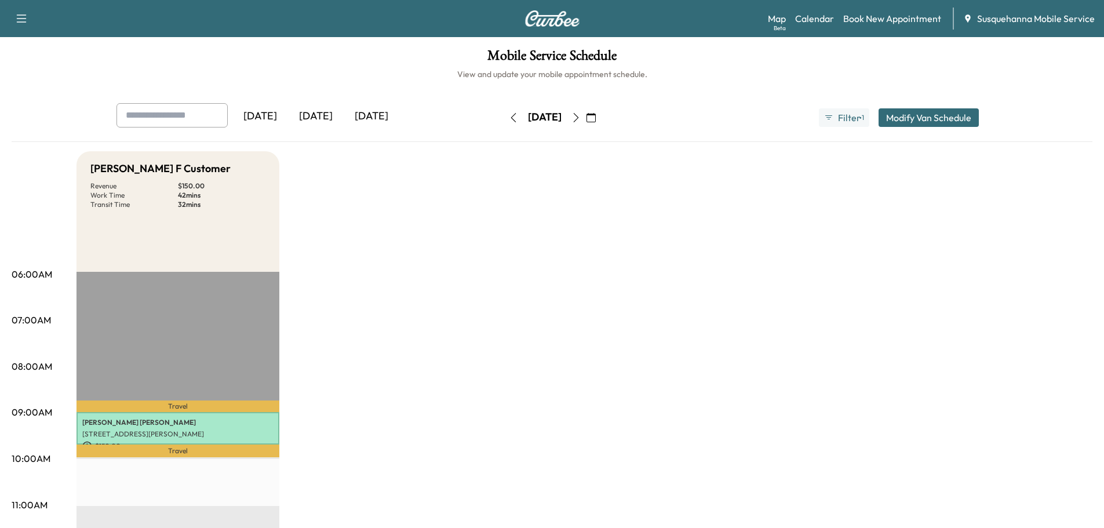
click at [601, 119] on button "button" at bounding box center [591, 117] width 20 height 19
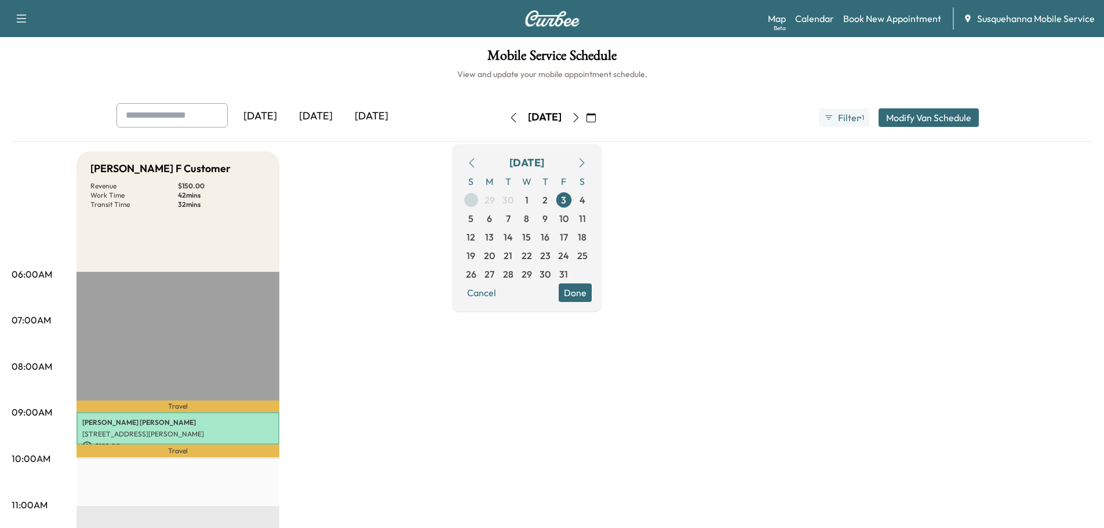
click at [476, 199] on span "28" at bounding box center [471, 200] width 10 height 14
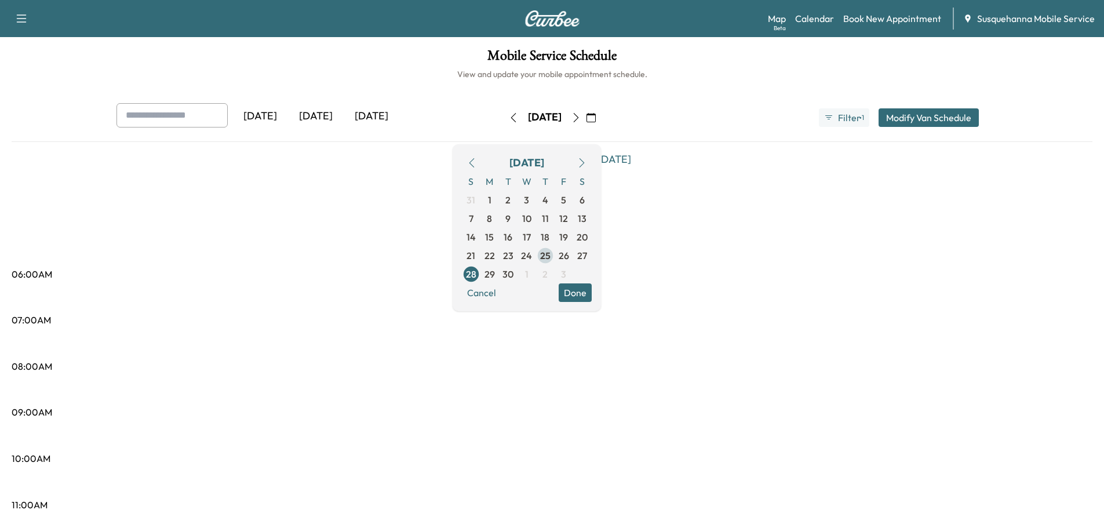
click at [551, 255] on span "25" at bounding box center [545, 256] width 10 height 14
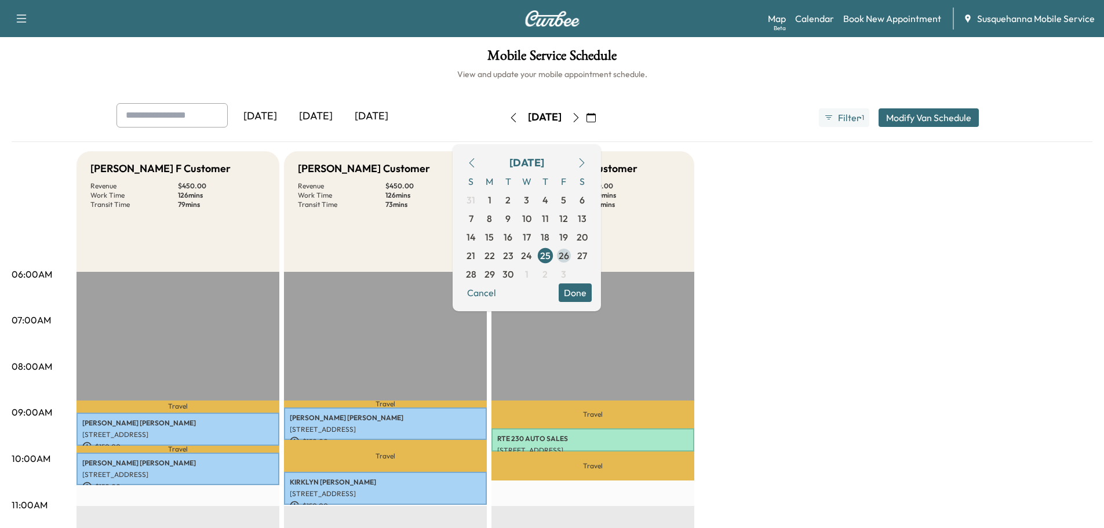
click at [569, 257] on span "26" at bounding box center [564, 256] width 10 height 14
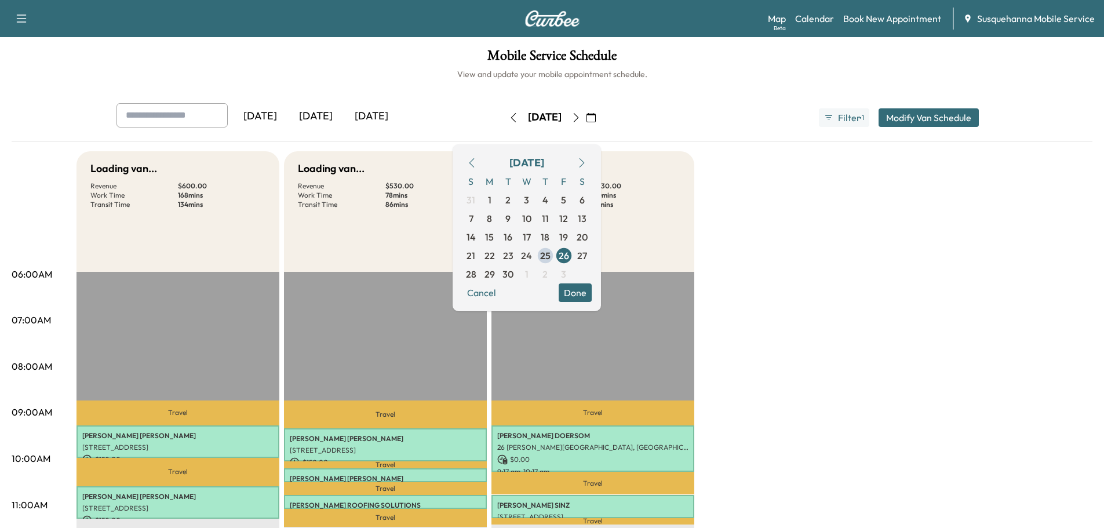
click at [592, 289] on button "Done" at bounding box center [575, 292] width 33 height 19
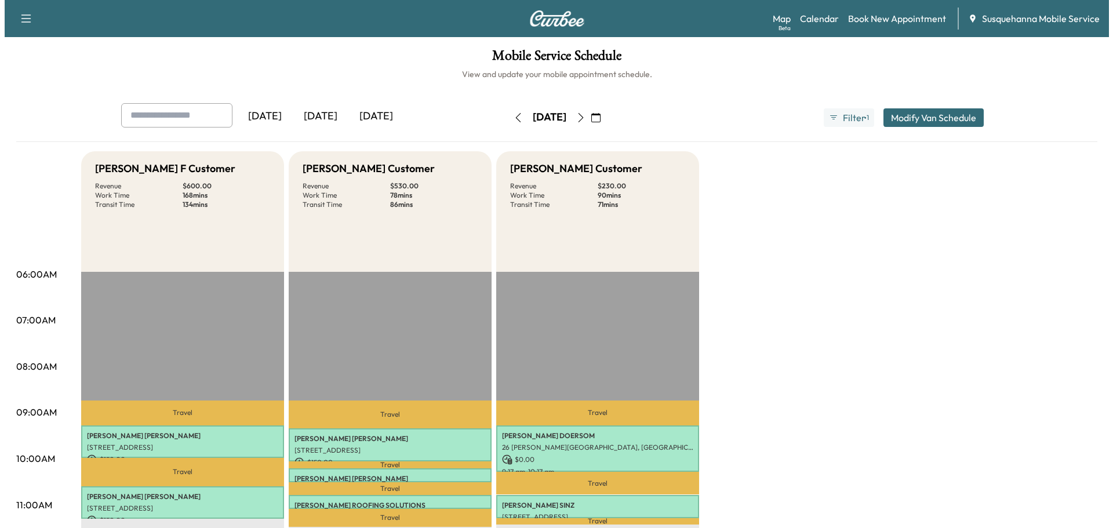
scroll to position [123, 0]
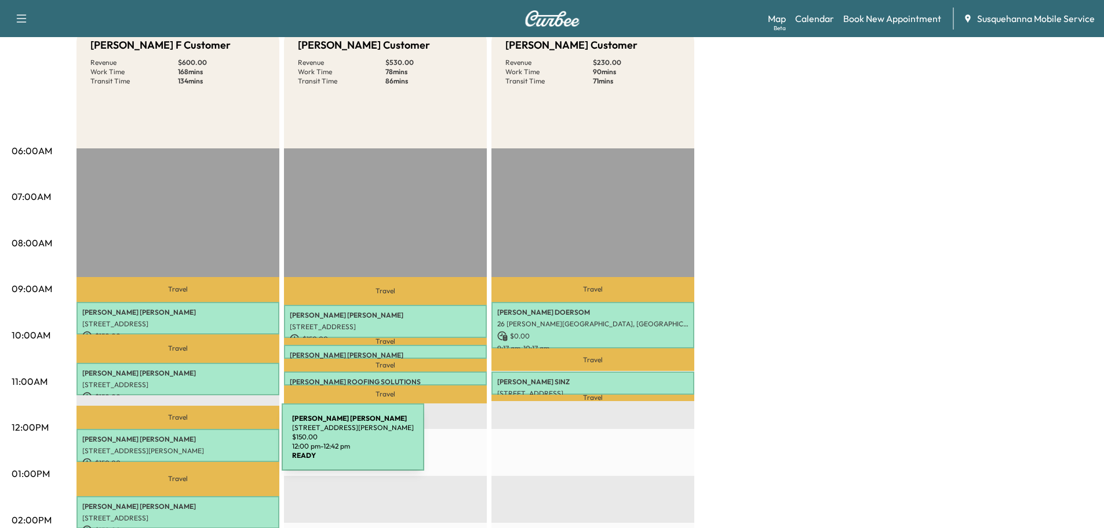
click at [195, 446] on p "[STREET_ADDRESS][PERSON_NAME]" at bounding box center [177, 450] width 191 height 9
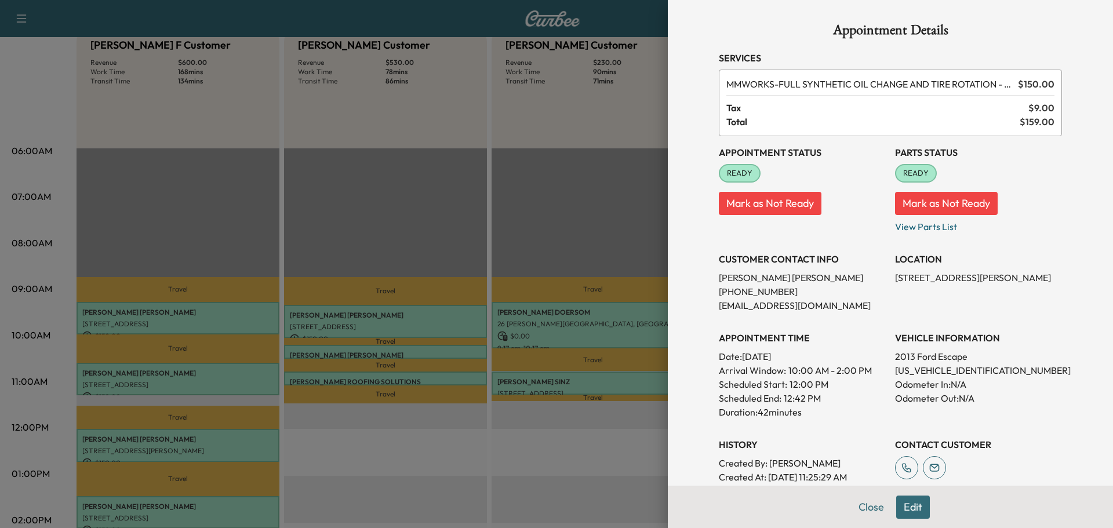
scroll to position [62, 0]
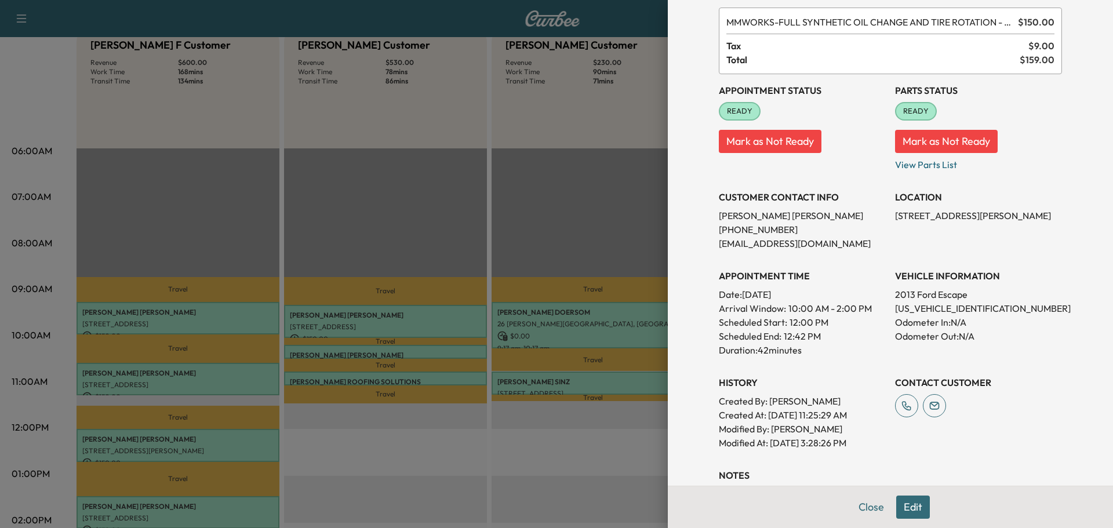
click at [906, 509] on button "Edit" at bounding box center [913, 507] width 34 height 23
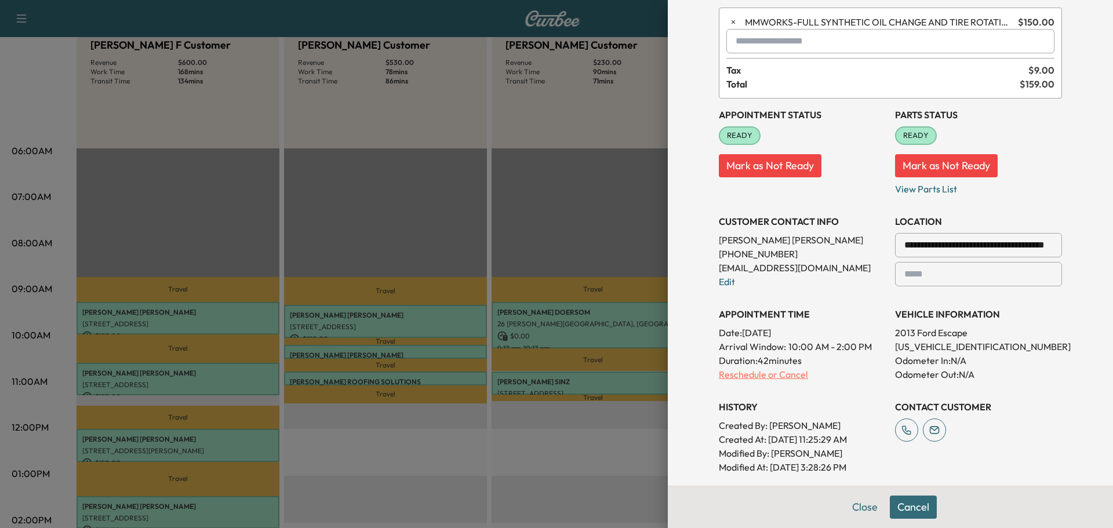
click at [784, 378] on p "Reschedule or Cancel" at bounding box center [802, 374] width 167 height 14
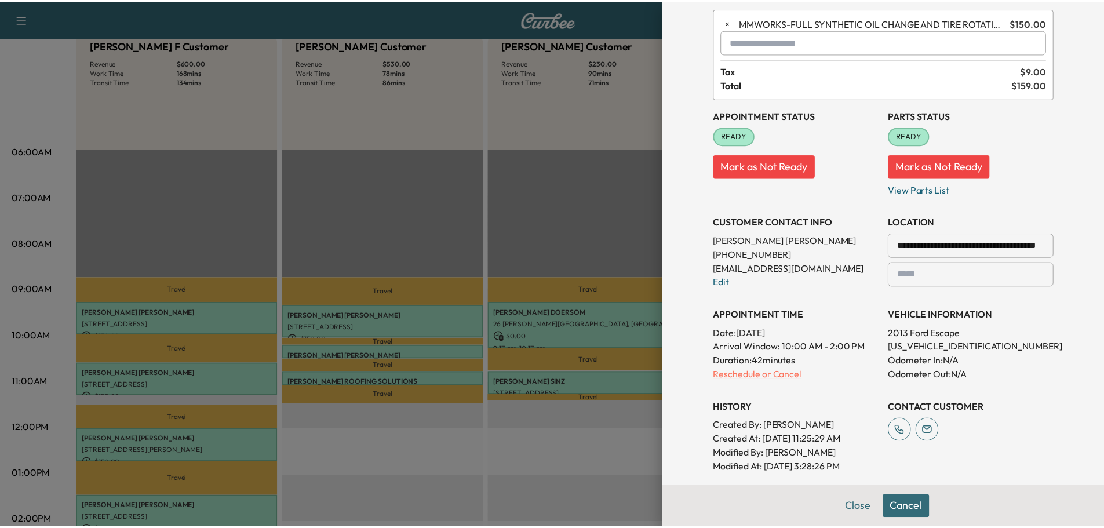
scroll to position [0, 0]
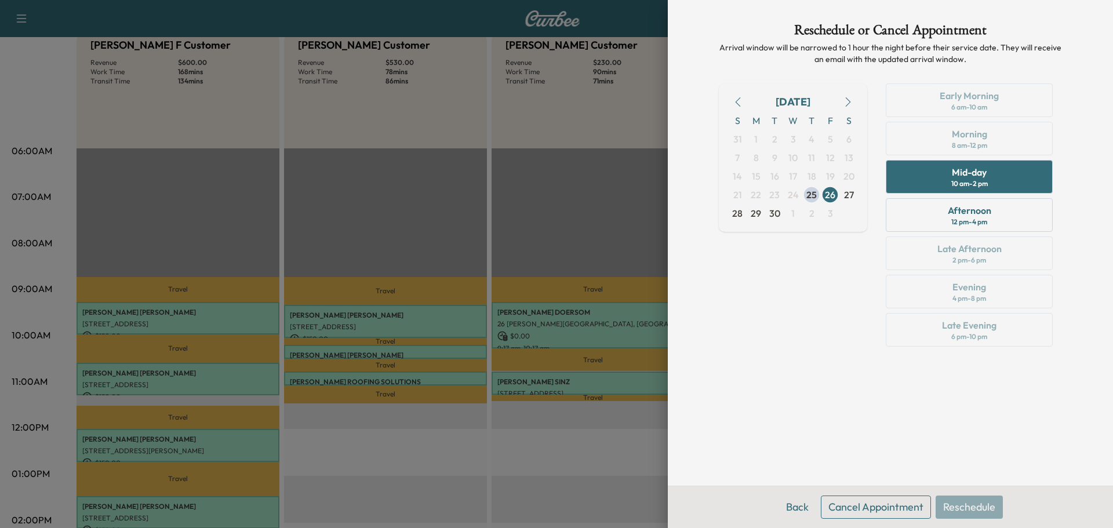
click at [874, 500] on button "Cancel Appointment" at bounding box center [876, 507] width 110 height 23
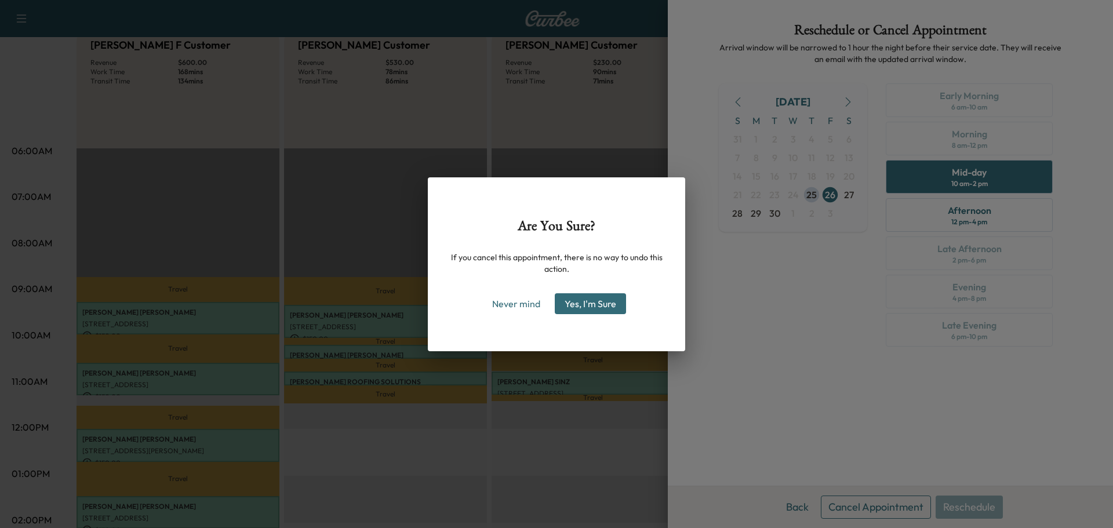
click at [621, 308] on button "Yes, I'm Sure" at bounding box center [590, 303] width 71 height 21
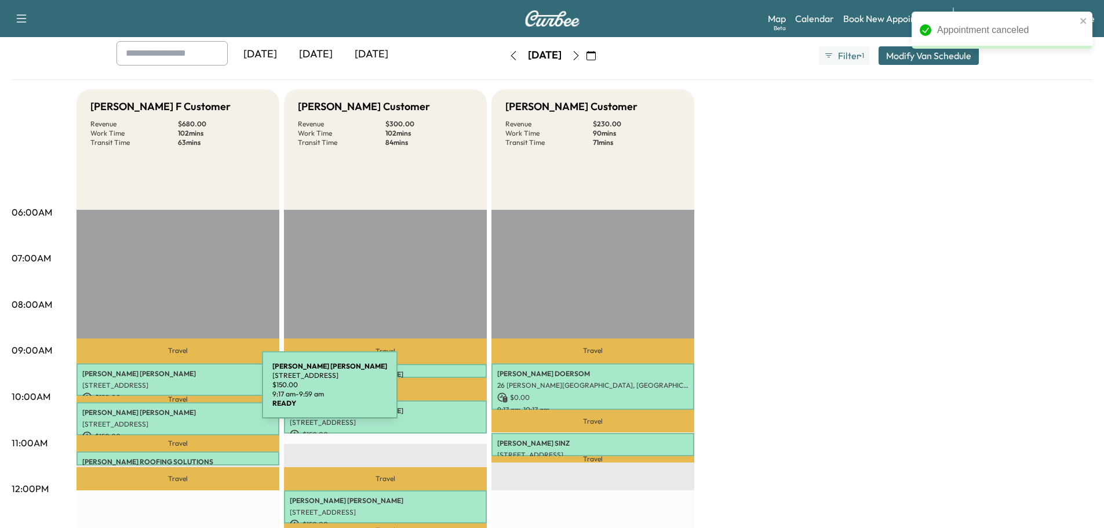
scroll to position [123, 0]
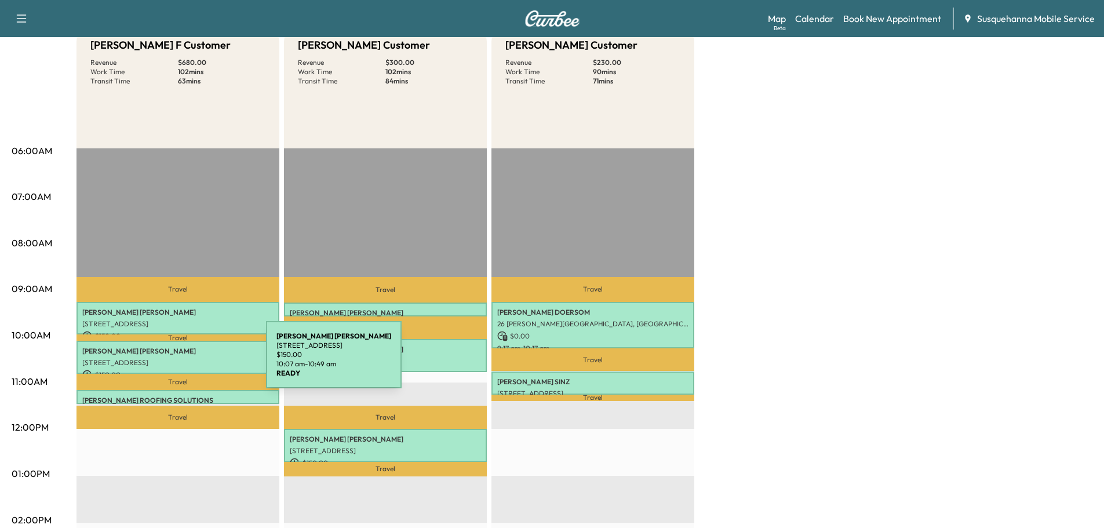
click at [179, 362] on p "[STREET_ADDRESS]" at bounding box center [177, 362] width 191 height 9
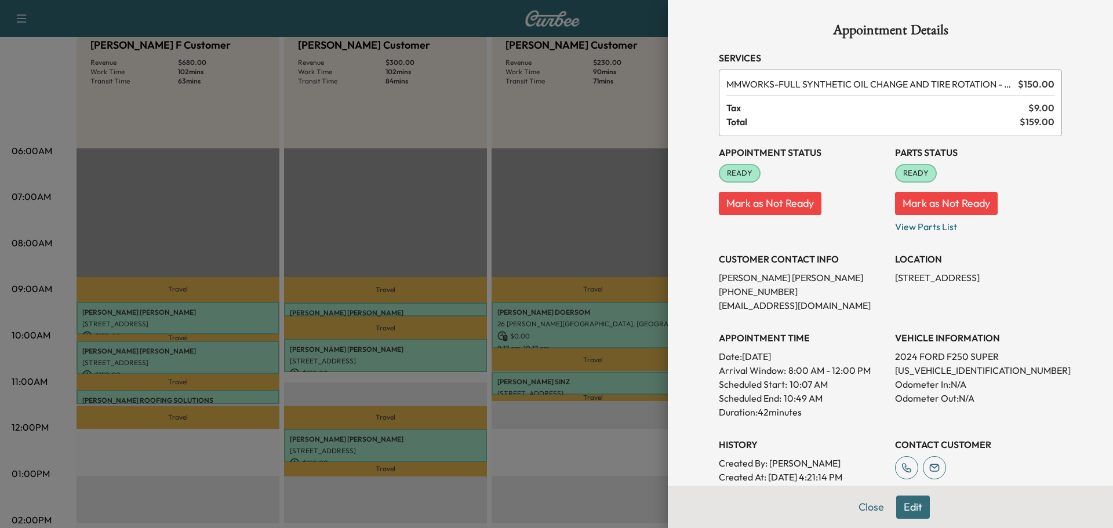
click at [905, 507] on button "Edit" at bounding box center [913, 507] width 34 height 23
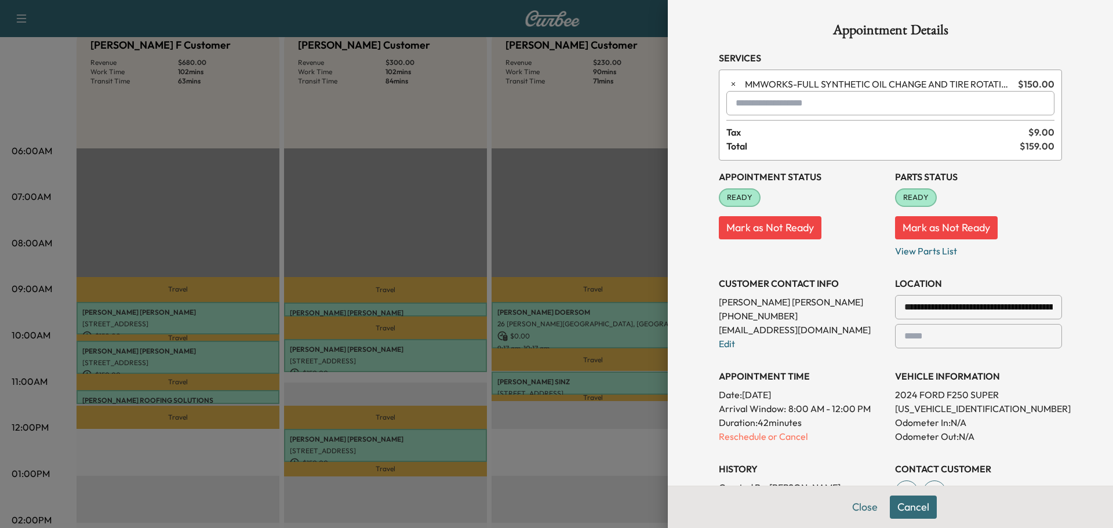
click at [783, 108] on input "text" at bounding box center [890, 103] width 328 height 24
click at [785, 133] on p "TJJ - Tech: [PERSON_NAME]" at bounding box center [849, 133] width 252 height 16
type input "**********"
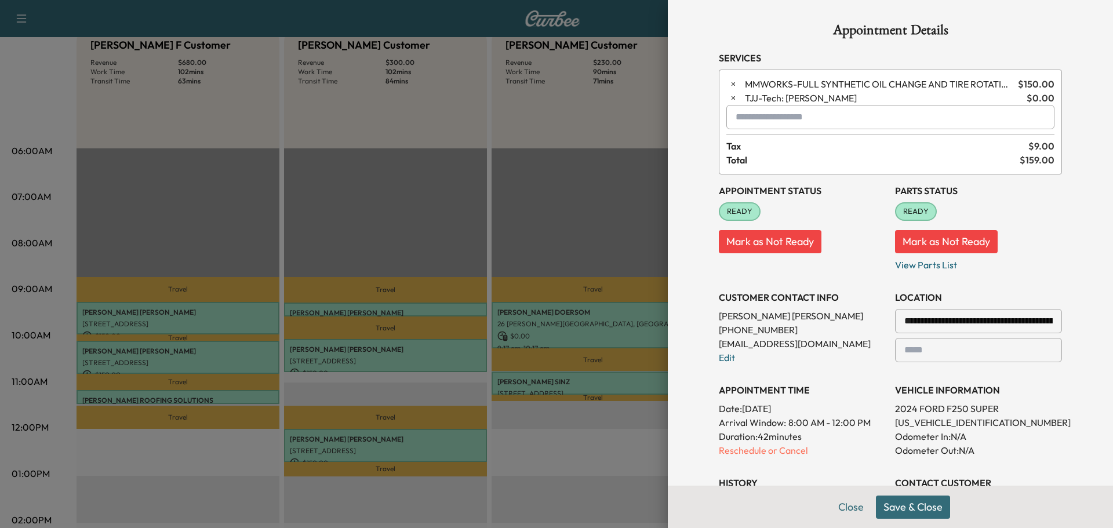
click at [904, 514] on button "Save & Close" at bounding box center [913, 507] width 74 height 23
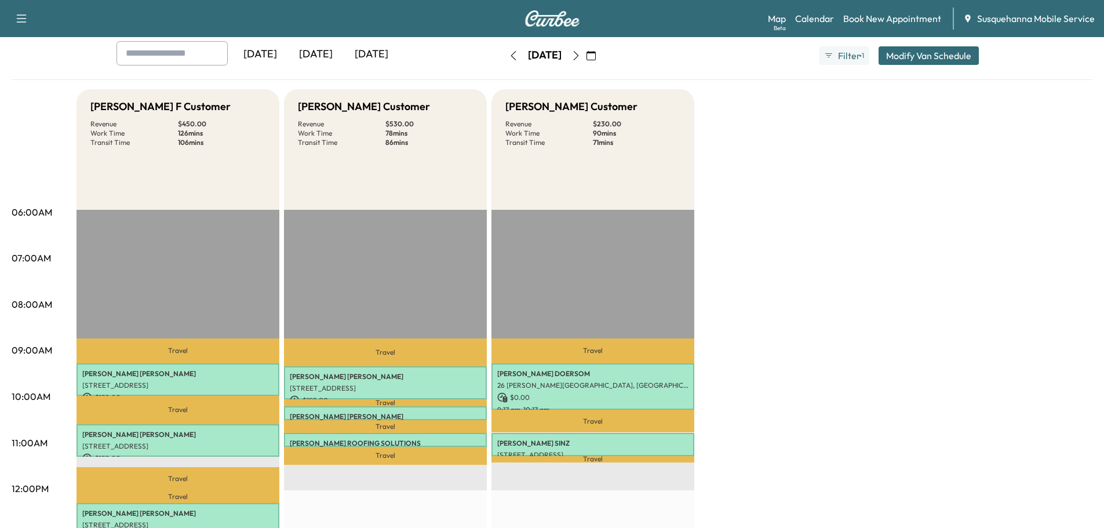
scroll to position [0, 0]
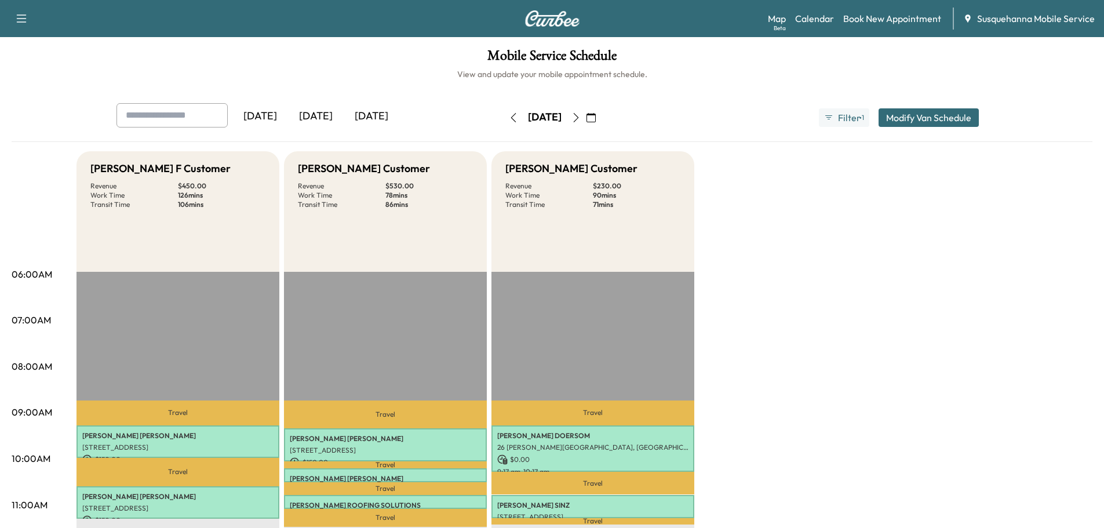
click at [581, 122] on icon "button" at bounding box center [576, 117] width 9 height 9
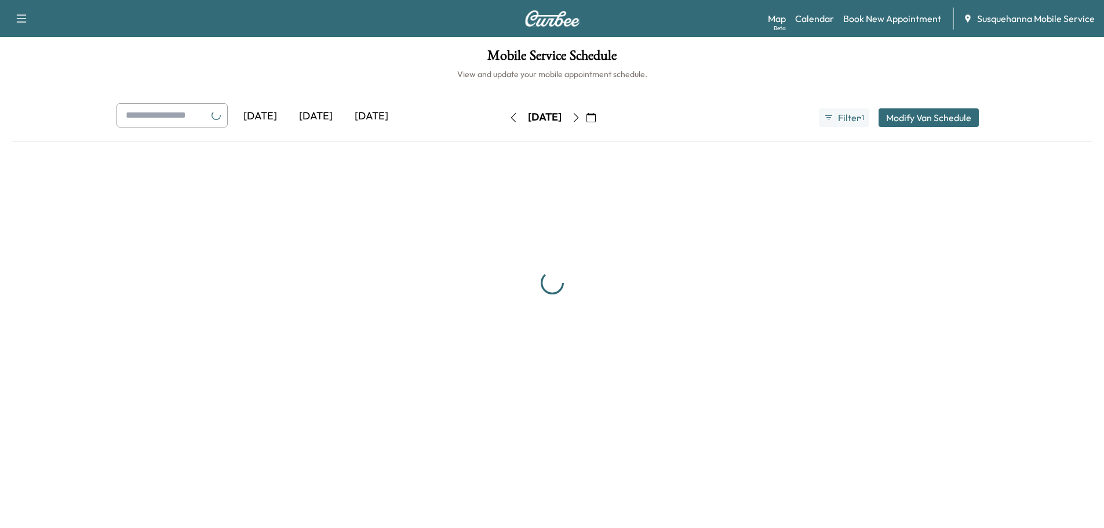
click at [586, 122] on button "button" at bounding box center [576, 117] width 20 height 19
click at [590, 122] on button "button" at bounding box center [580, 117] width 20 height 19
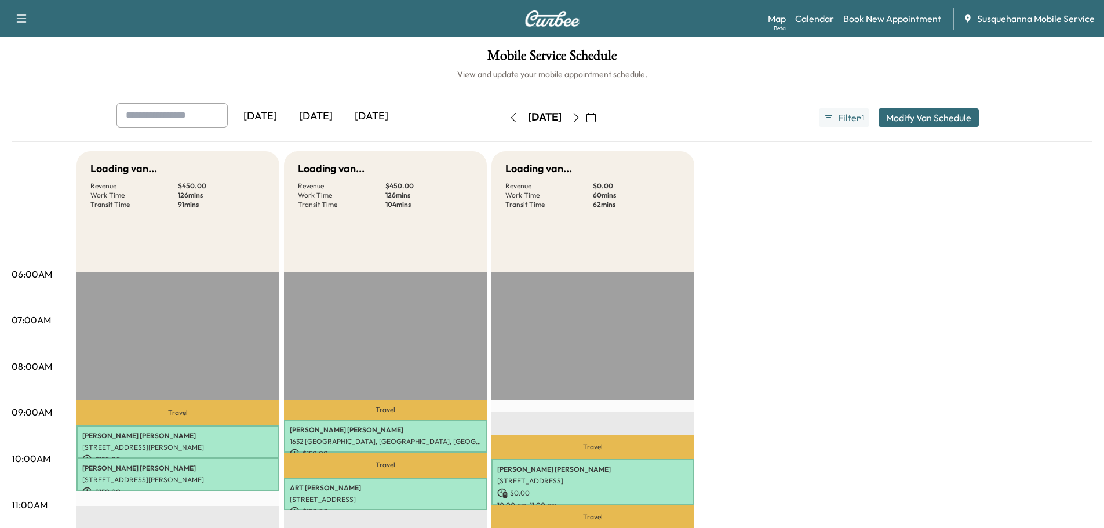
click at [578, 121] on icon "button" at bounding box center [575, 117] width 5 height 9
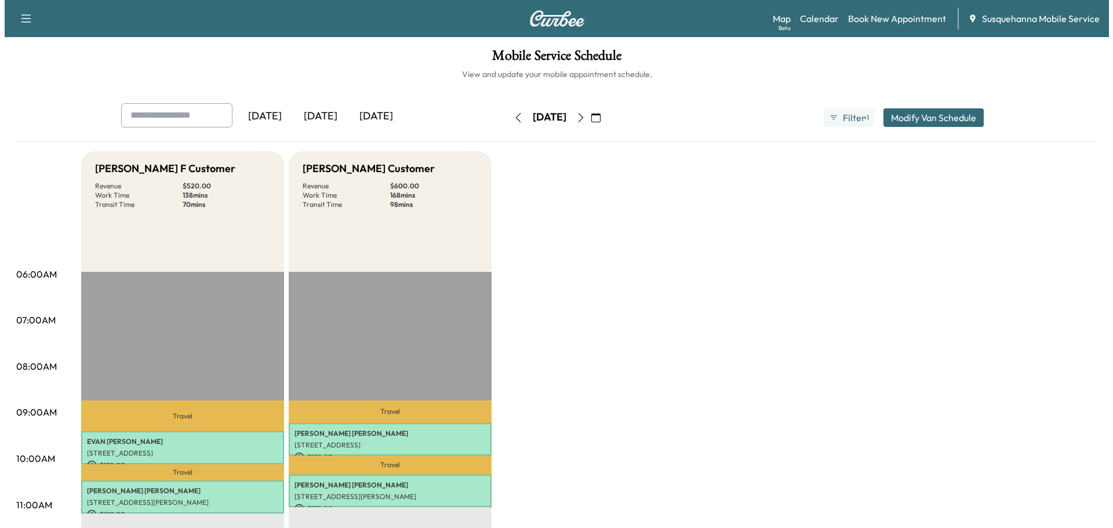
scroll to position [247, 0]
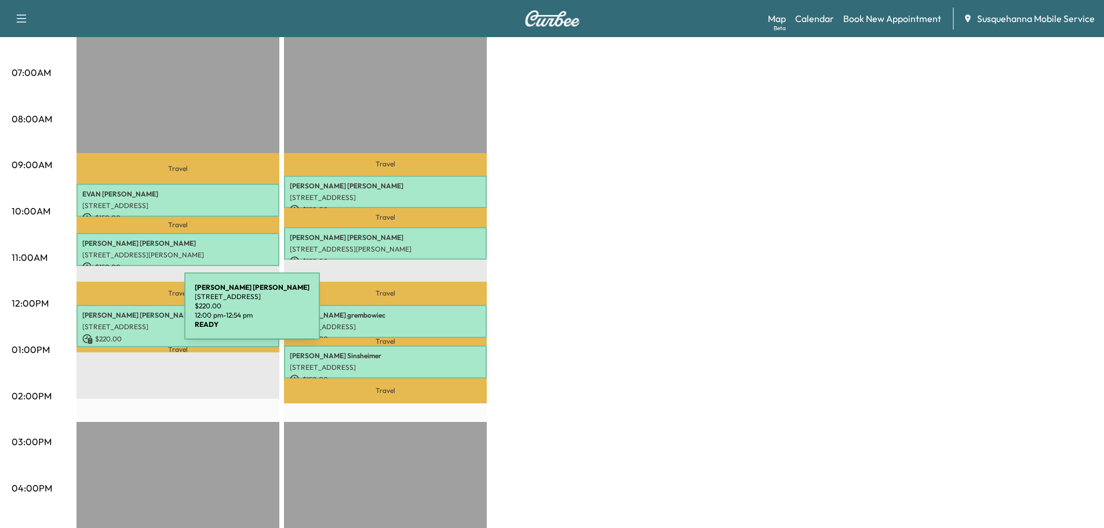
click at [98, 313] on p "[PERSON_NAME]" at bounding box center [177, 315] width 191 height 9
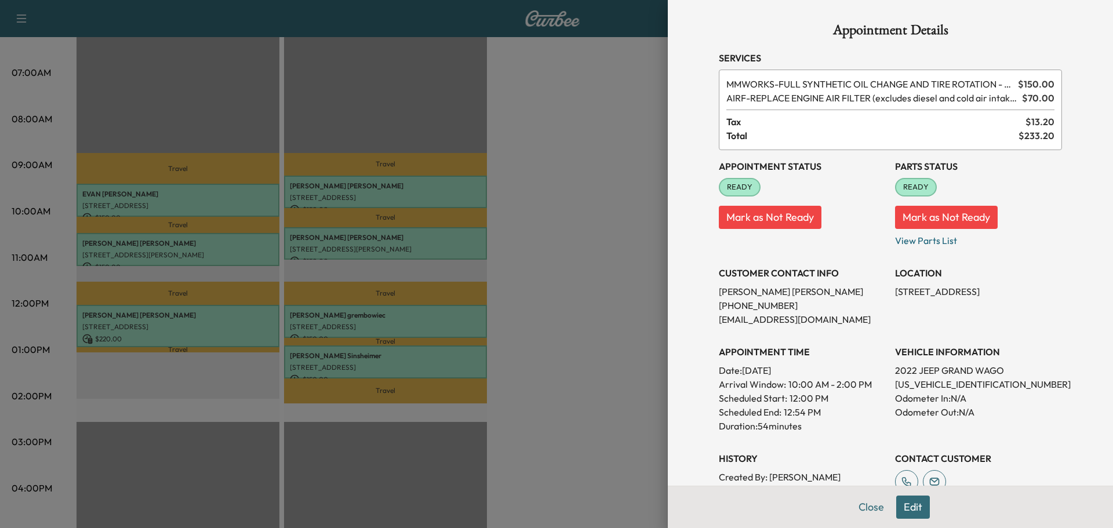
click at [908, 387] on p "[US_VEHICLE_IDENTIFICATION_NUMBER]" at bounding box center [978, 384] width 167 height 14
copy p "[US_VEHICLE_IDENTIFICATION_NUMBER]"
